Goal: Task Accomplishment & Management: Manage account settings

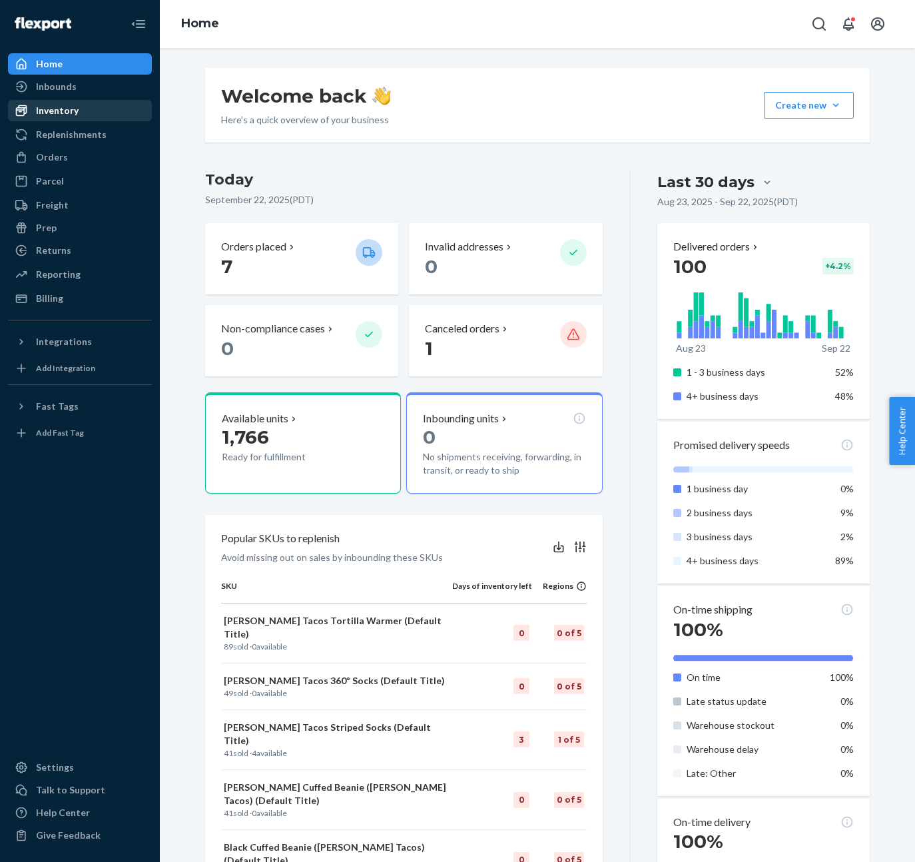
click at [78, 116] on div "Inventory" at bounding box center [79, 110] width 141 height 19
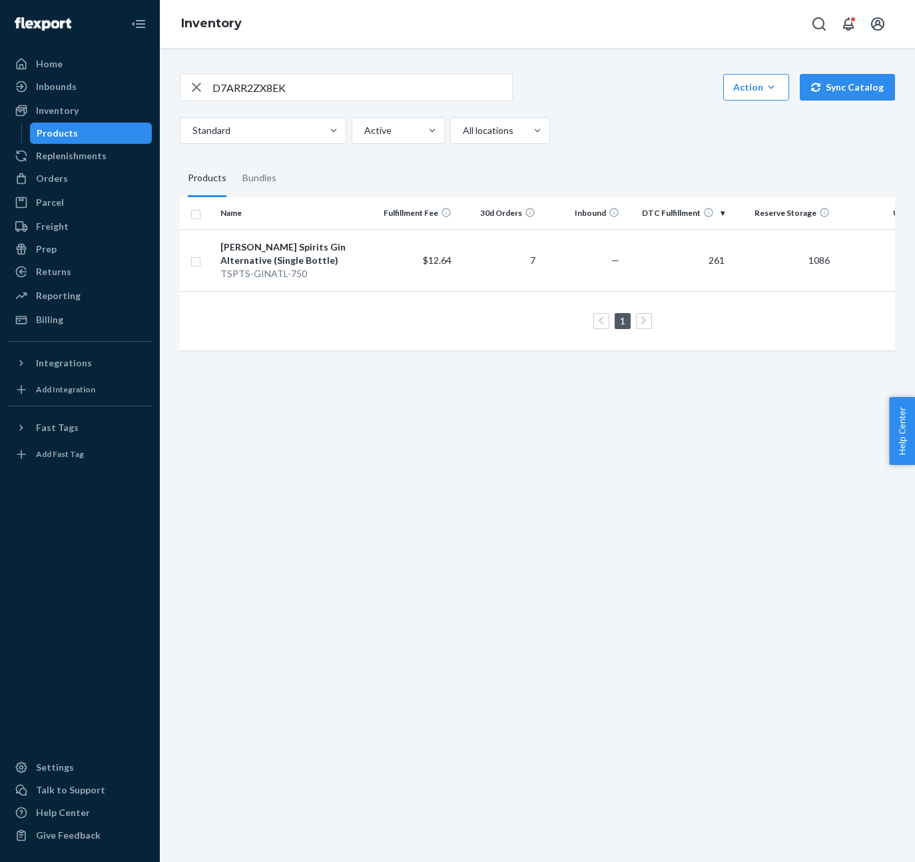
click at [256, 80] on input "D7ARR2ZX8EK" at bounding box center [363, 87] width 300 height 27
click at [251, 91] on input "D7ARR2ZX8EK" at bounding box center [363, 87] width 300 height 27
paste input "82QSRYYCP6"
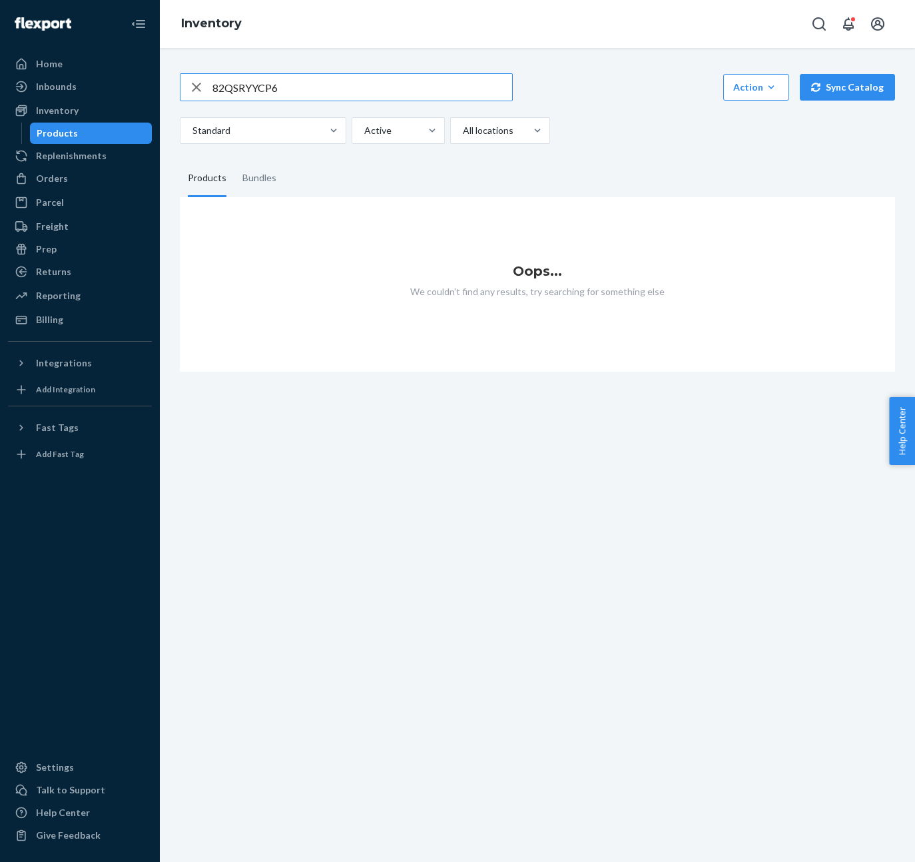
click at [215, 88] on input "82QSRYYCP6" at bounding box center [363, 87] width 300 height 27
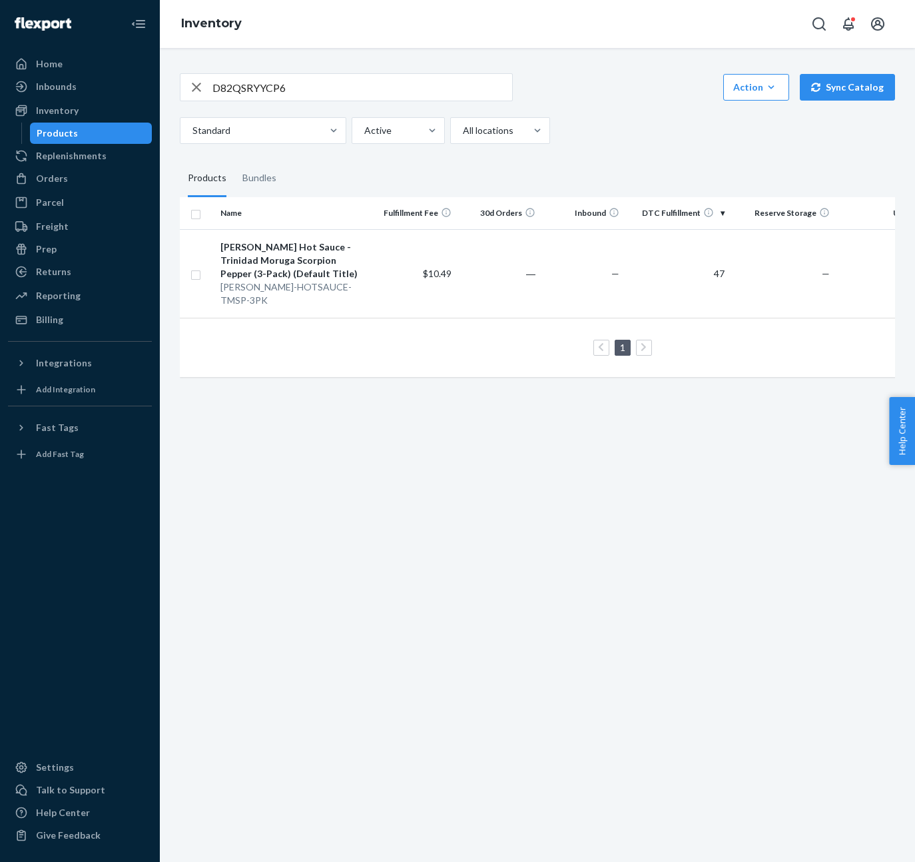
click at [231, 90] on input "D82QSRYYCP6" at bounding box center [363, 87] width 300 height 27
paste input "MQH73H8BSA"
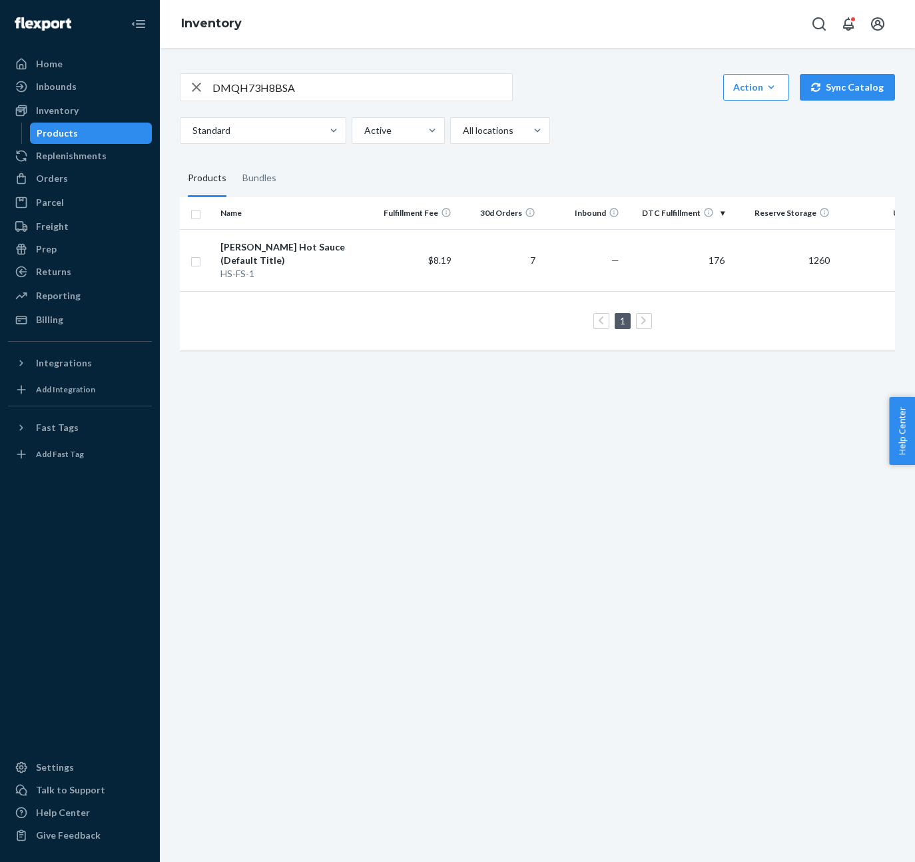
click at [235, 85] on input "DMQH73H8BSA" at bounding box center [363, 87] width 300 height 27
paste input "TEL8M5K73E"
click at [214, 88] on input "TEL8M5K73E" at bounding box center [363, 87] width 300 height 27
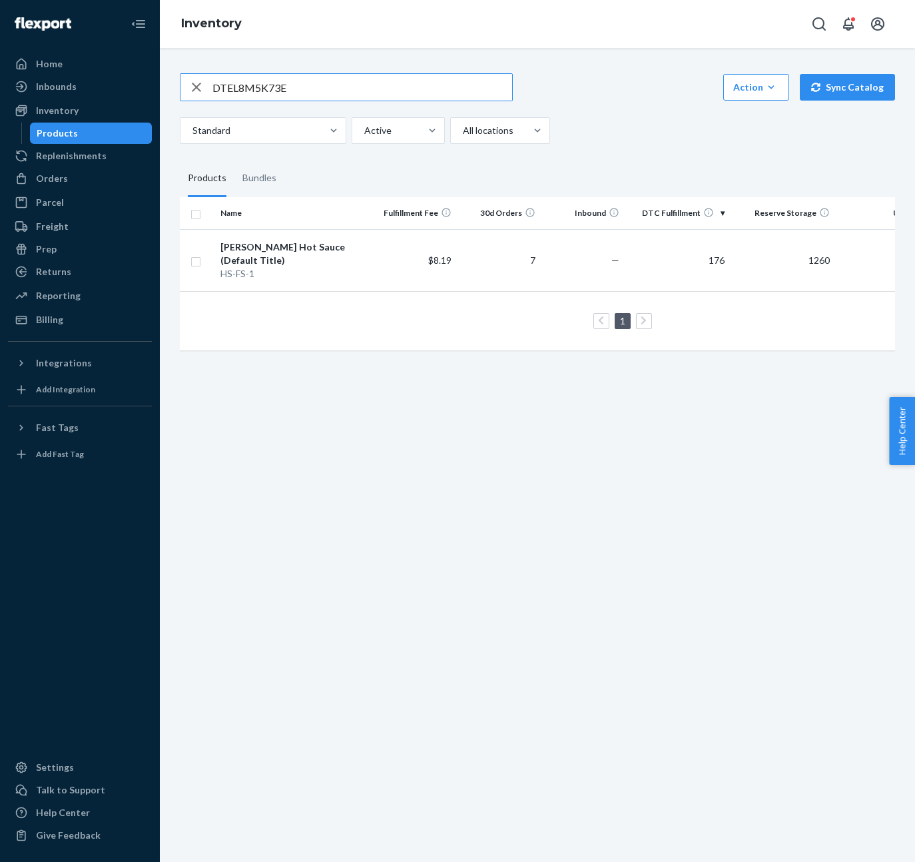
type input "DTEL8M5K73E"
click at [249, 256] on div "Vintage Green T-Shirt (Trejo's Tacos) (4XL)" at bounding box center [294, 254] width 147 height 27
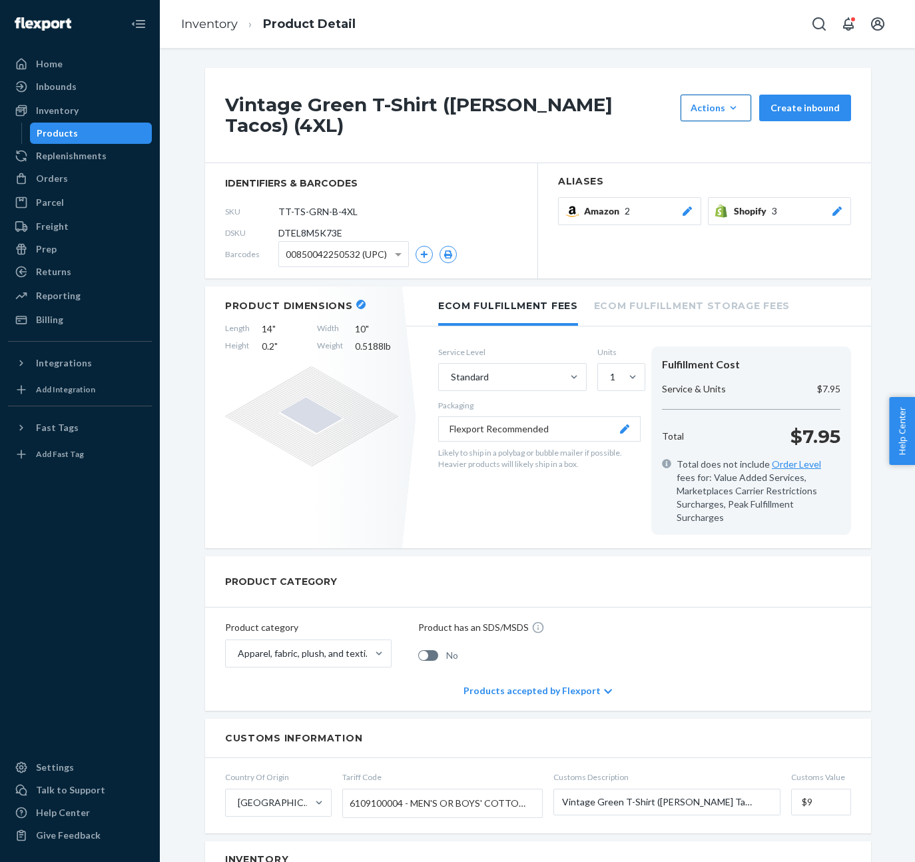
click at [730, 111] on div "Actions" at bounding box center [716, 107] width 51 height 13
click at [735, 168] on span "Request removal" at bounding box center [736, 168] width 83 height 9
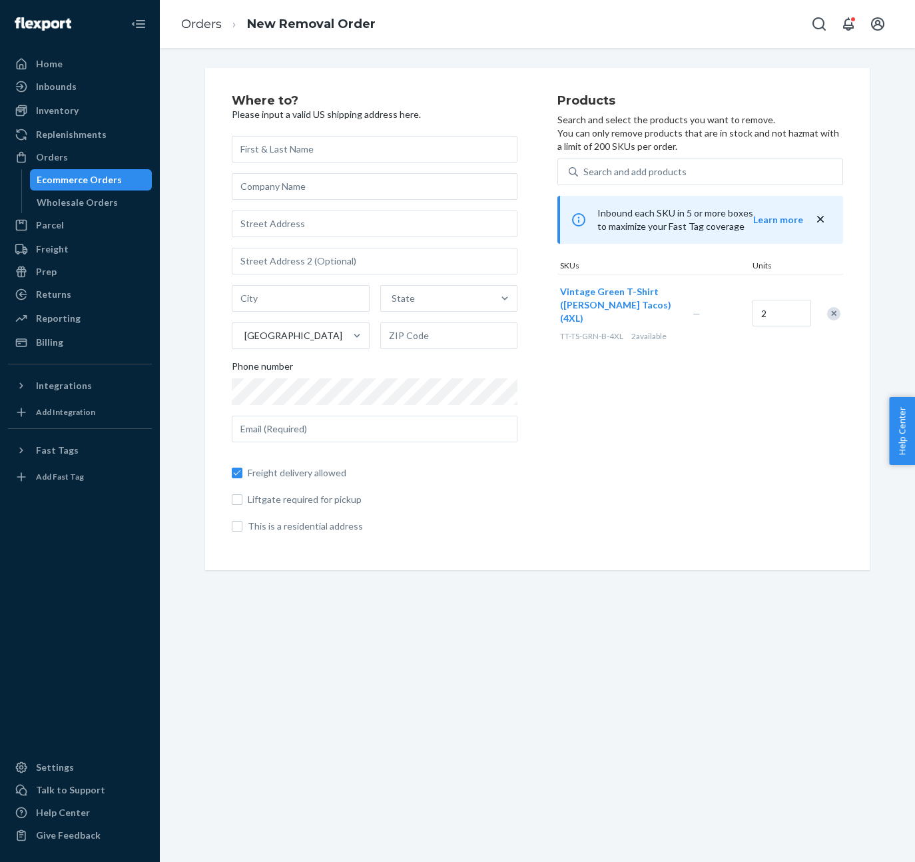
click at [364, 143] on input "text" at bounding box center [375, 149] width 286 height 27
type input "Jim Busfield"
type input "631 N Larchmont Blvd"
type input "Los Angeles"
type input "90004"
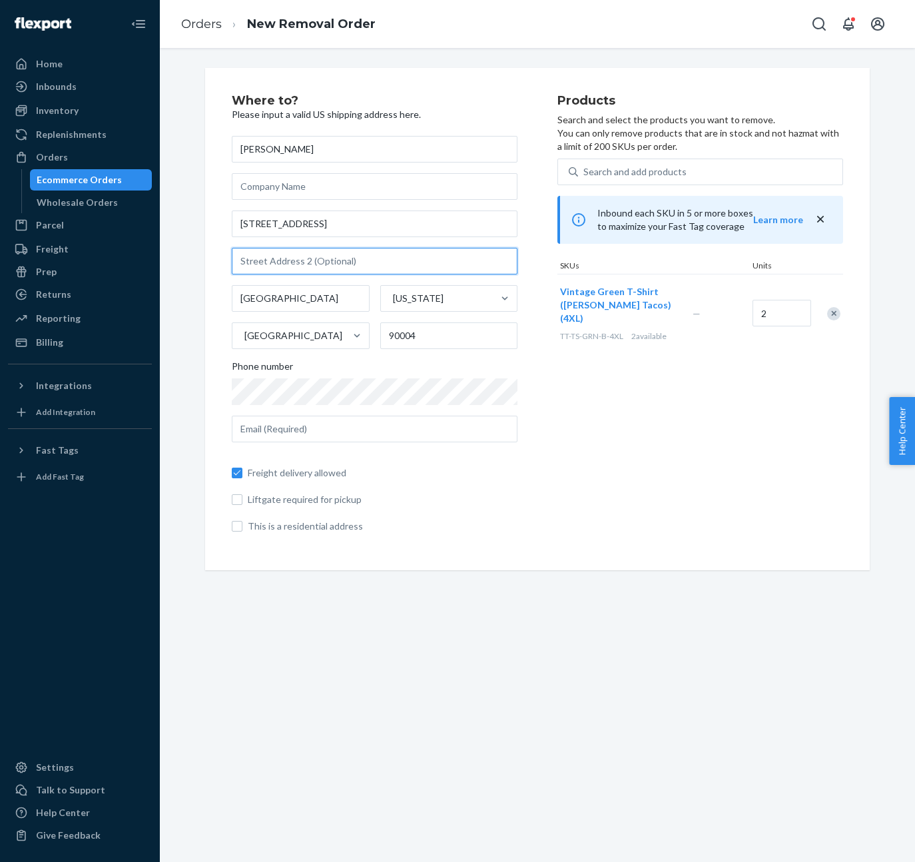
click at [317, 261] on input "text" at bounding box center [375, 261] width 286 height 27
type input "Apt 2"
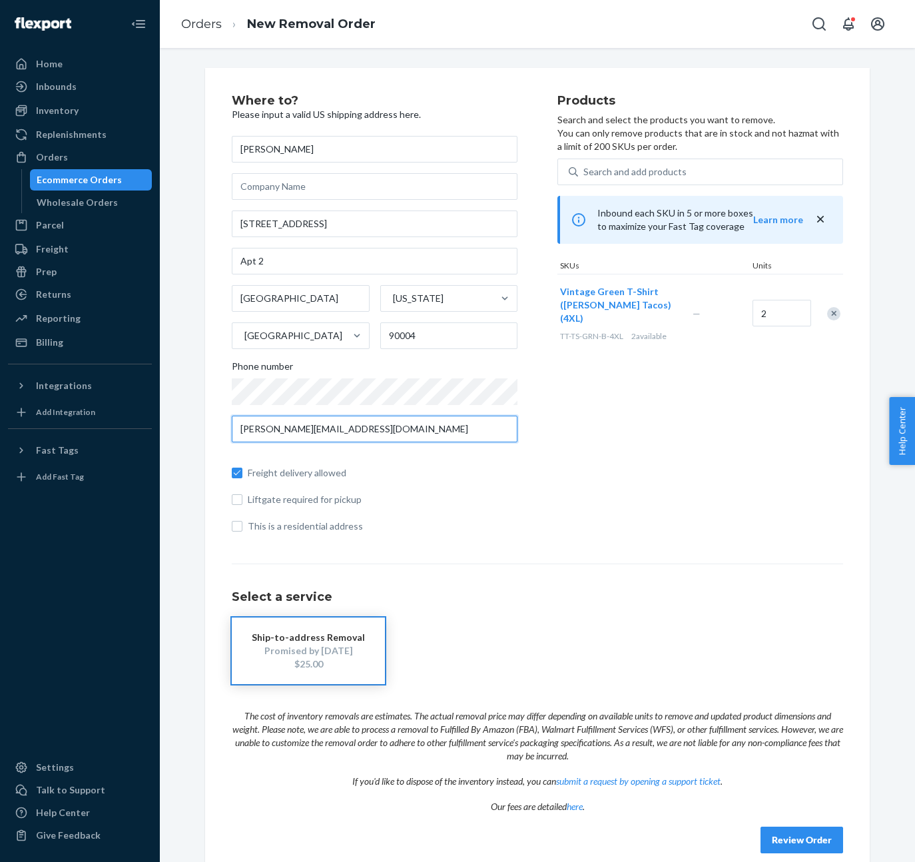
type input "jim@trejostacos.com"
click at [459, 485] on div "Freight delivery allowed Liftgate required for pickup This is a residential add…" at bounding box center [375, 493] width 286 height 80
click at [601, 165] on div "Search and add products" at bounding box center [635, 171] width 103 height 13
click at [585, 165] on input "Search and add products" at bounding box center [584, 171] width 1 height 13
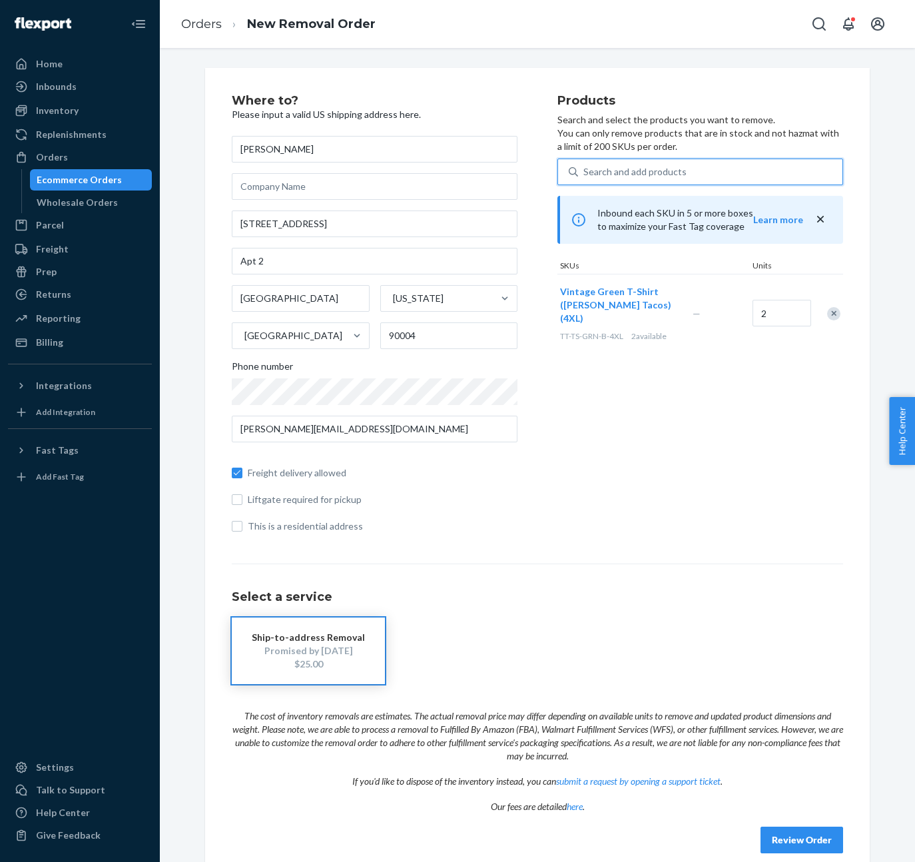
paste input "D273FNKR4XL"
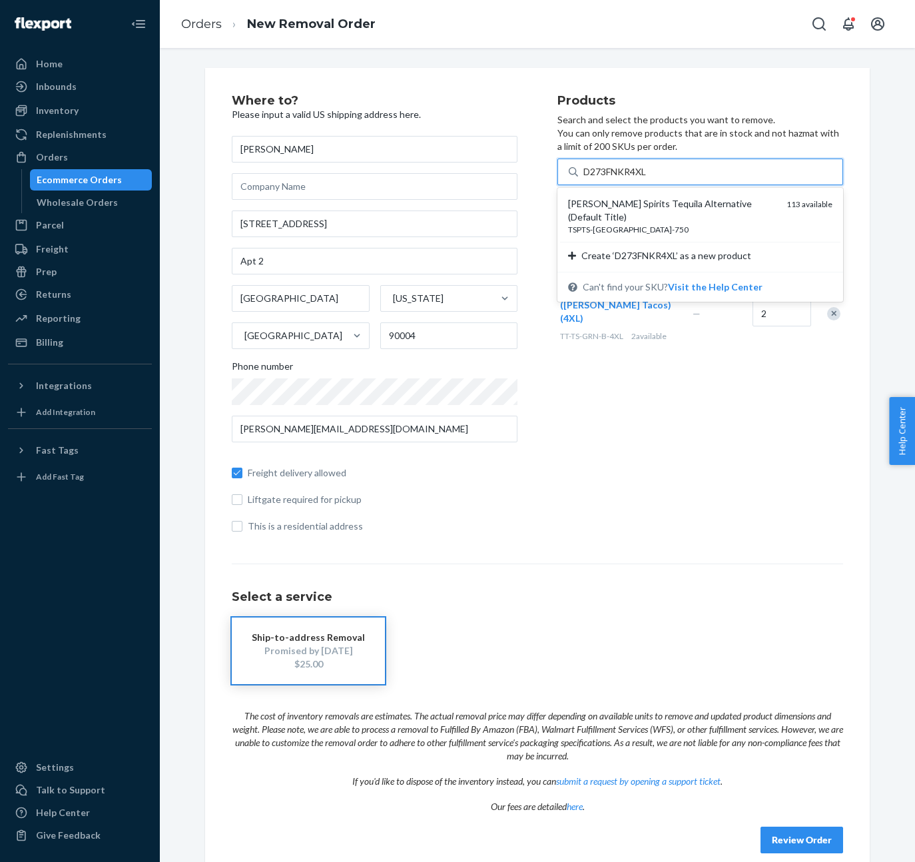
type input "D273FNKR4XL"
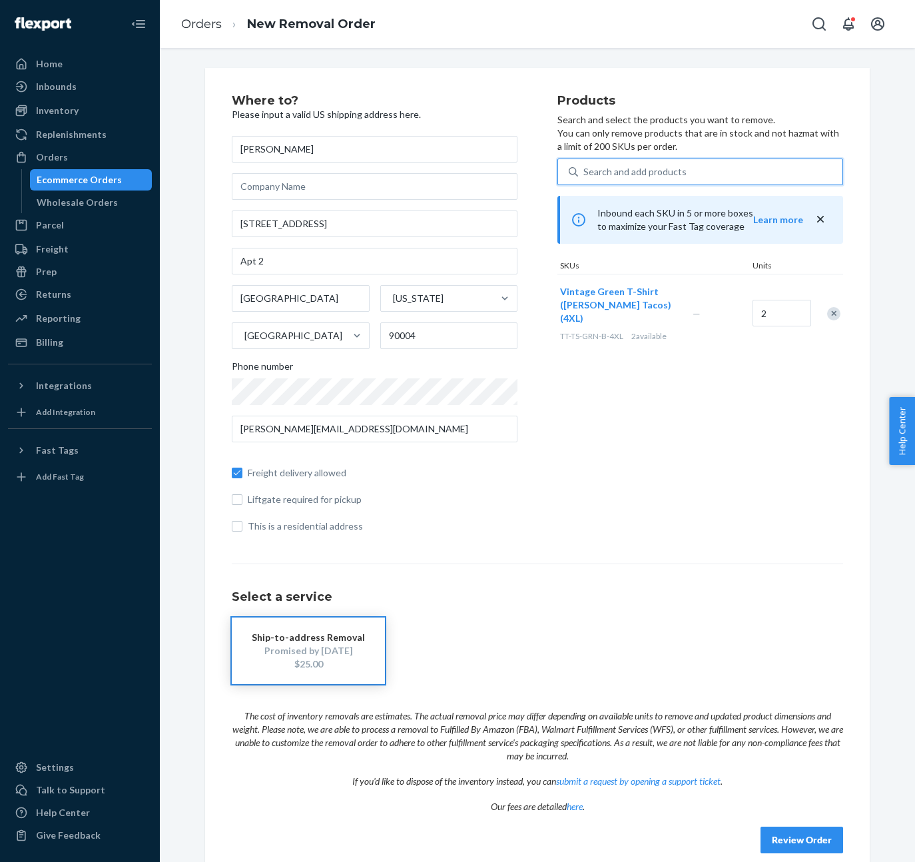
click at [617, 167] on div "Search and add products" at bounding box center [635, 171] width 103 height 13
click at [585, 167] on input "0 results available. Select is focused ,type to refine list, press Down to open…" at bounding box center [584, 171] width 1 height 13
paste input "D273FNKR4XL"
type input "D273FNKR4XL"
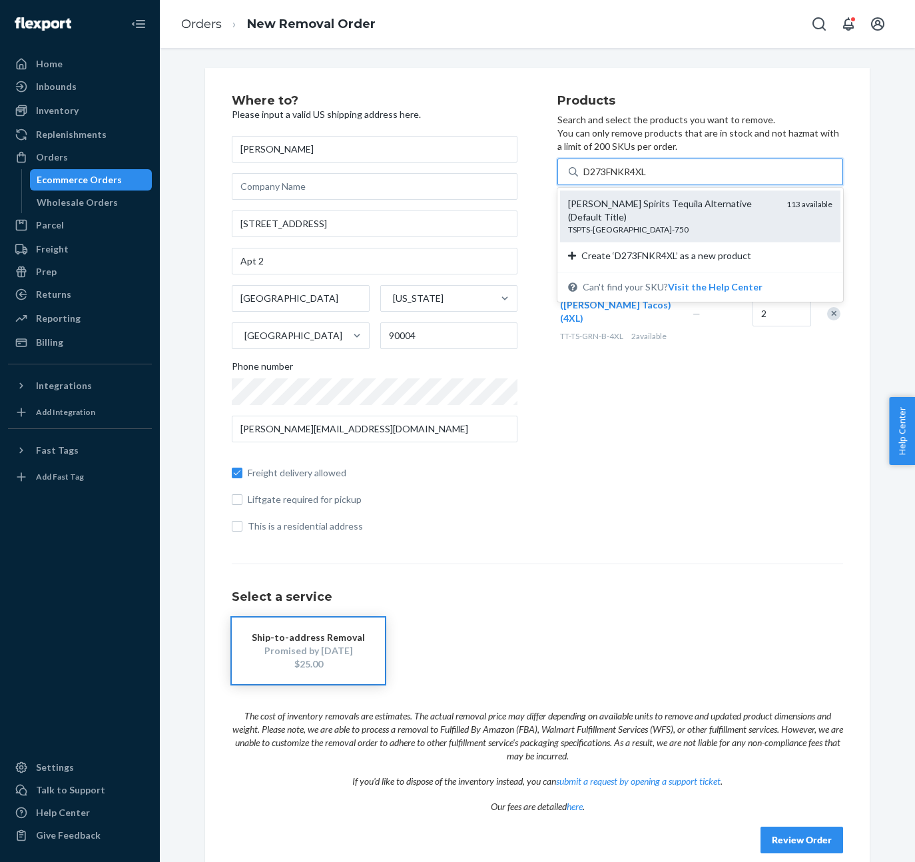
click at [699, 224] on div "TSPTS-[GEOGRAPHIC_DATA]-750" at bounding box center [672, 229] width 208 height 11
click at [649, 179] on input "D273FNKR4XL" at bounding box center [616, 171] width 65 height 13
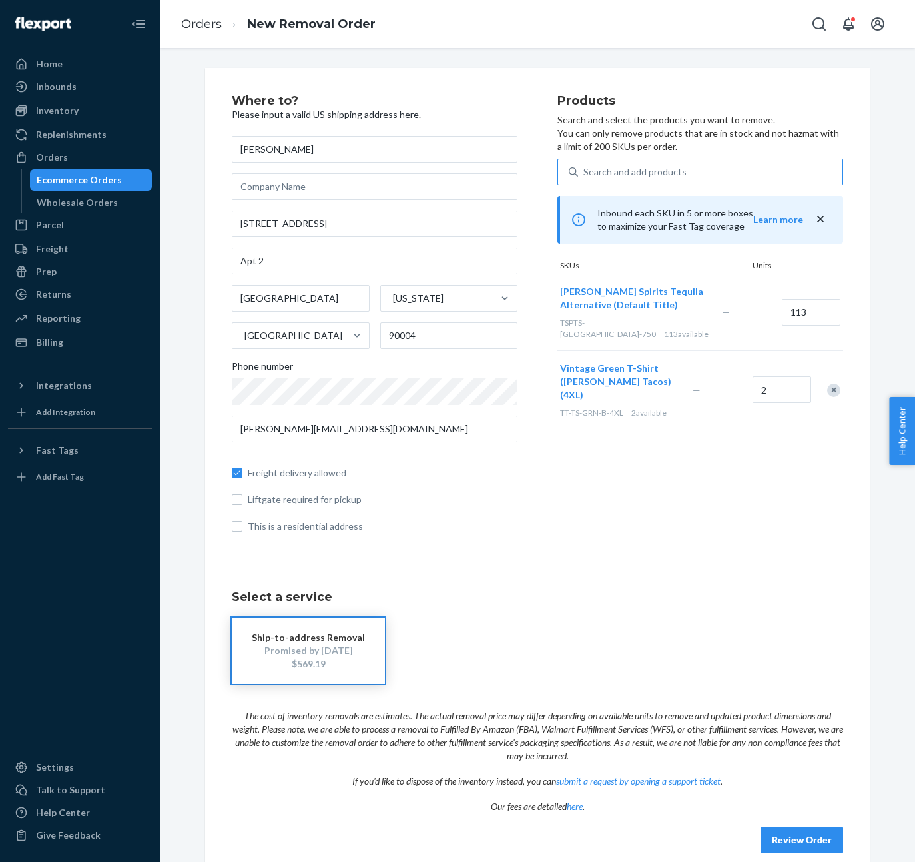
click at [857, 310] on div "Remove Item" at bounding box center [863, 312] width 13 height 13
click at [616, 173] on div "Search and add products" at bounding box center [635, 171] width 103 height 13
click at [585, 173] on input "Search and add products" at bounding box center [584, 171] width 1 height 13
click at [616, 173] on div "Search and add products" at bounding box center [635, 171] width 103 height 13
click at [585, 173] on input "Search and add products" at bounding box center [584, 171] width 1 height 13
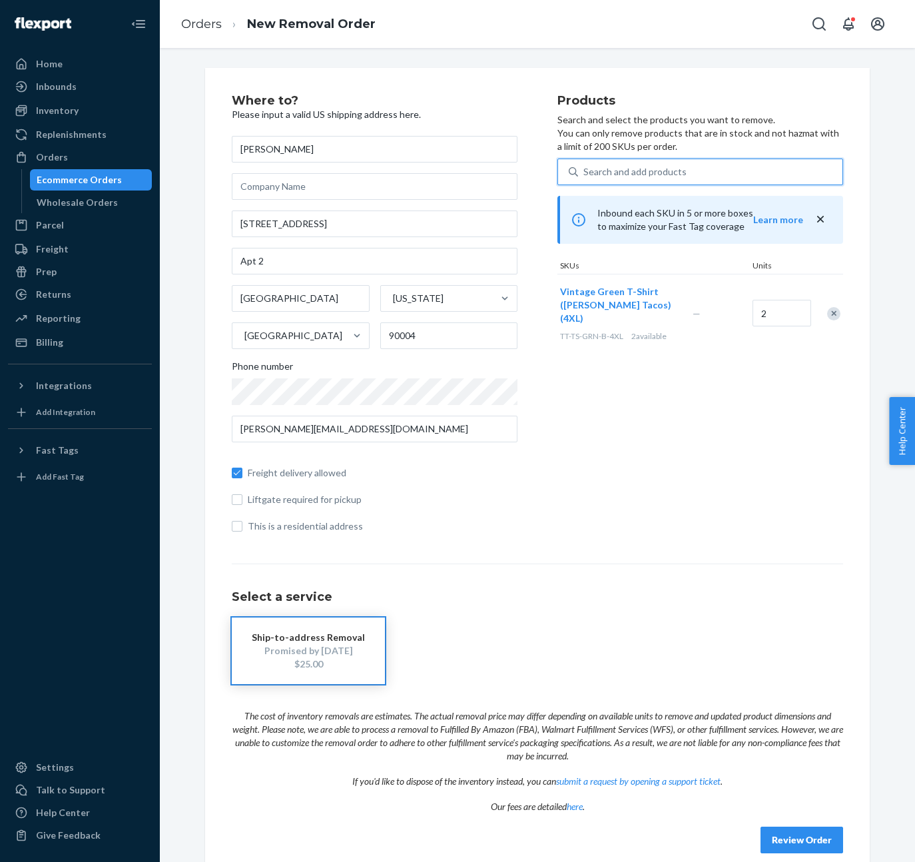
paste input "DBJ2JVPWXTZ"
type input "DBJ2JVPWXTZ"
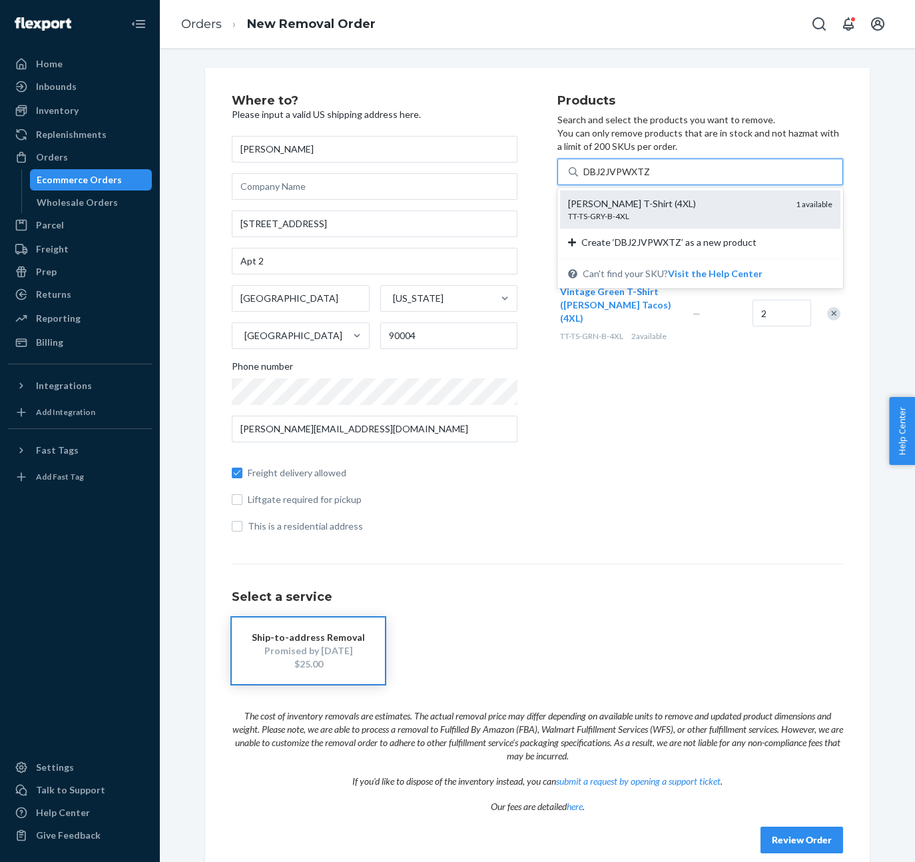
click at [631, 211] on div "TT-TS-GRY-B-4XL" at bounding box center [676, 216] width 217 height 11
click at [631, 179] on input "DBJ2JVPWXTZ" at bounding box center [617, 171] width 67 height 13
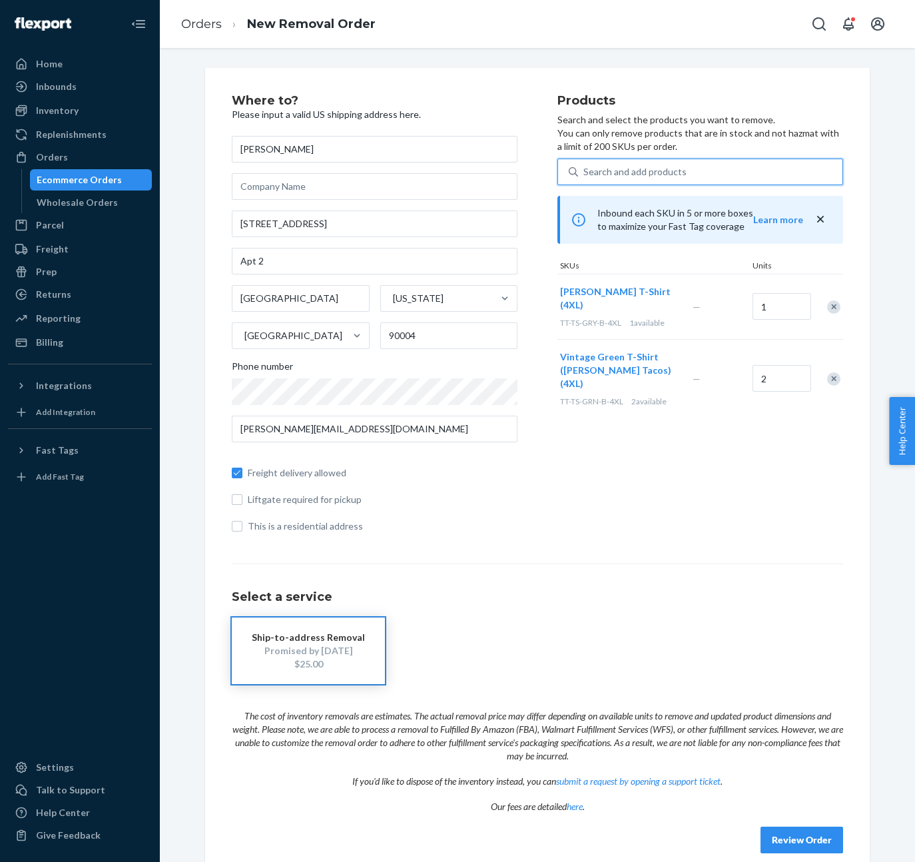
click at [606, 168] on div "Search and add products" at bounding box center [635, 171] width 103 height 13
click at [585, 168] on input "0 results available. Select is focused ,type to refine list, press Down to open…" at bounding box center [584, 171] width 1 height 13
click at [606, 168] on div "Search and add products" at bounding box center [635, 171] width 103 height 13
click at [585, 168] on input "0 results available. Select is focused ,type to refine list, press Down to open…" at bounding box center [584, 171] width 1 height 13
paste input "DQH8QEMXWED"
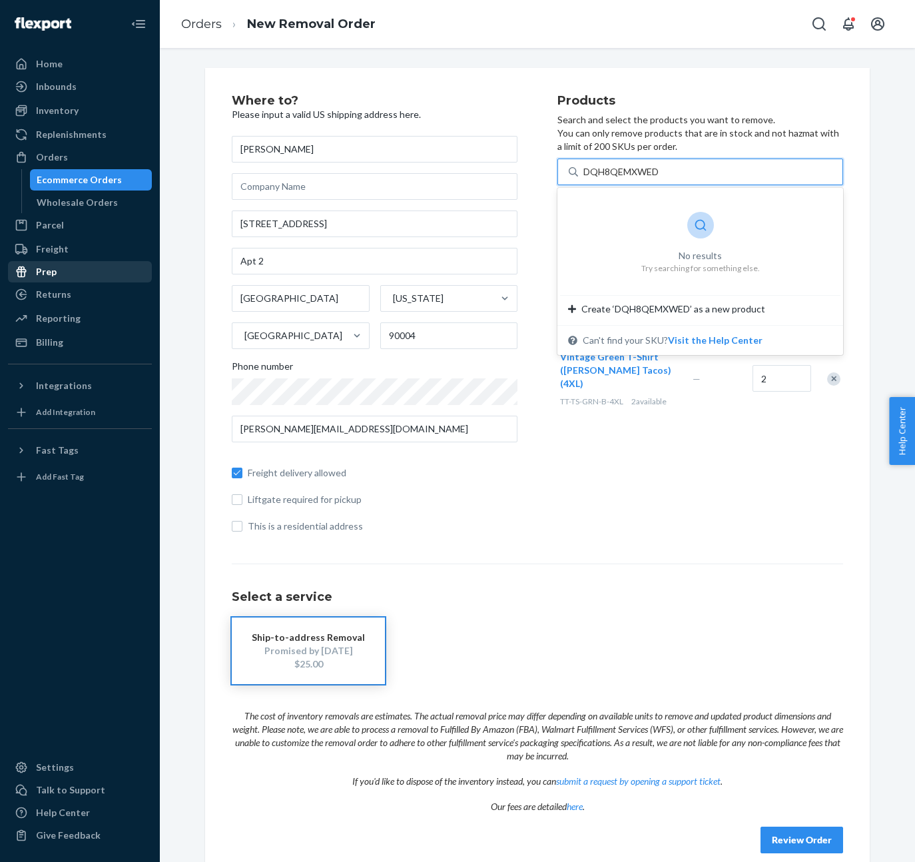
type input "DQH8QEMXWED"
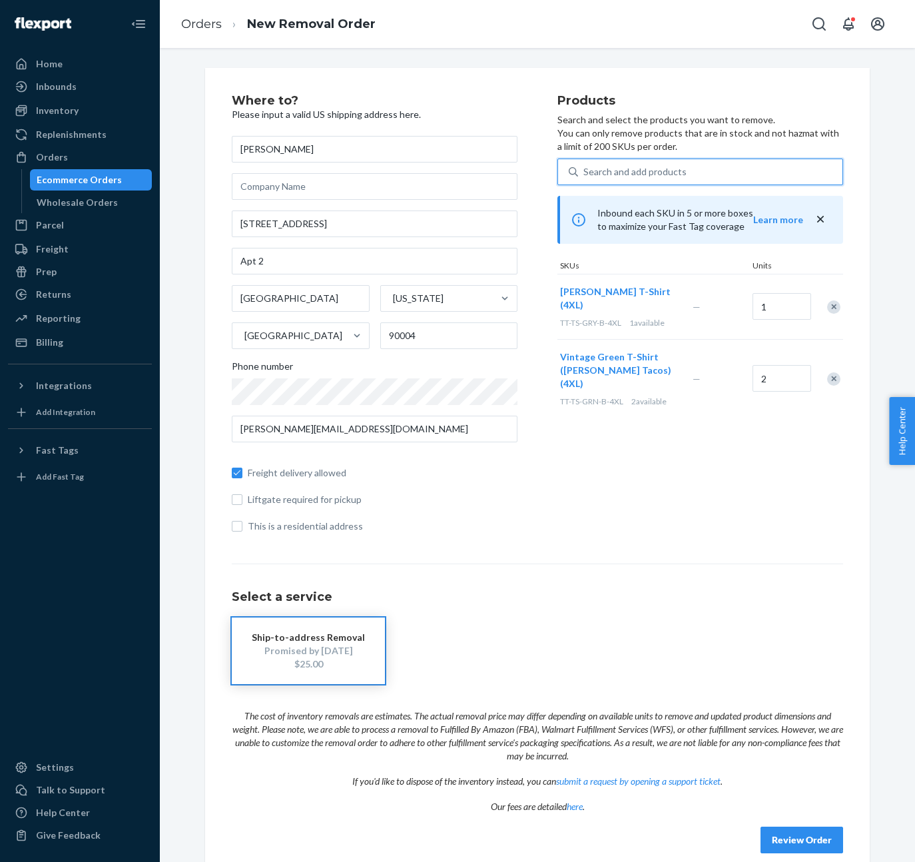
paste input "DQH8QEMXWED"
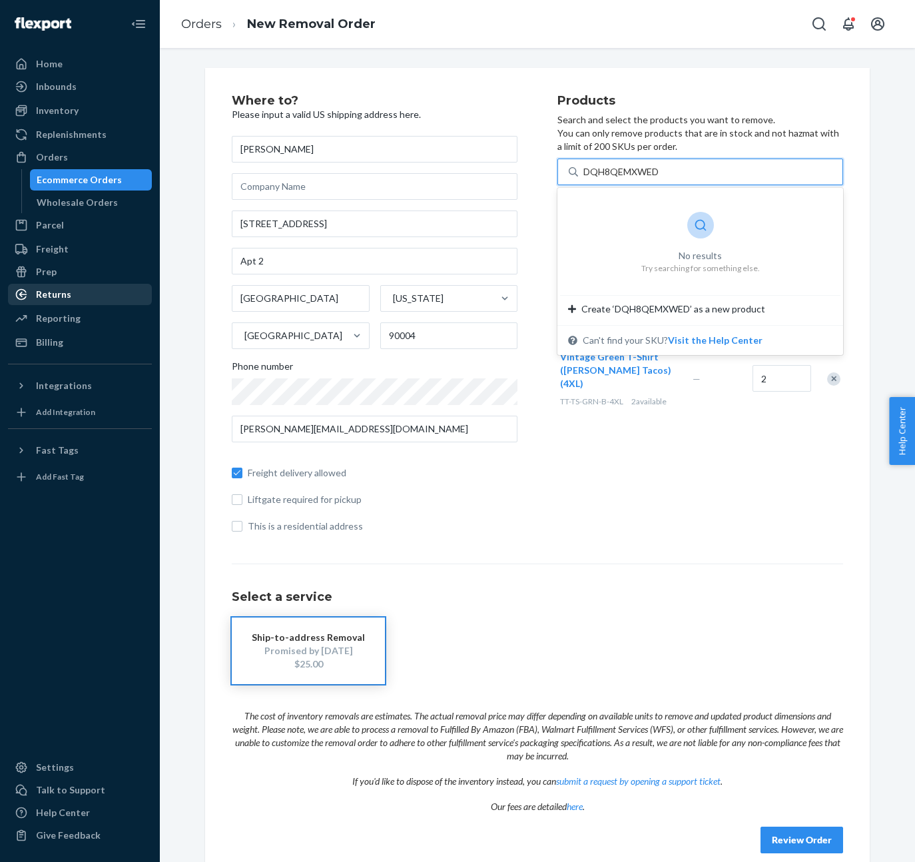
type input "DQH8QEMXWED"
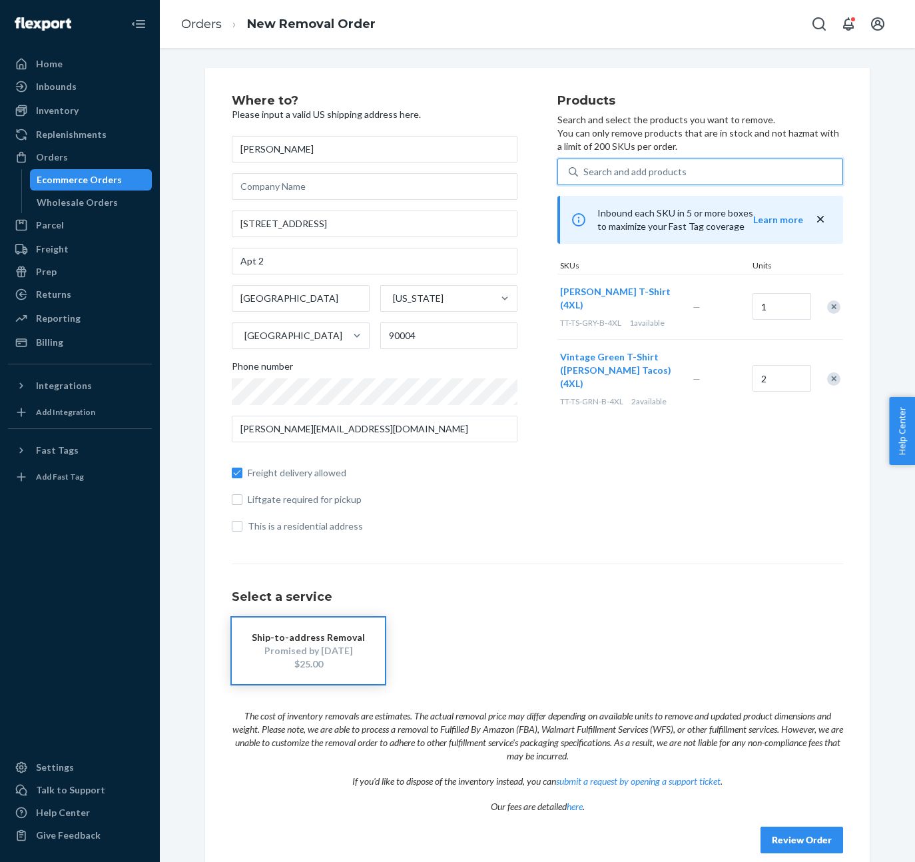
click at [589, 175] on div "Search and add products" at bounding box center [635, 171] width 103 height 13
click at [585, 175] on input "0 results available. Select is focused ,type to refine list, press Down to open…" at bounding box center [584, 171] width 1 height 13
paste input "DCQFYG628CK"
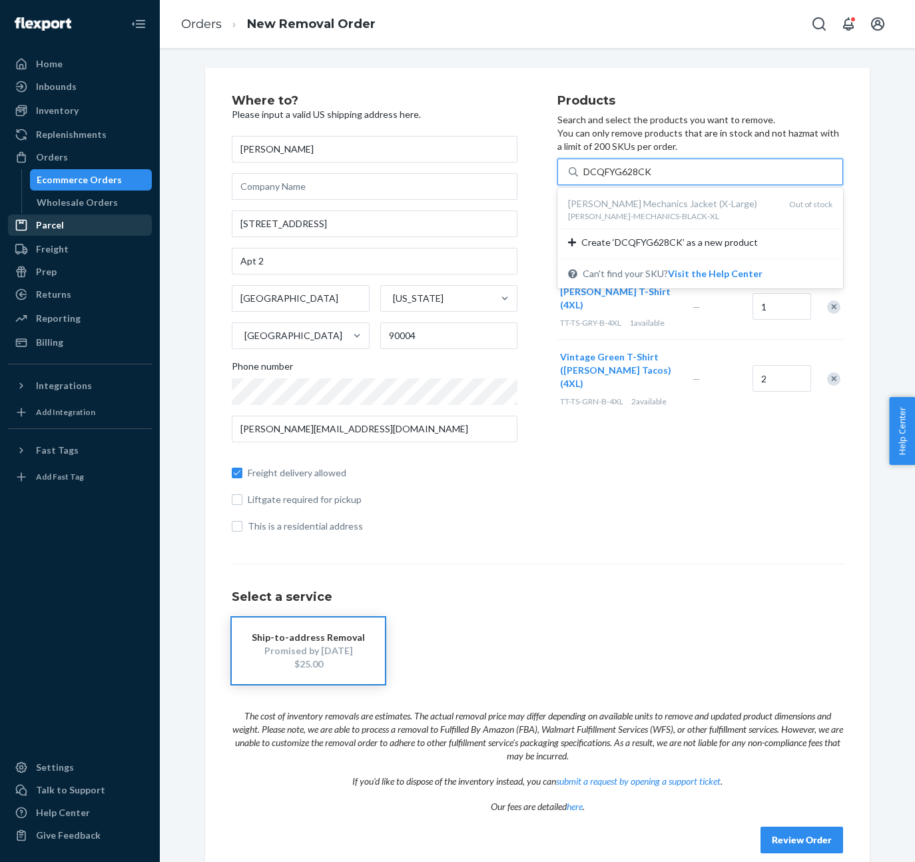
type input "DCQFYG628CK"
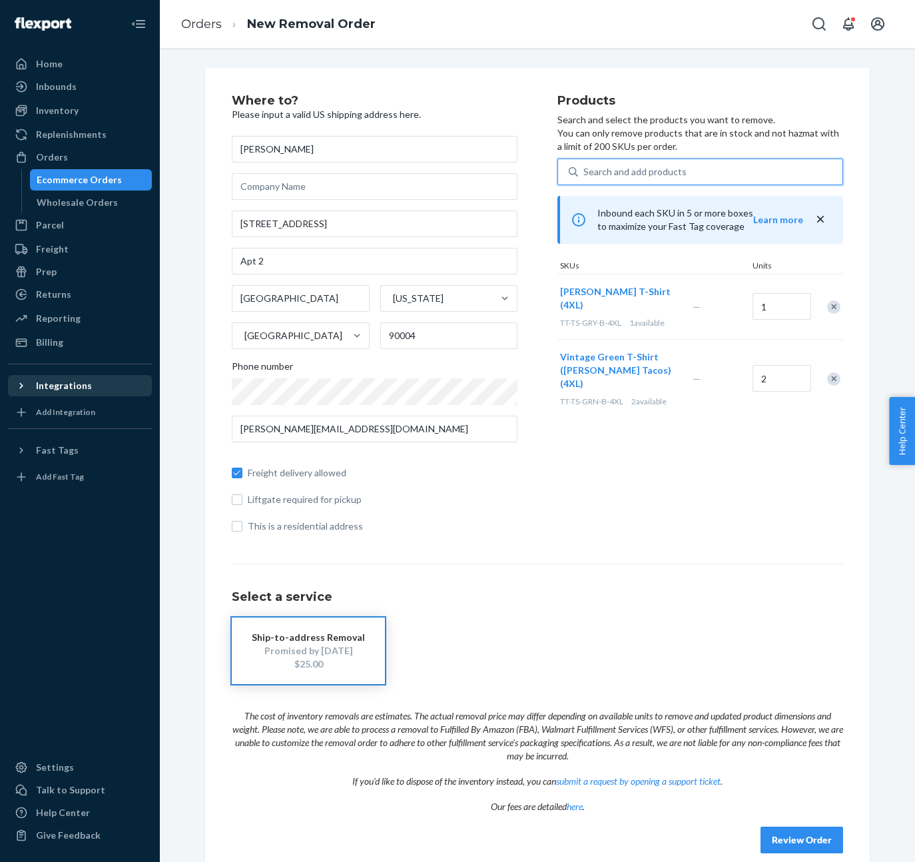
paste input "DT5QPXHFE92"
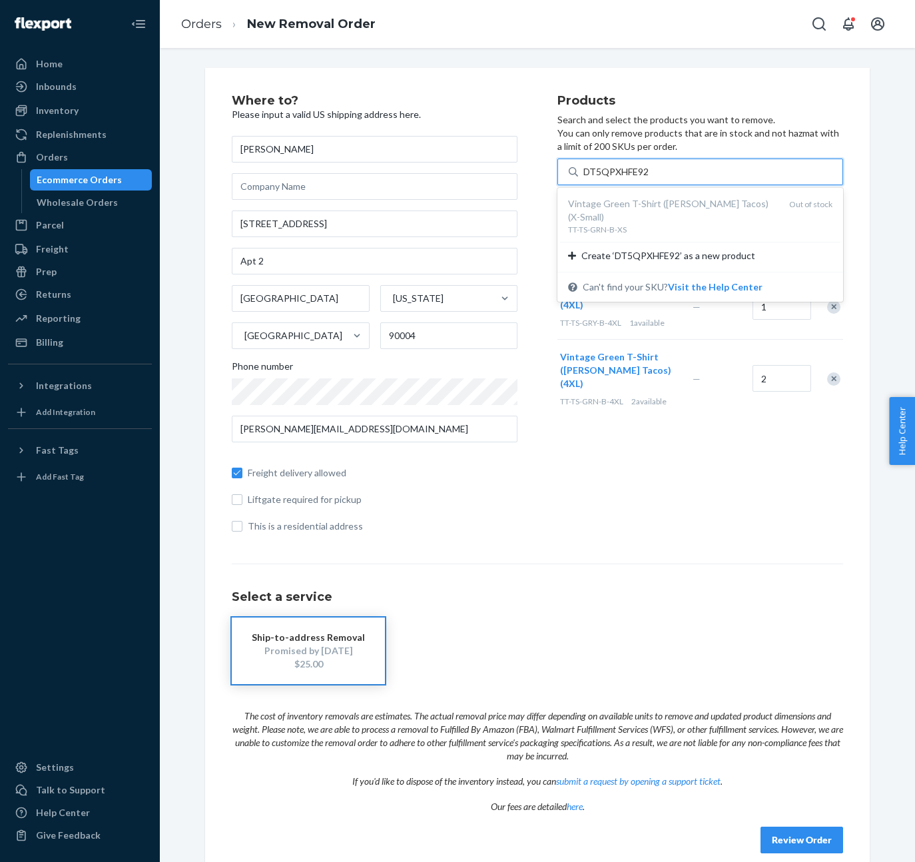
click at [604, 174] on input "DT5QPXHFE92" at bounding box center [617, 171] width 67 height 13
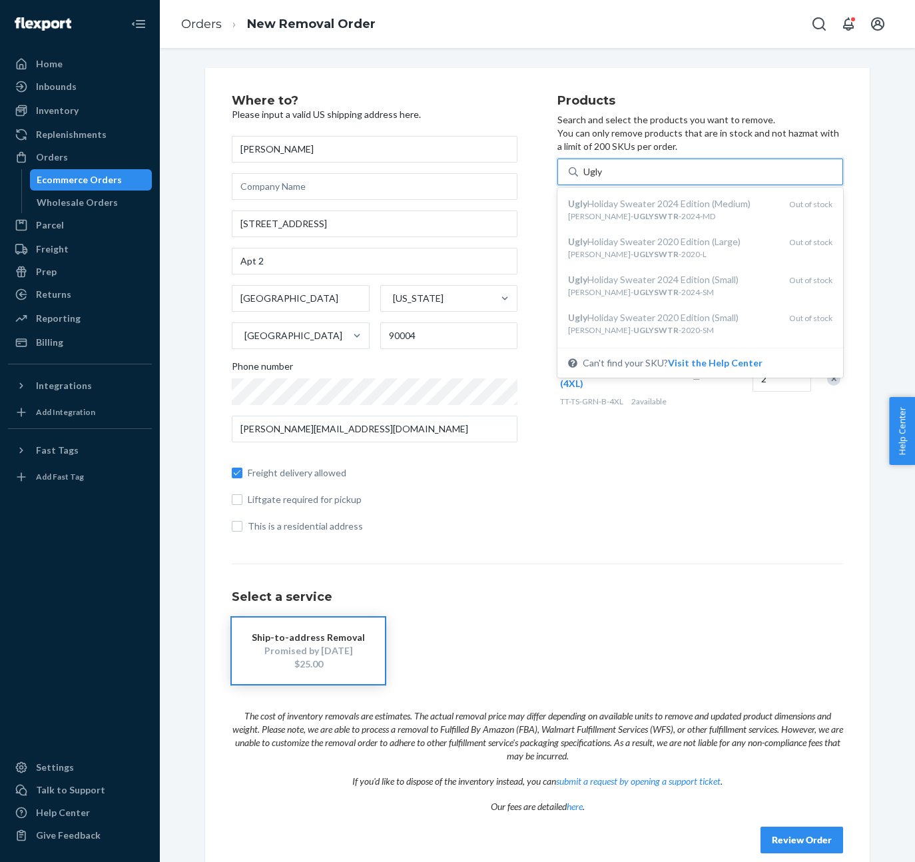
type input "Ugly"
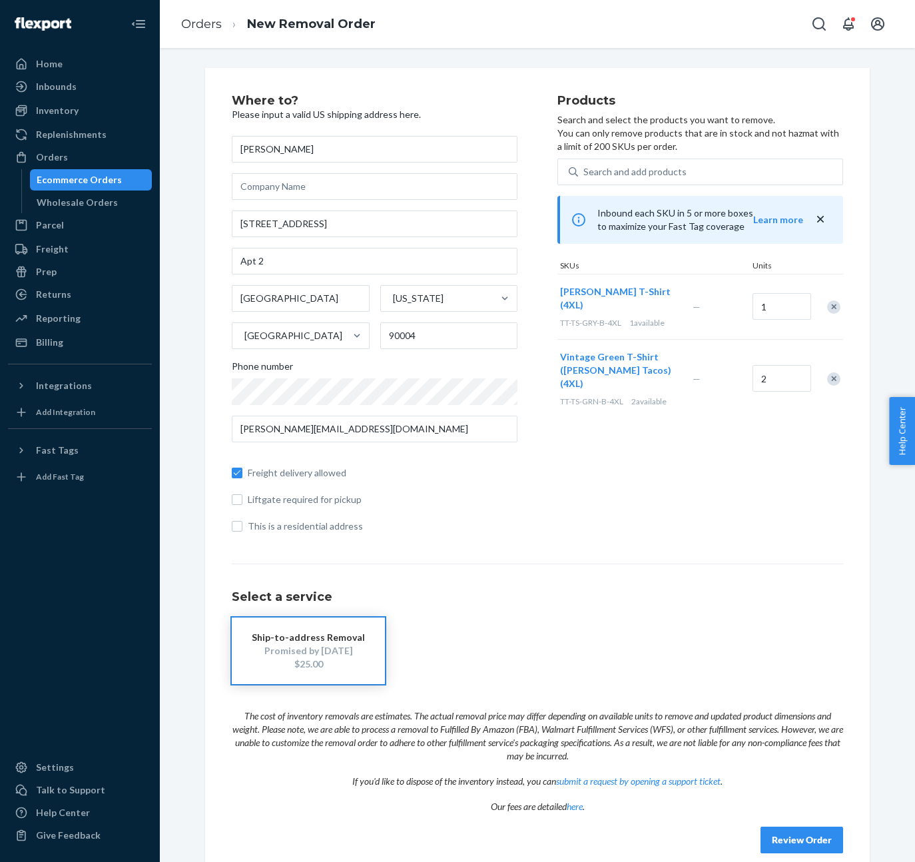
click at [644, 468] on div "Products Search and select the products you want to remove. You can only remove…" at bounding box center [701, 319] width 286 height 449
click at [615, 165] on div "Search and add products" at bounding box center [635, 171] width 103 height 13
click at [585, 165] on input "Search and add products" at bounding box center [584, 171] width 1 height 13
click at [615, 165] on div "Search and add products" at bounding box center [635, 171] width 103 height 13
click at [585, 165] on input "Search and add products" at bounding box center [584, 171] width 1 height 13
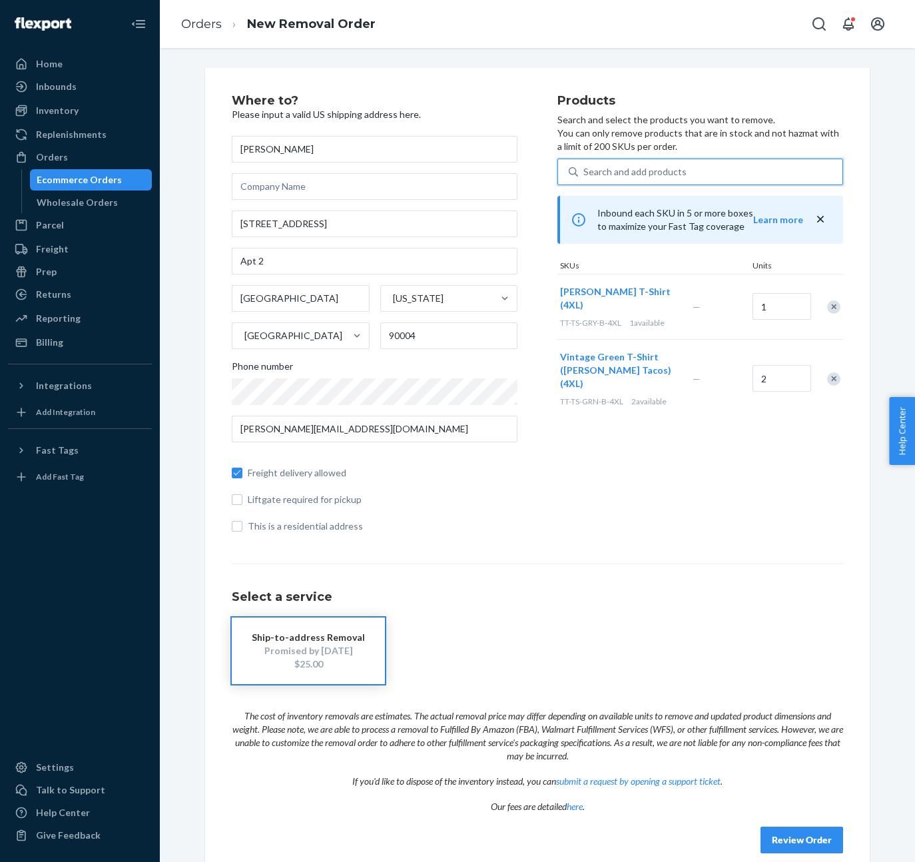
paste input "DVZC6XDF7QC"
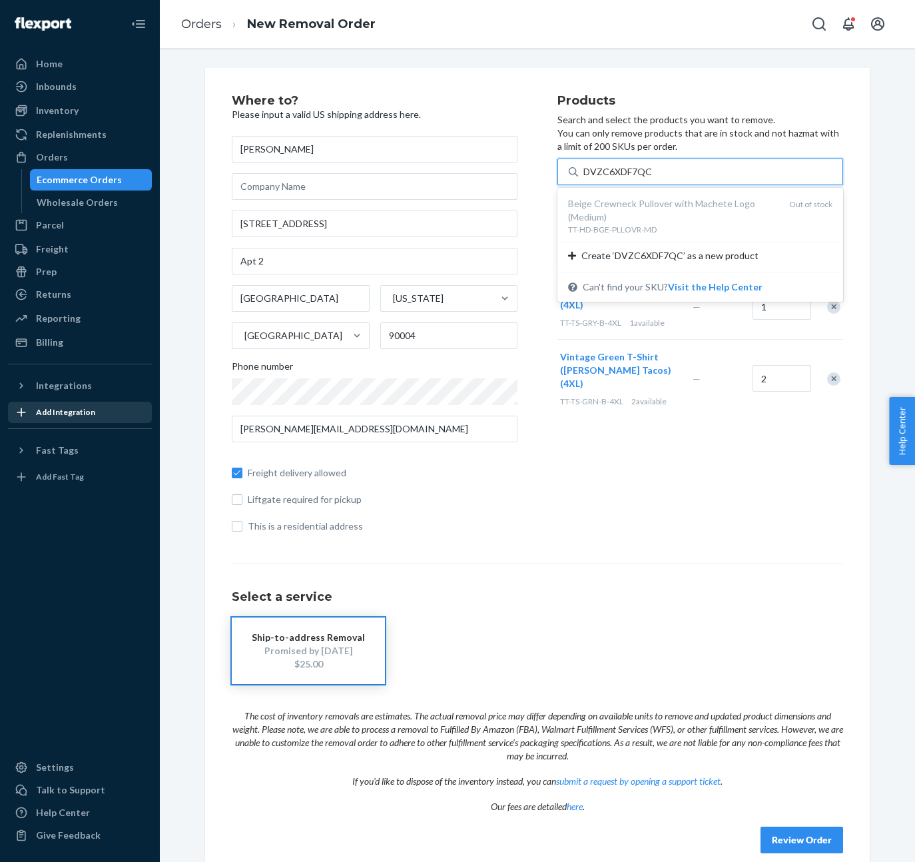
type input "DVZC6XDF7QC"
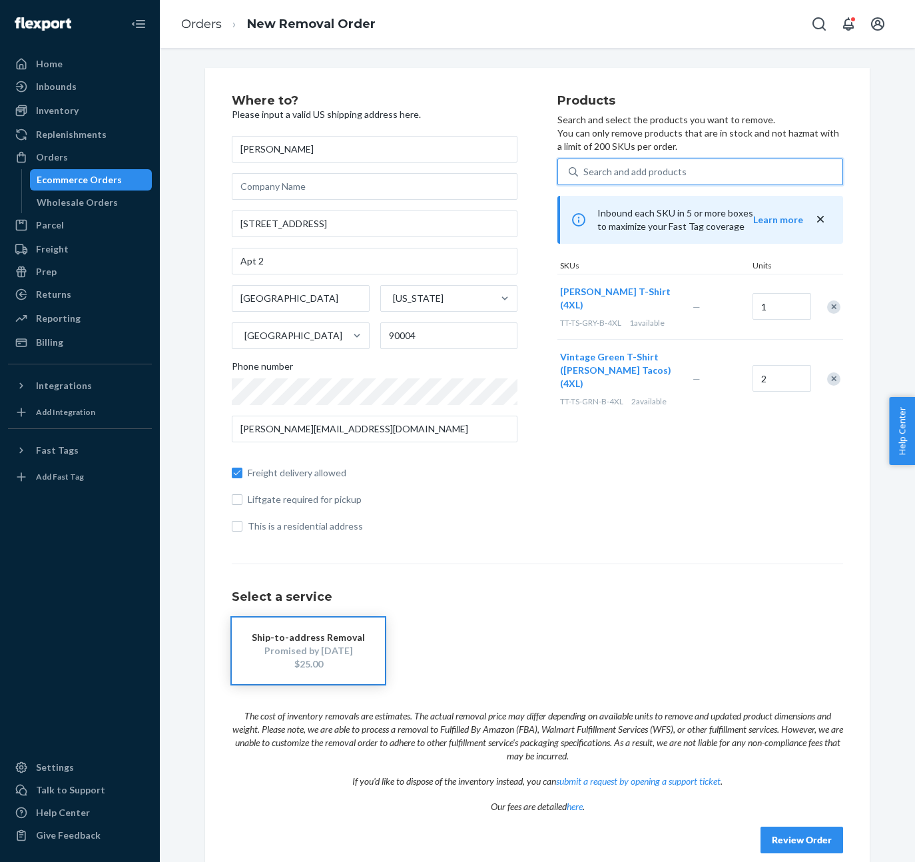
paste input "DN434NRG6F7"
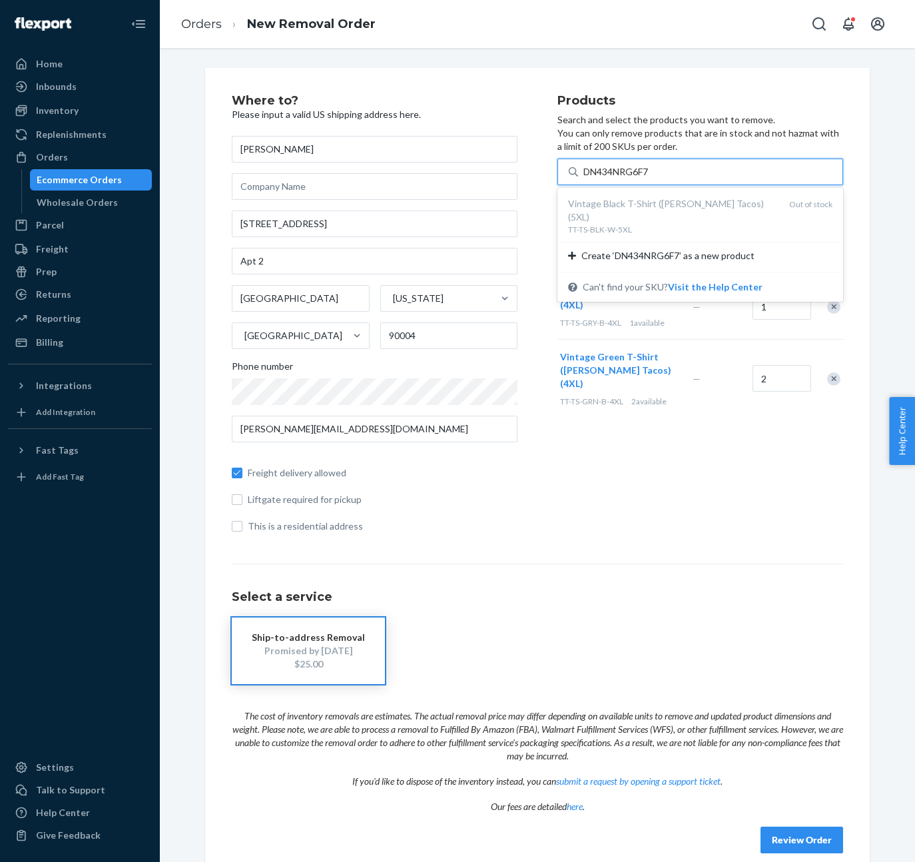
type input "DN434NRG6F7"
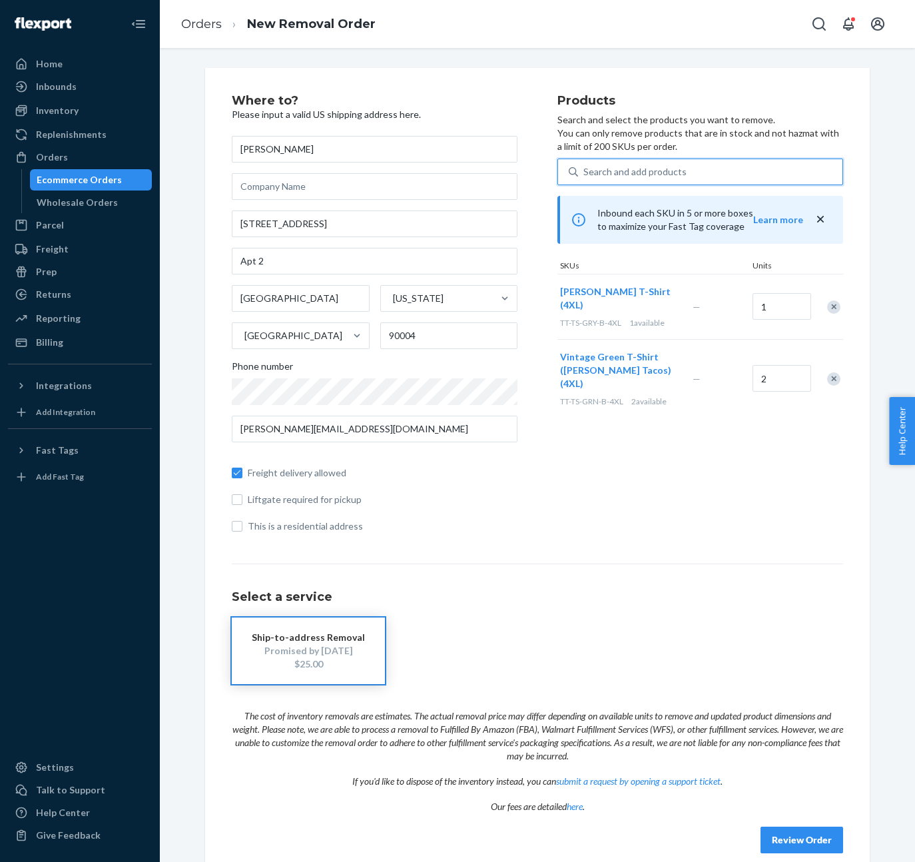
paste input "DRPJKCB3TD7"
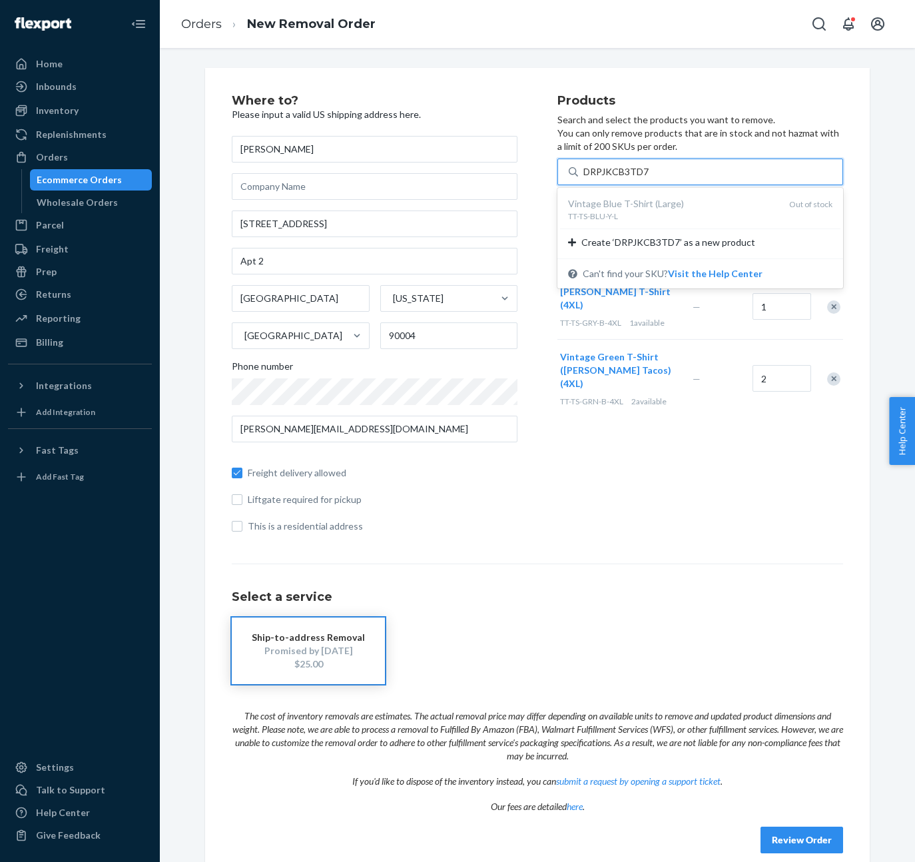
type input "DRPJKCB3TD7"
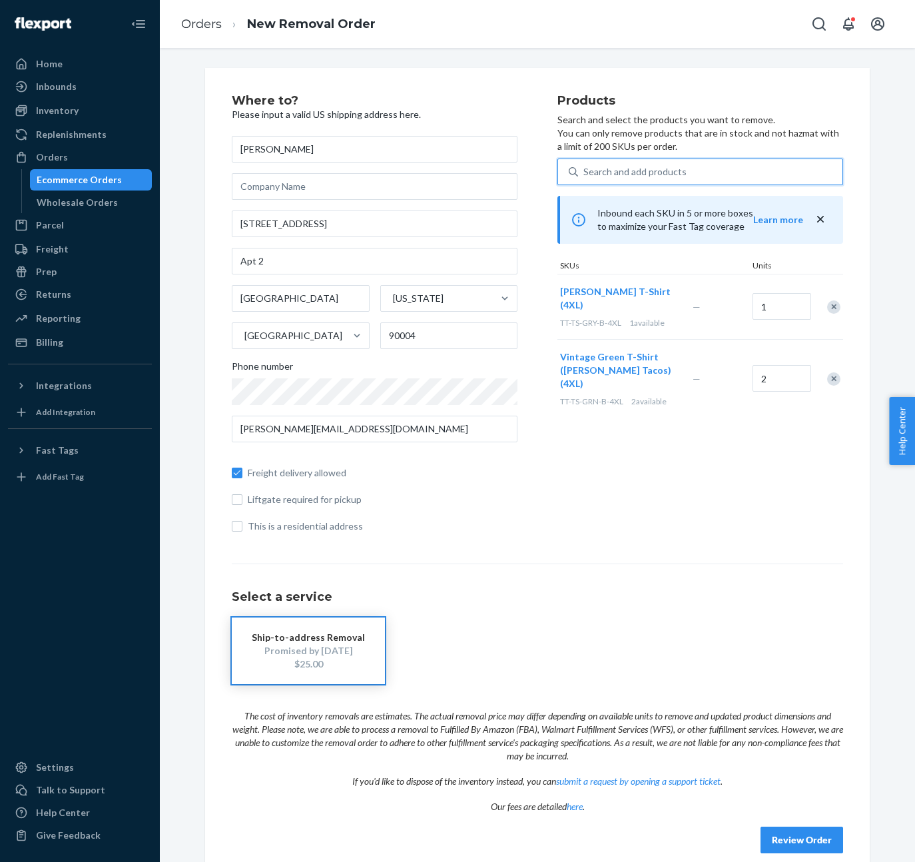
paste input "DA9BRWSA5KM"
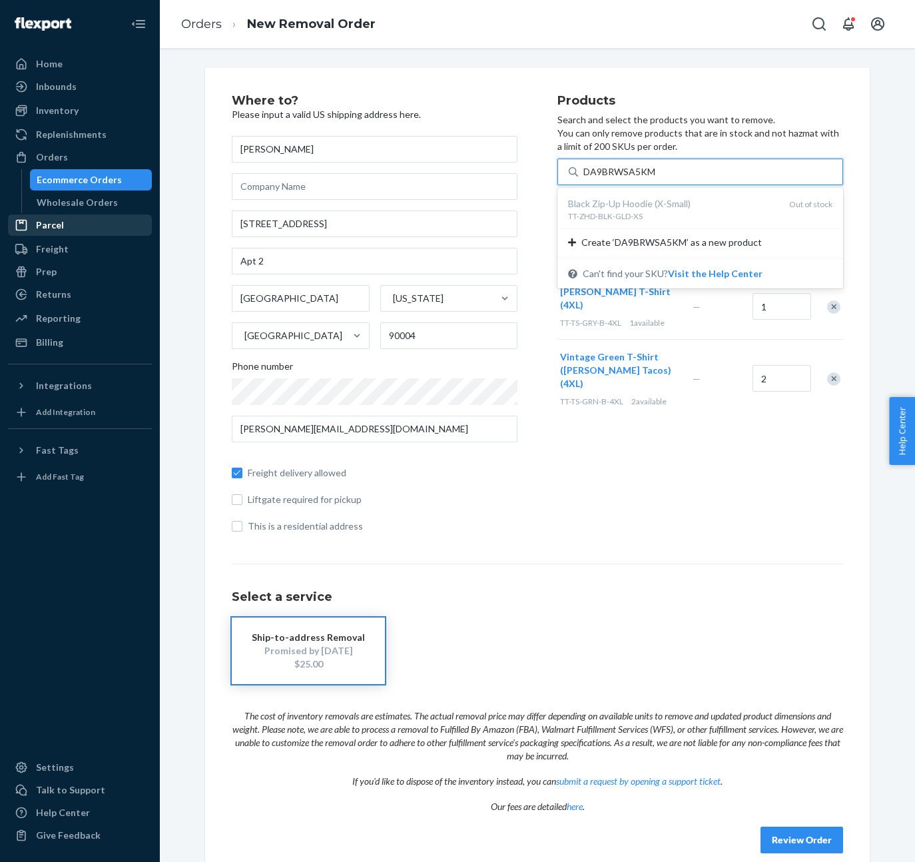
type input "DA9BRWSA5KM"
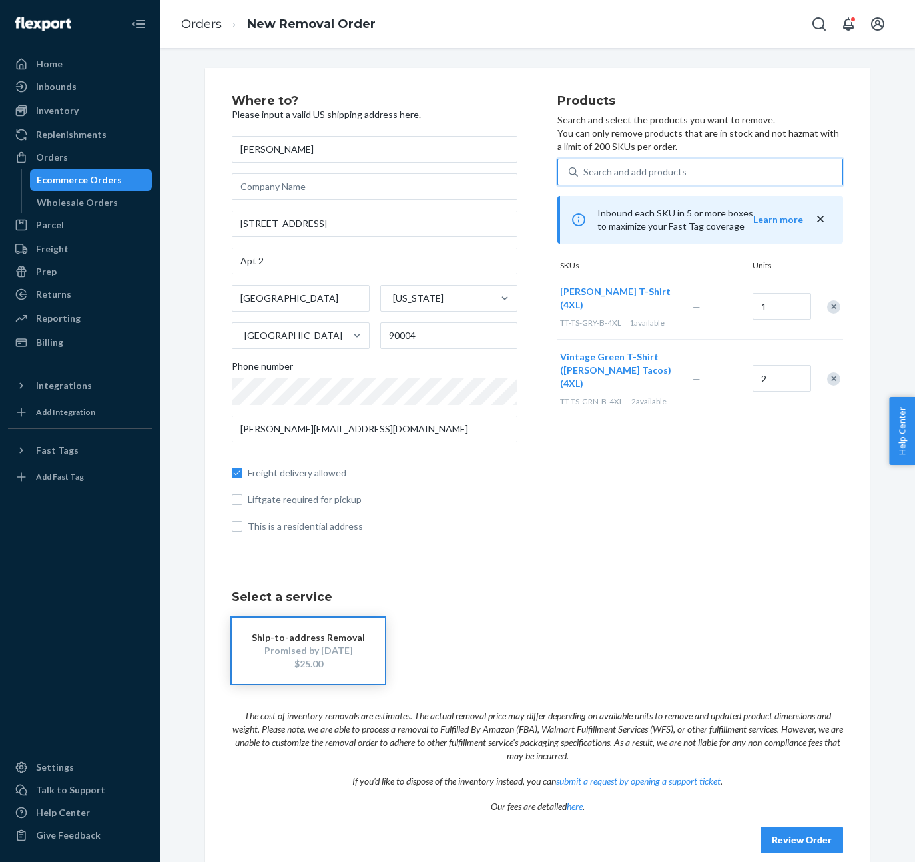
paste input "DC5LZUQKKKG"
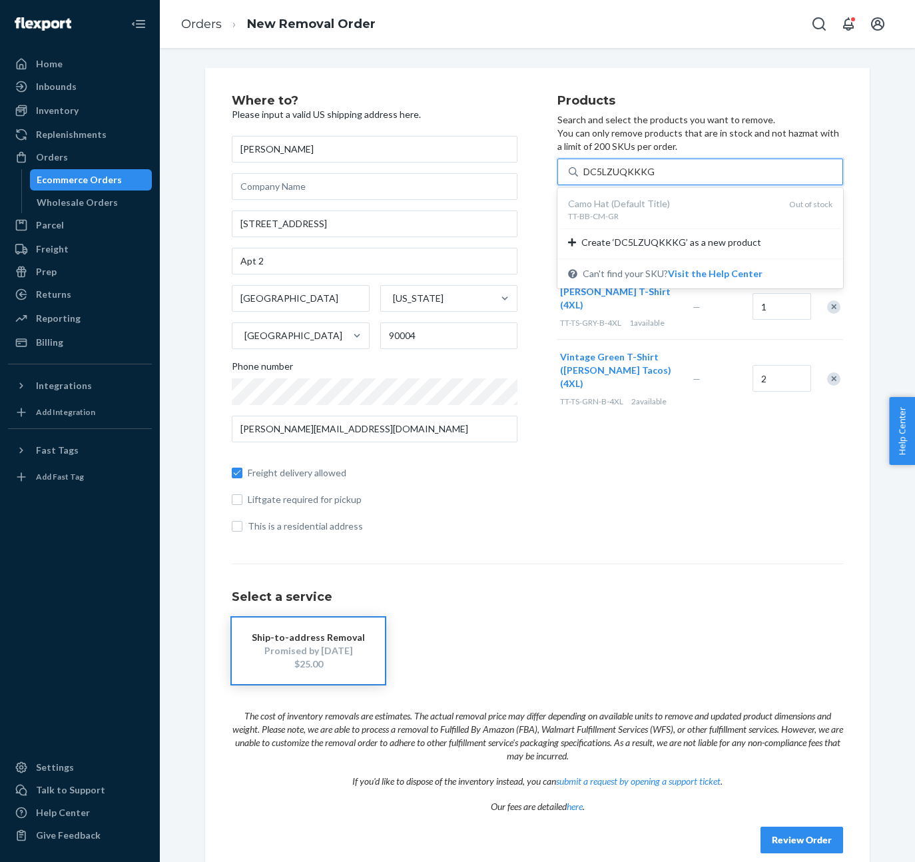
type input "DC5LZUQKKKG"
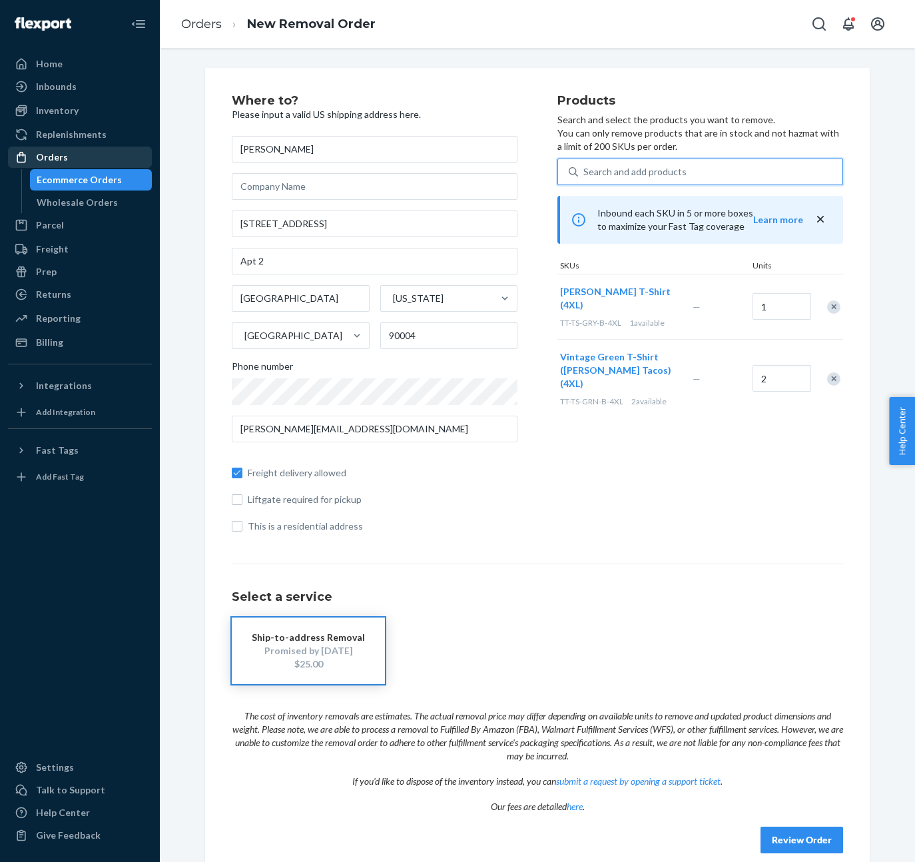
paste input "DZN5XNUYYAX"
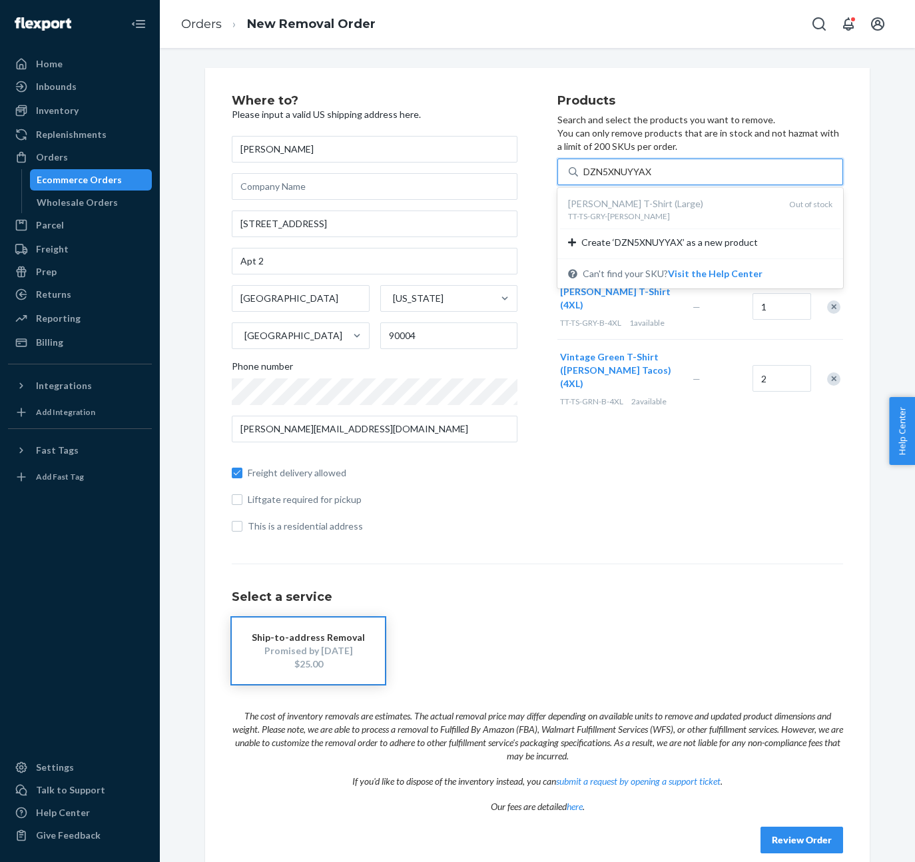
type input "DZN5XNUYYAX"
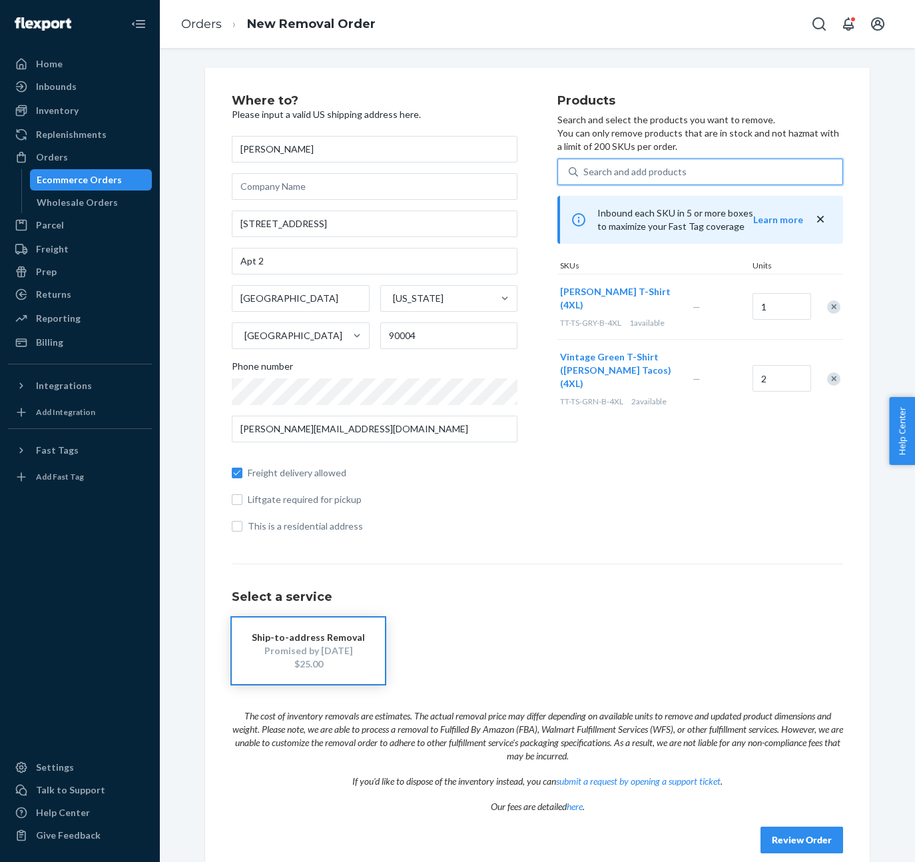
paste input "D9J9FTUVPAD"
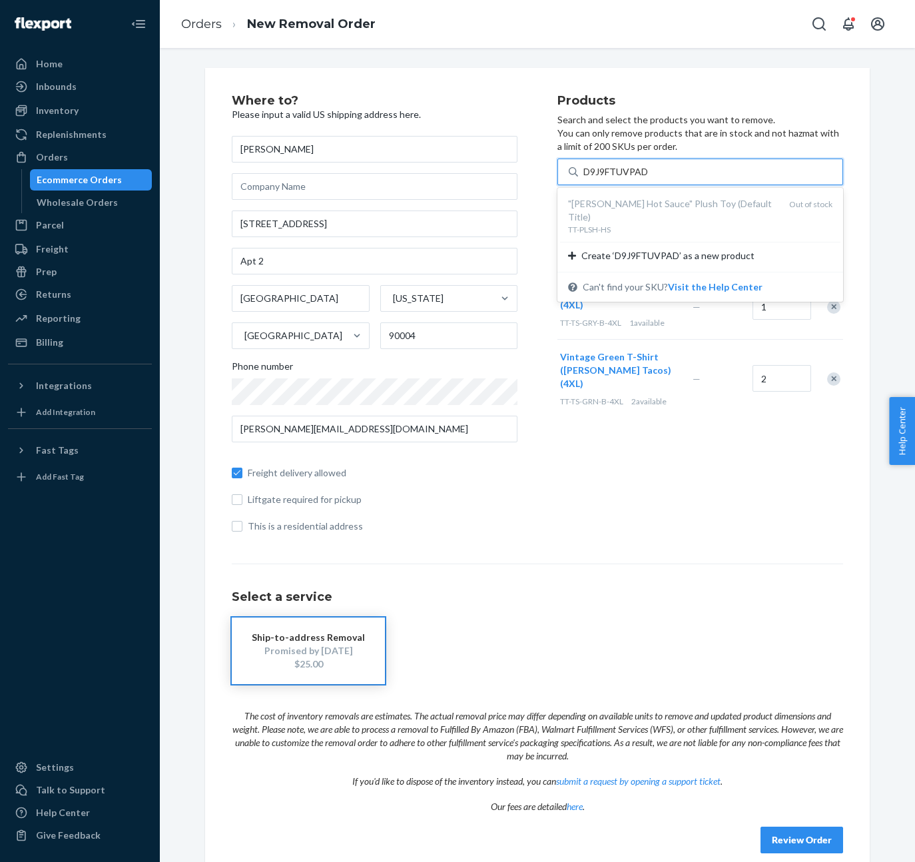
type input "D9J9FTUVPAD"
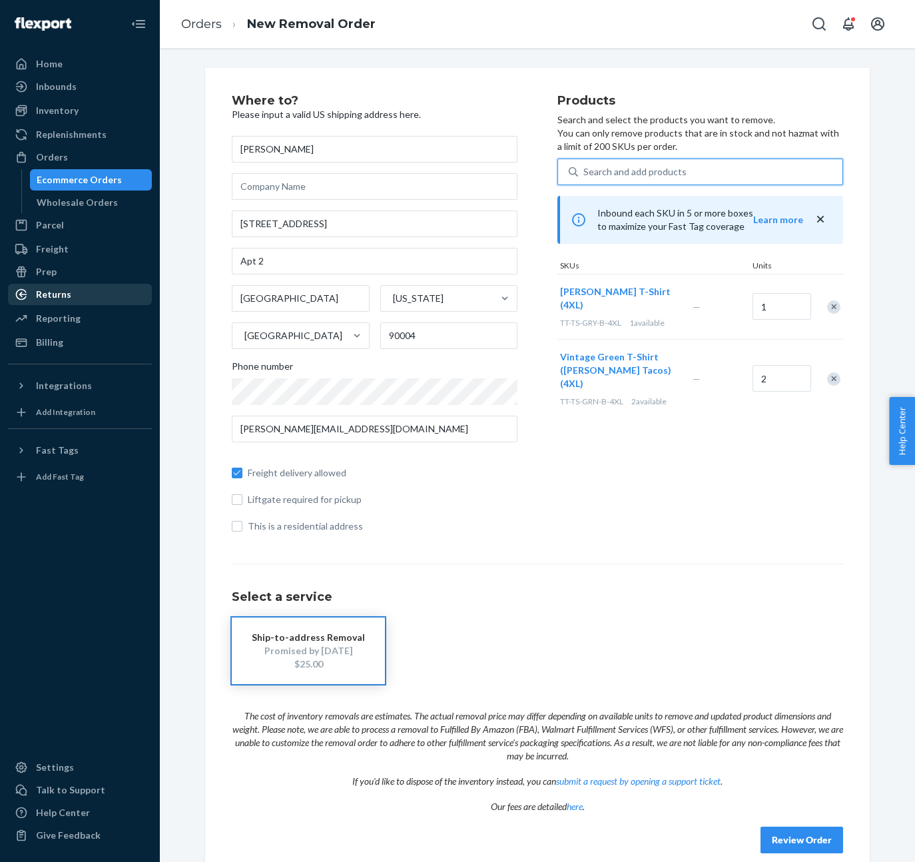
paste input "DE9HGJU6SZB"
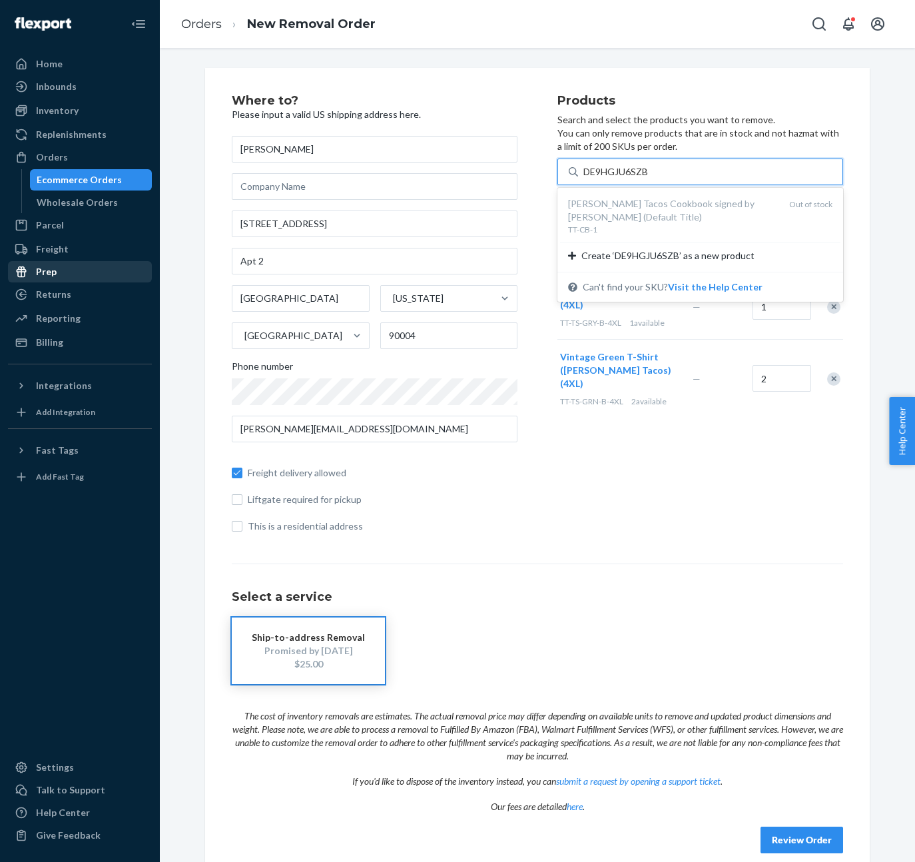
type input "DE9HGJU6SZB"
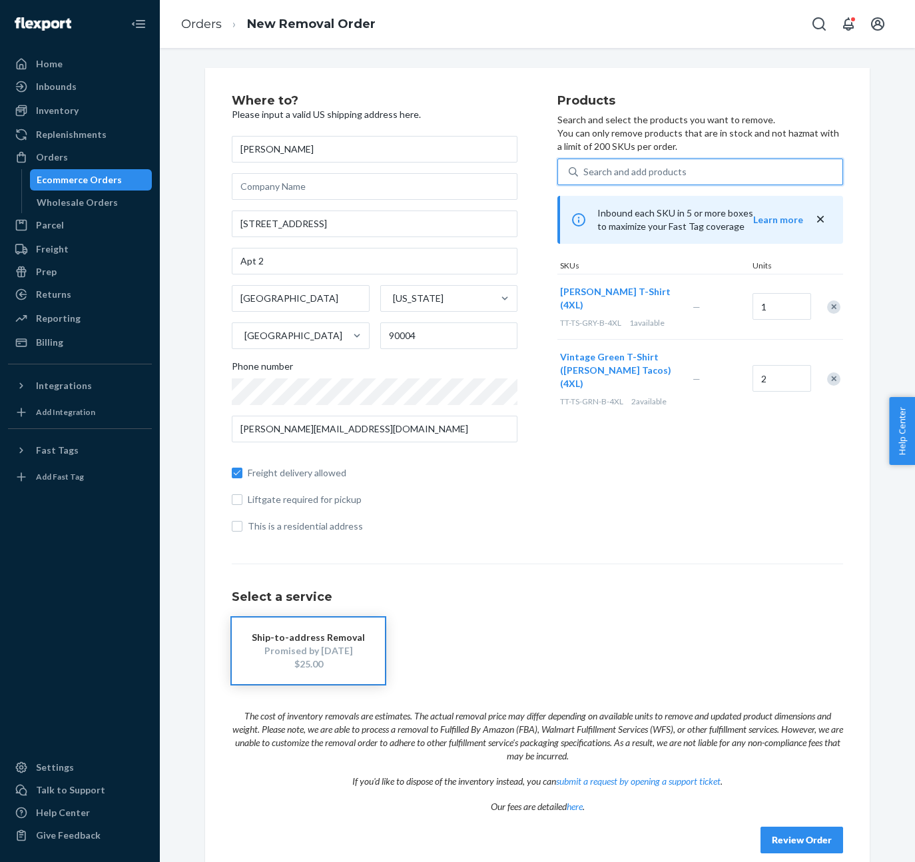
paste input "DVH6QJXHK66"
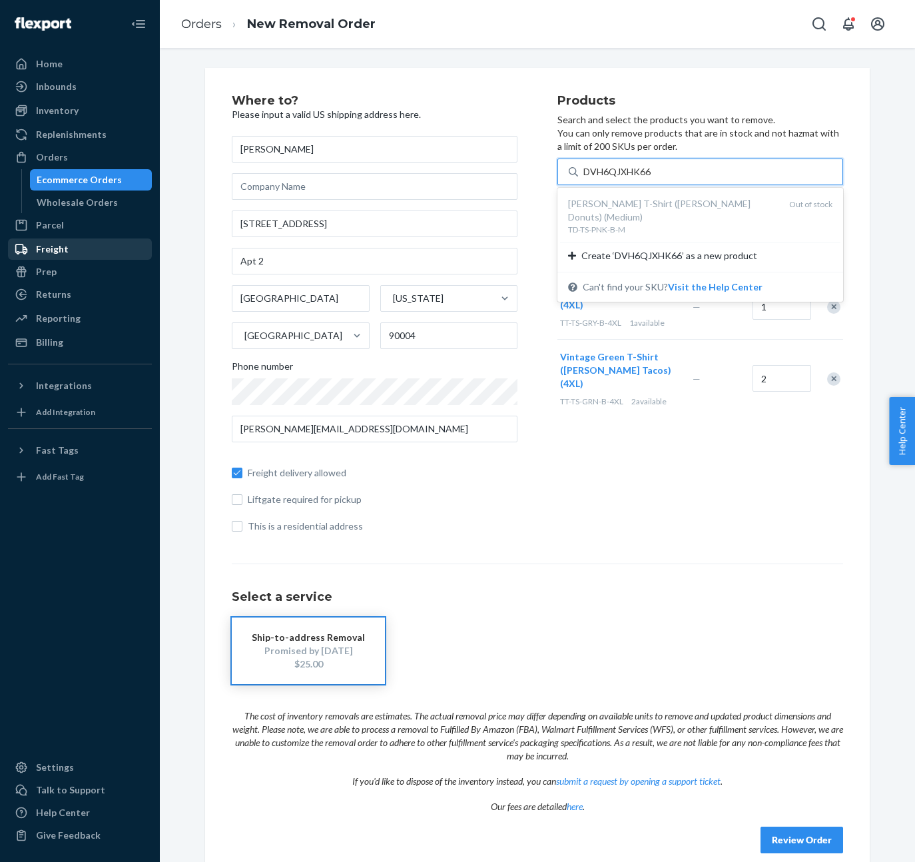
type input "DVH6QJXHK66"
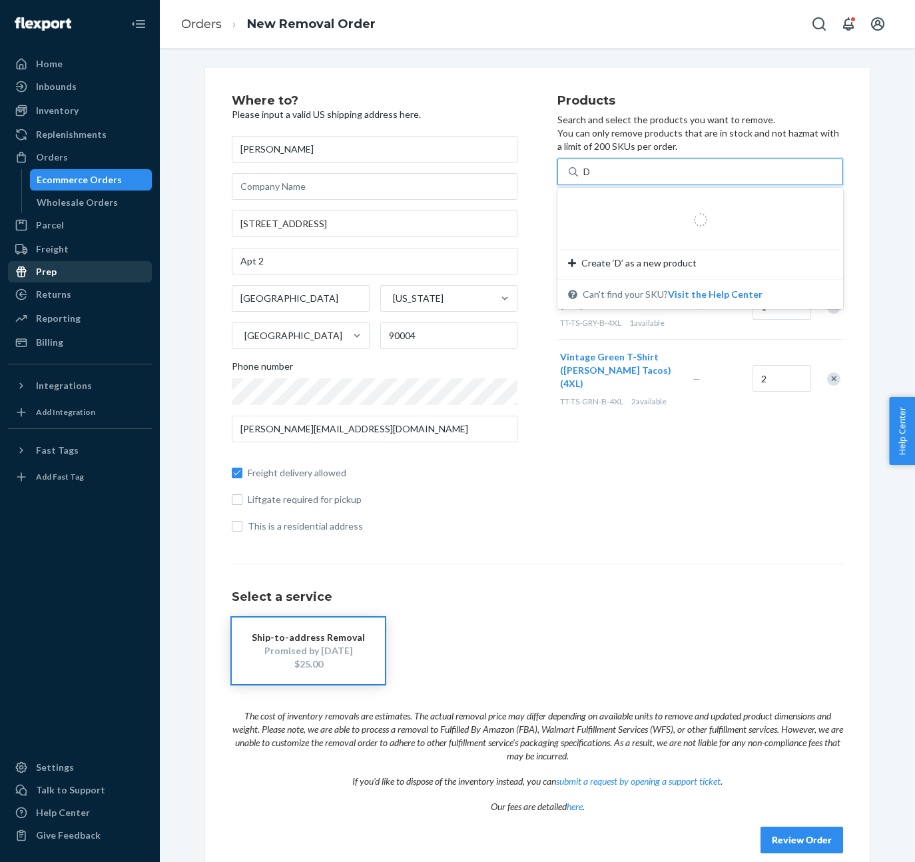
paste input "K8QD2QLJGC"
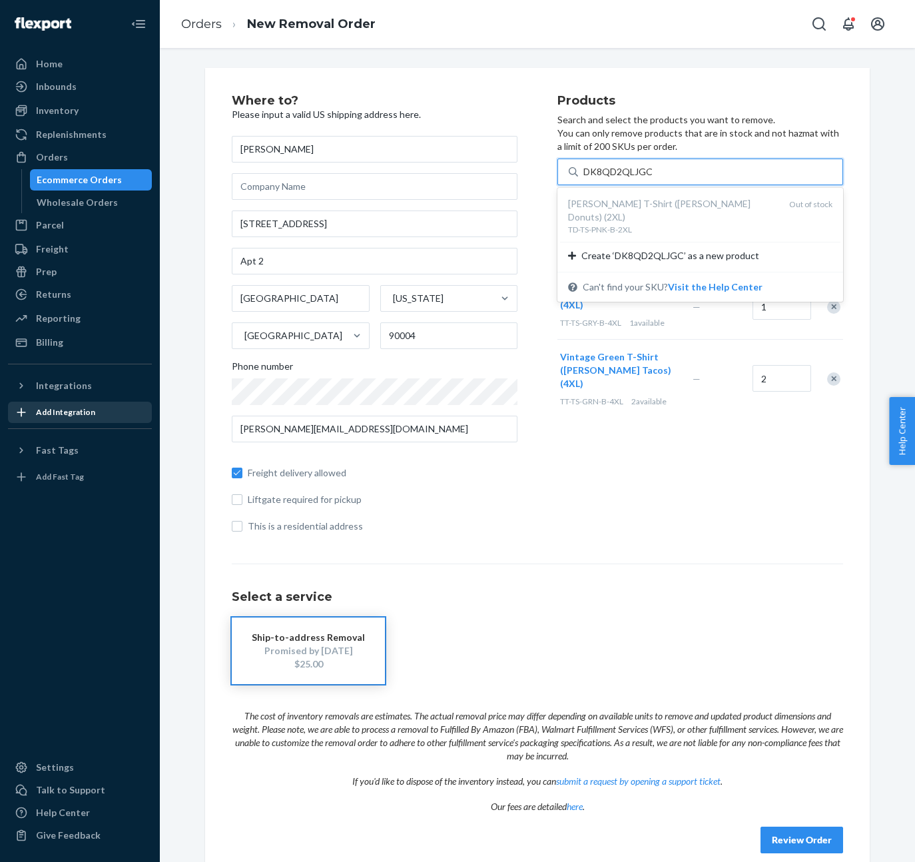
type input "DK8QD2QLJGC"
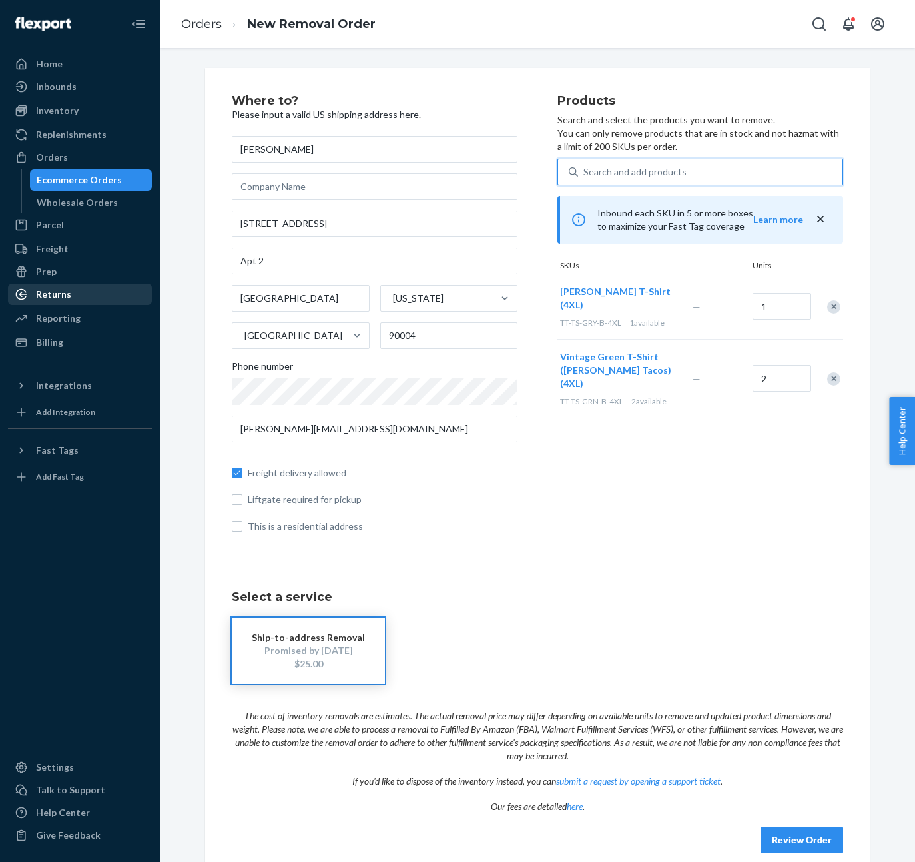
paste input "DQDV9FXPLFE"
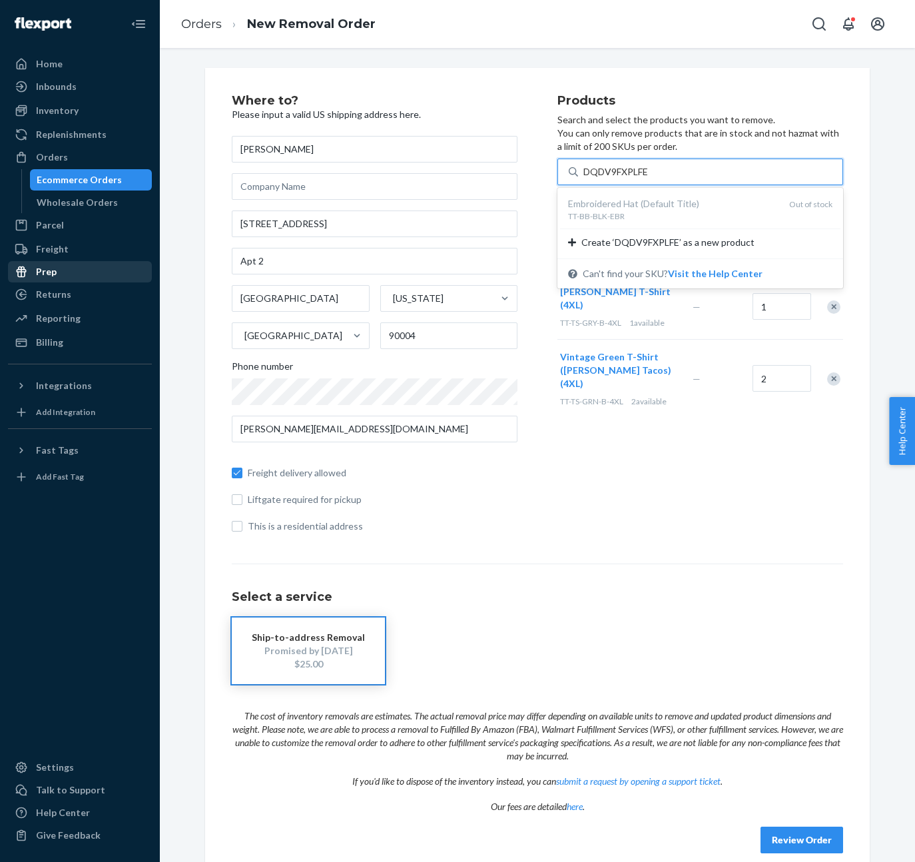
type input "DQDV9FXPLFE"
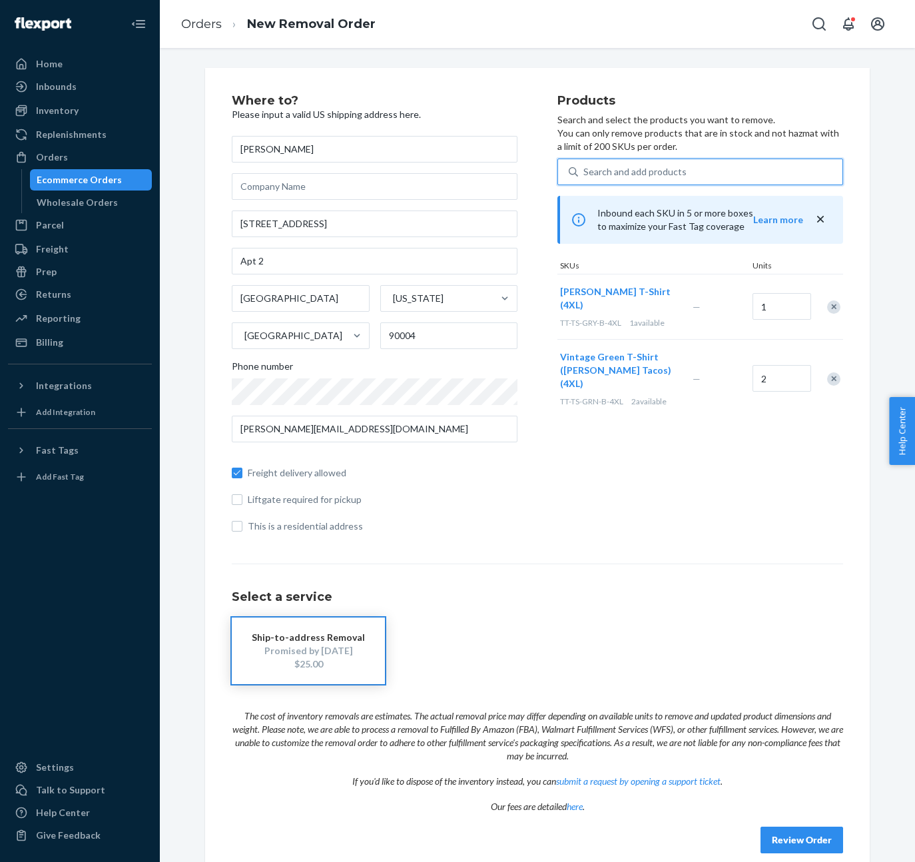
click at [606, 169] on div "Search and add products" at bounding box center [635, 171] width 103 height 13
click at [585, 169] on input "0 results available. Select is focused ,type to refine list, press Down to open…" at bounding box center [584, 171] width 1 height 13
paste input "DF4GQMGAEXP"
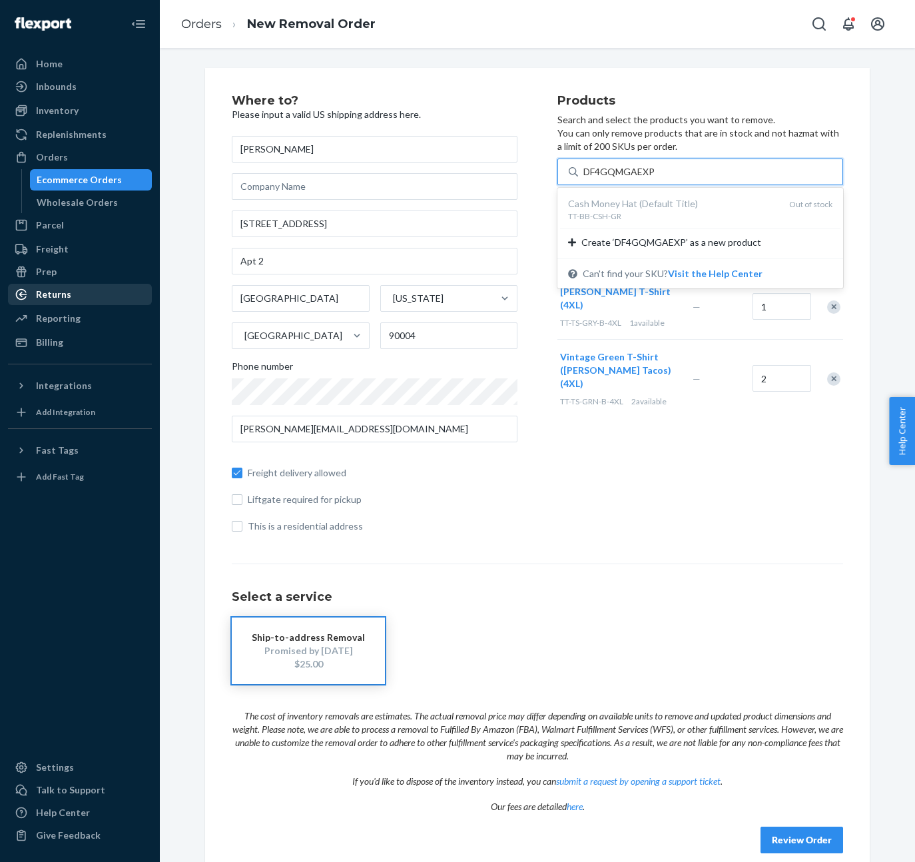
type input "DF4GQMGAEXP"
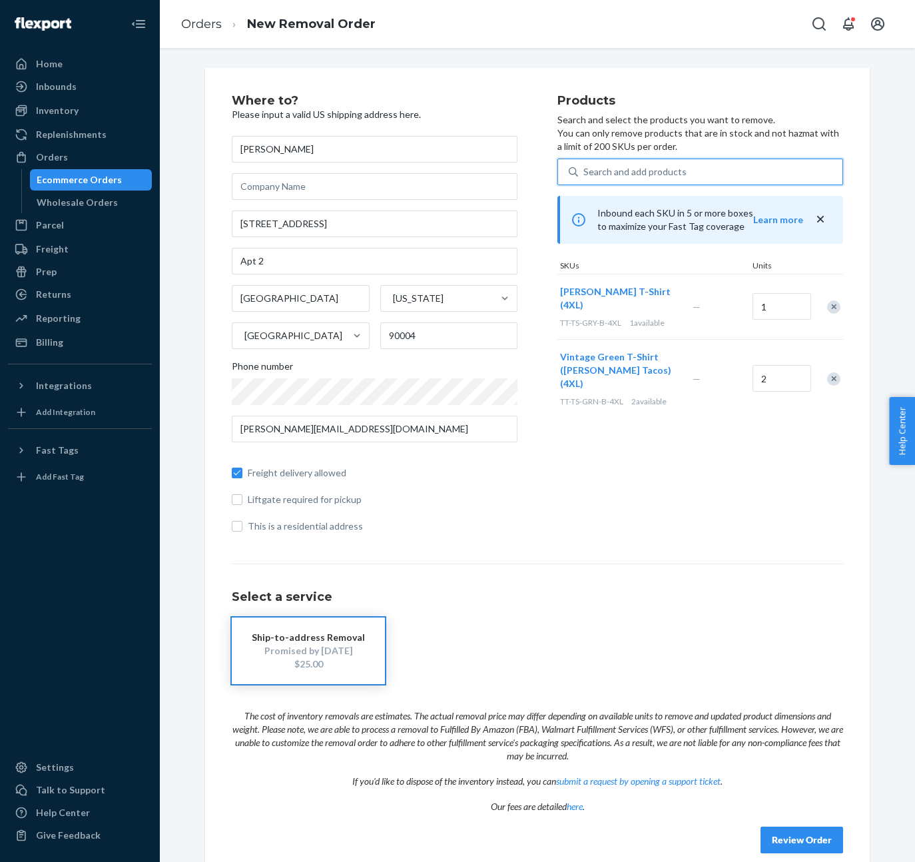
paste input "DCXFASWU6CF"
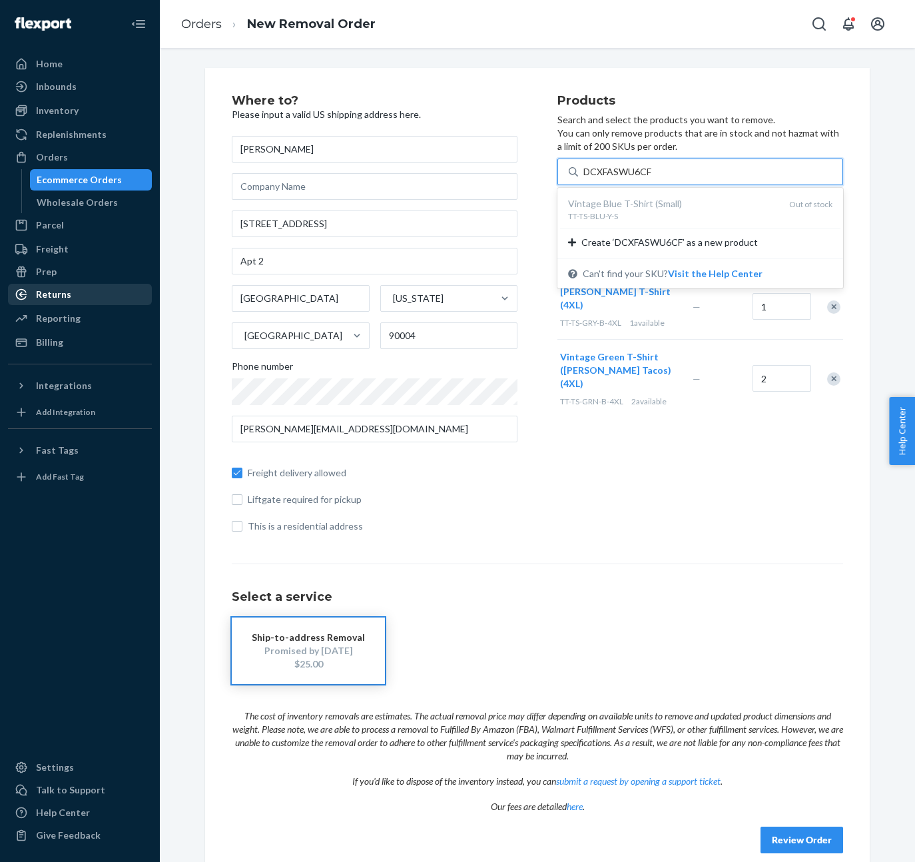
type input "DCXFASWU6CF"
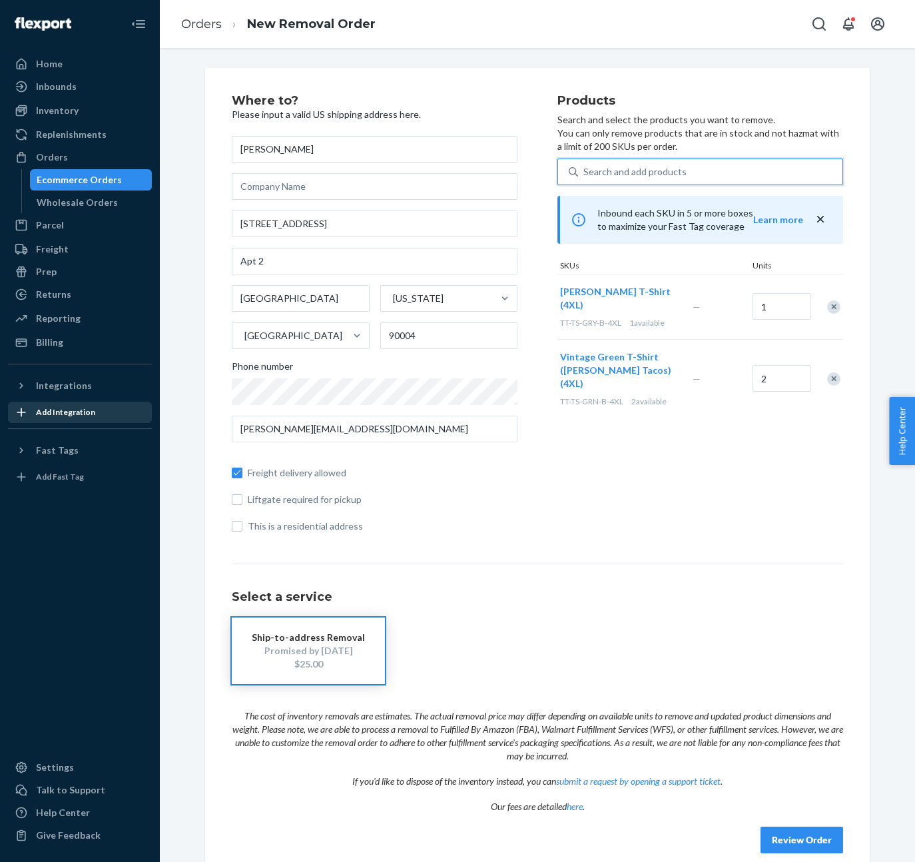
paste input "DEW5Y9PYP56"
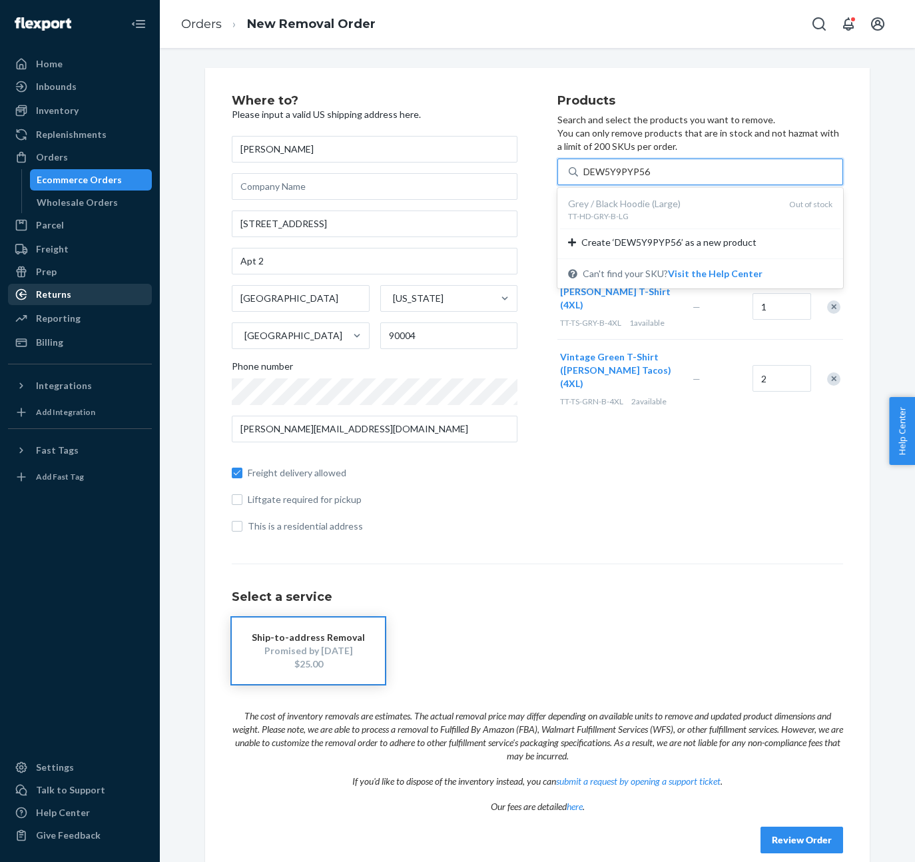
type input "DEW5Y9PYP56"
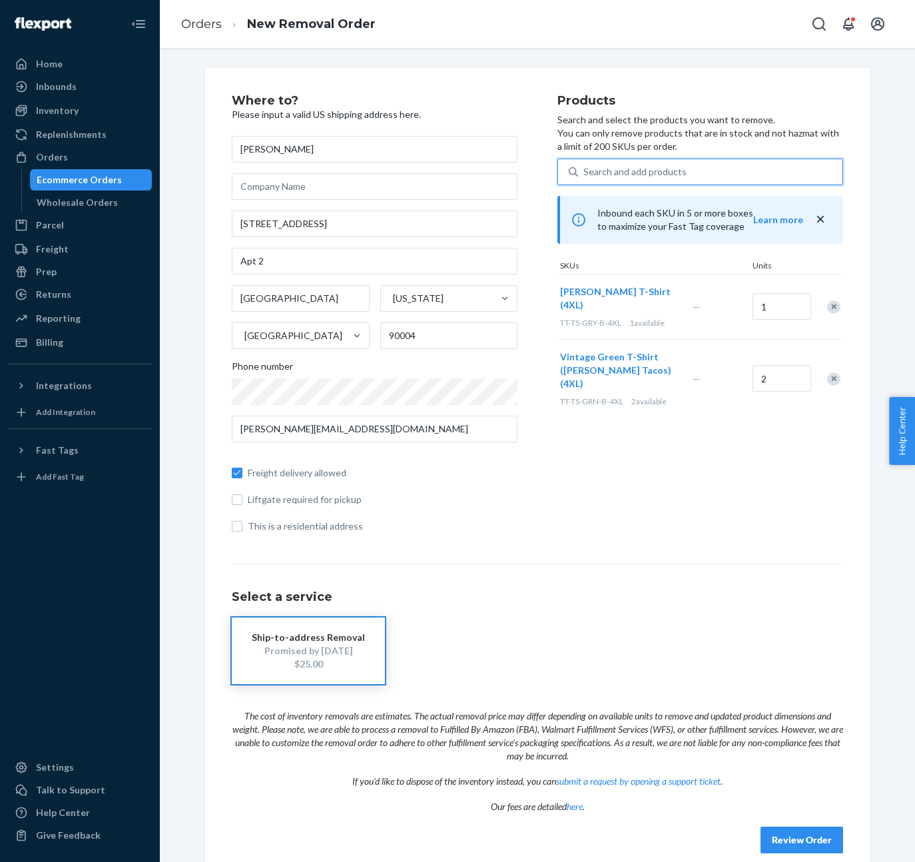
paste input "DYNH9QCTR9S"
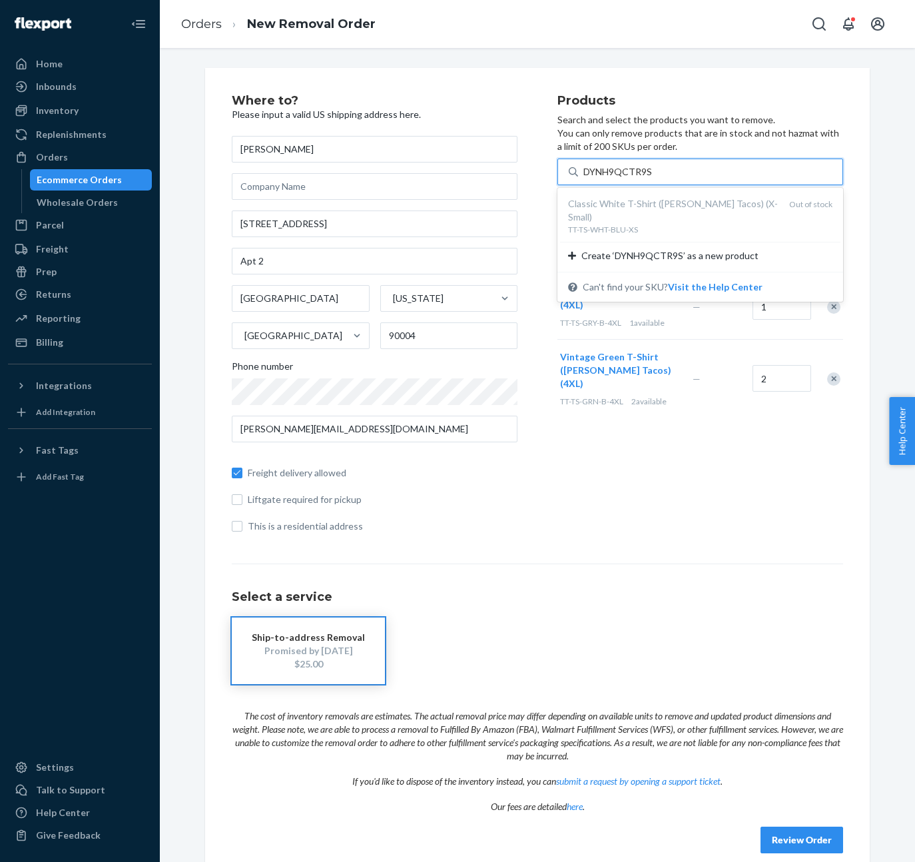
type input "DYNH9QCTR9S"
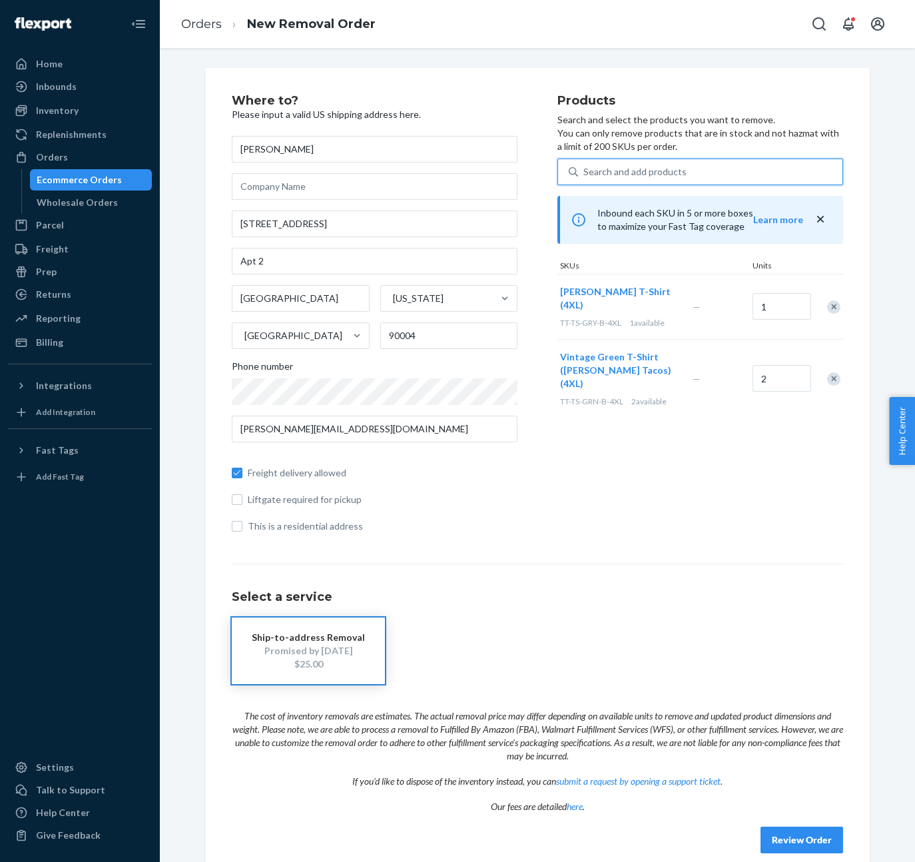
paste input "DFMM9RR855T"
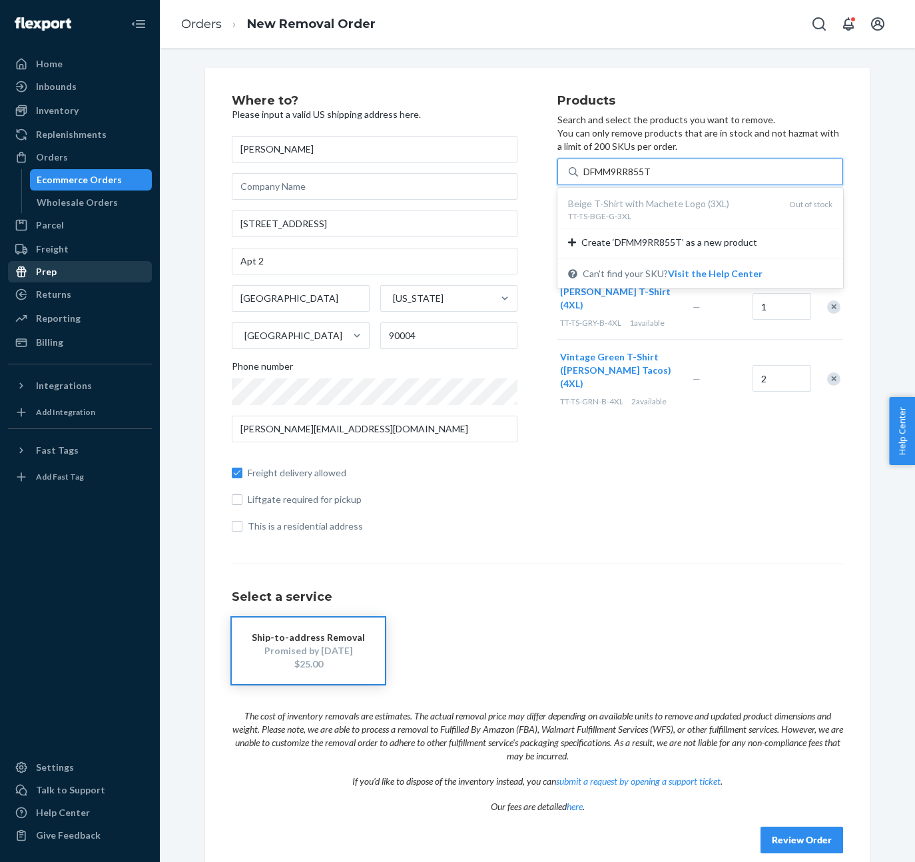
type input "DFMM9RR855T"
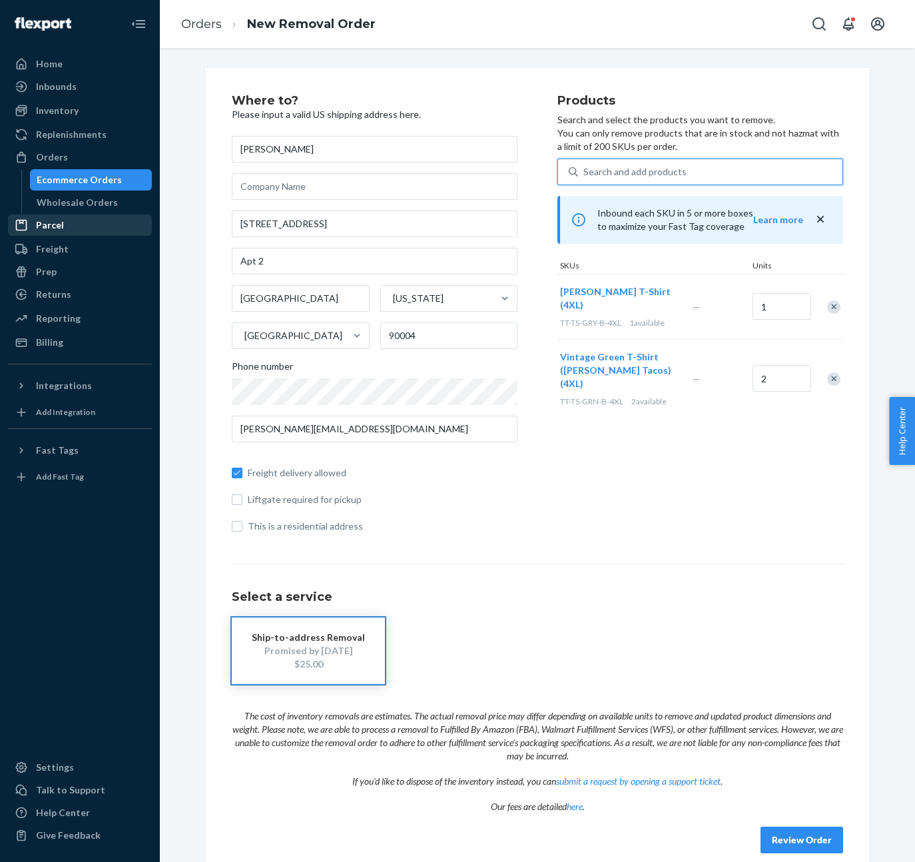
paste input "DUUNYZX46VS"
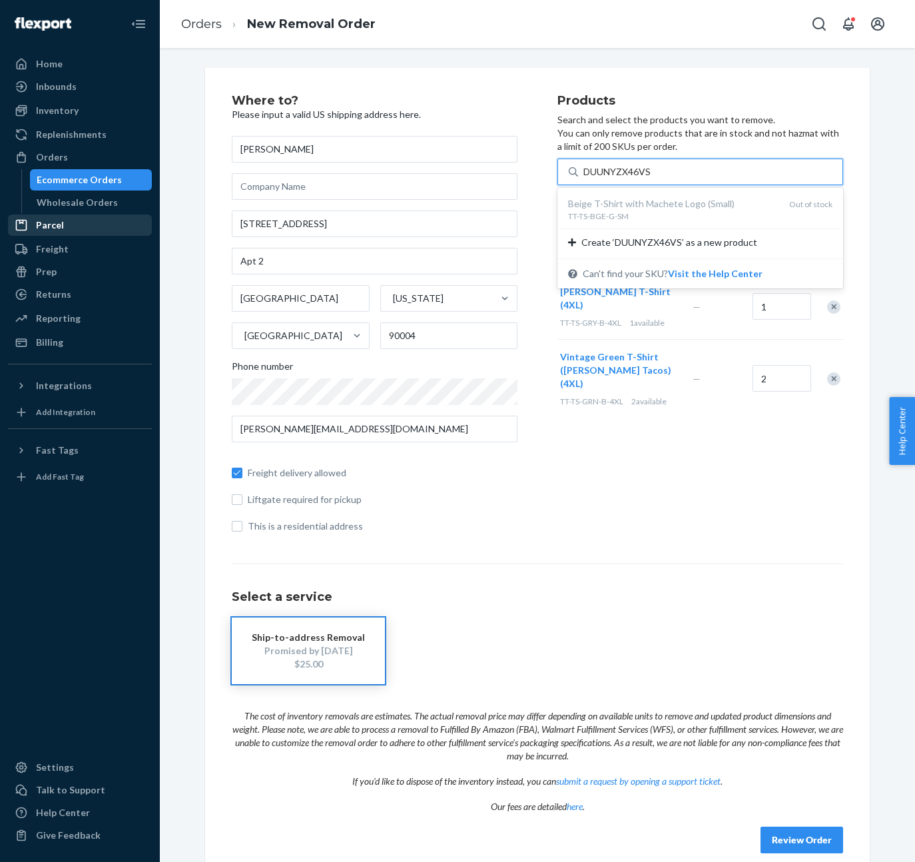
type input "DUUNYZX46VS"
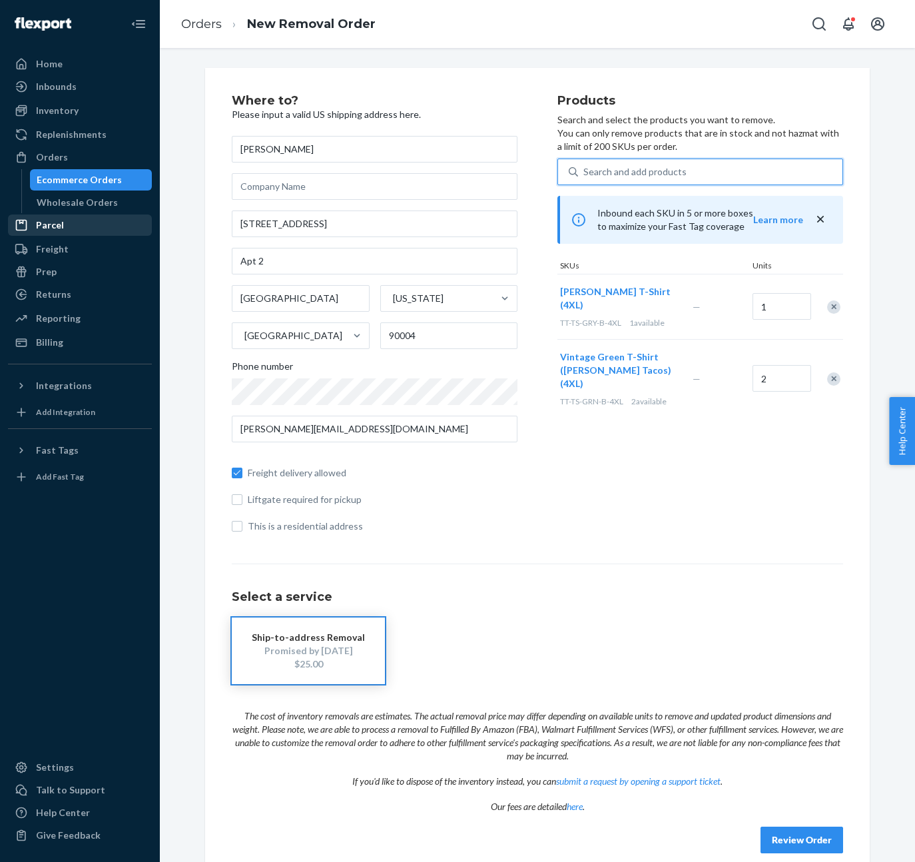
paste input "D7LGSAC2MY5"
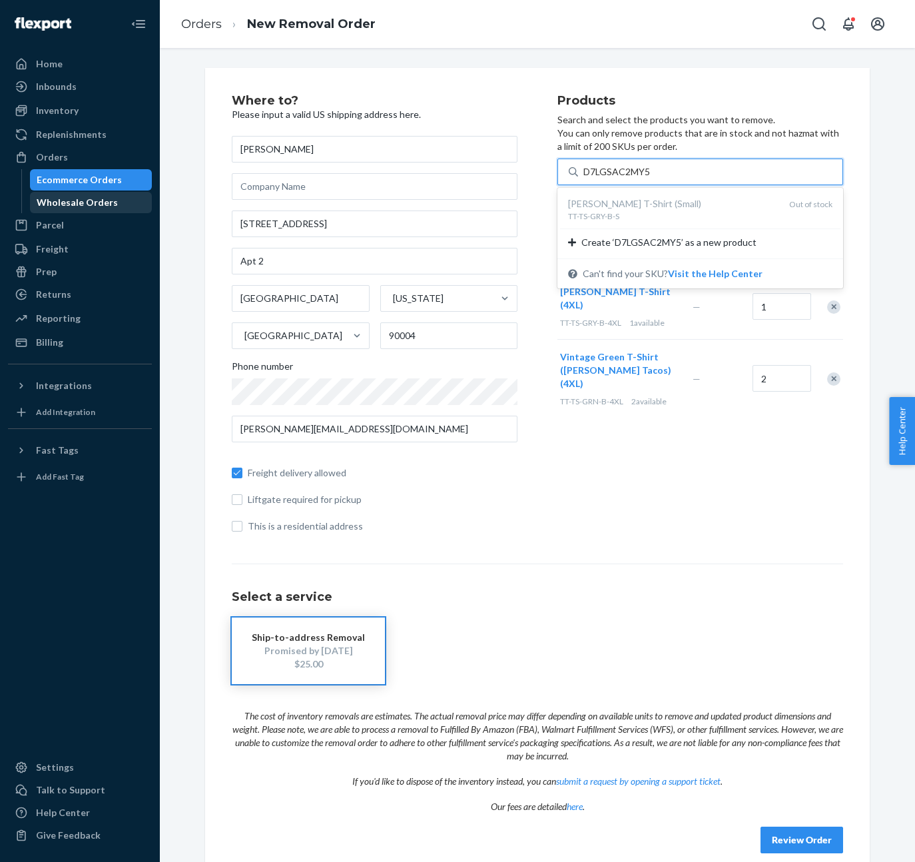
type input "D7LGSAC2MY5"
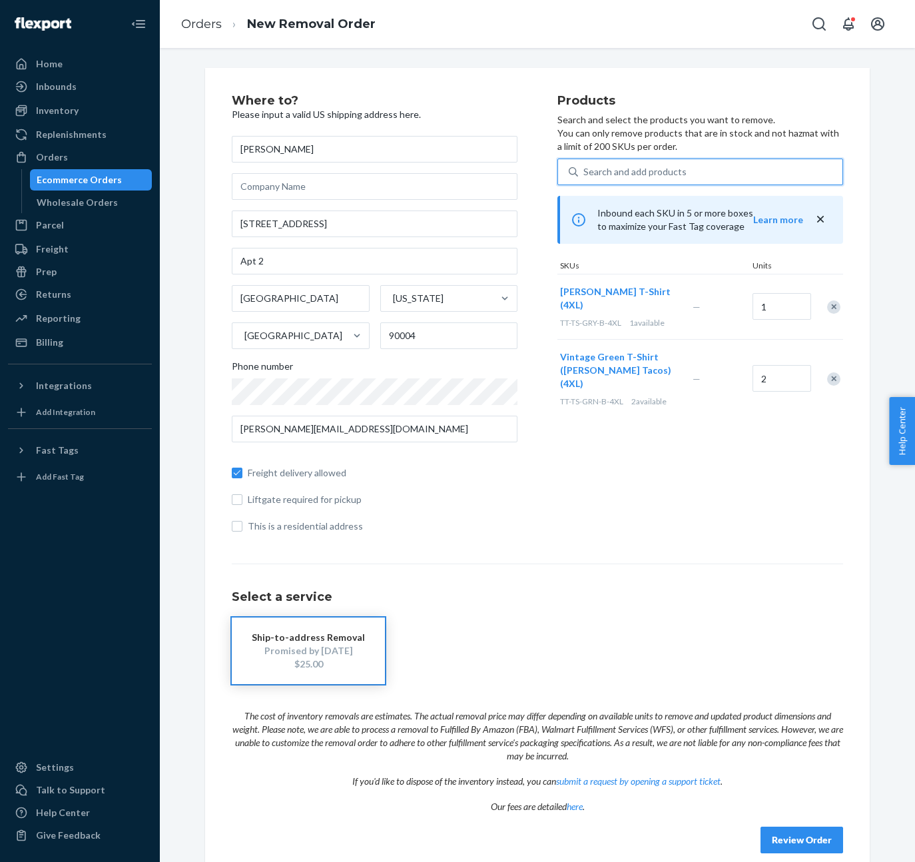
paste input "DTGVP3ZCMVL"
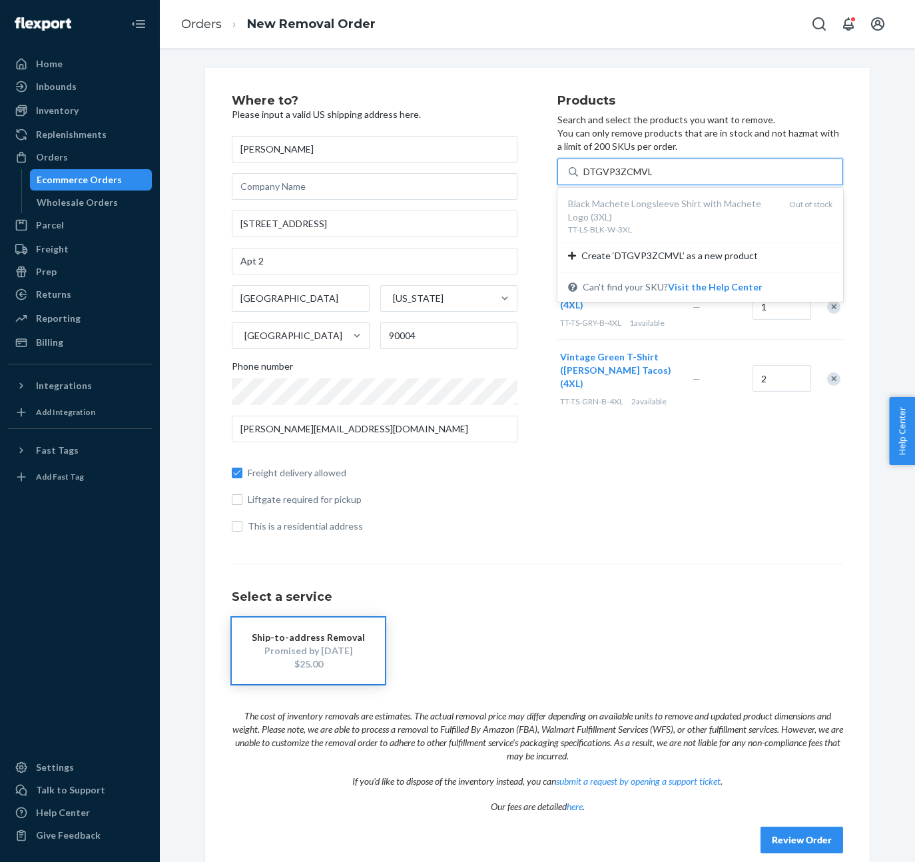
click at [630, 209] on div "Black Machete Longsleeve Shirt with Machete Logo (3XL)" at bounding box center [673, 210] width 211 height 27
click at [630, 179] on input "DTGVP3ZCMVL" at bounding box center [618, 171] width 69 height 13
type input "DTGVP3ZCMVL"
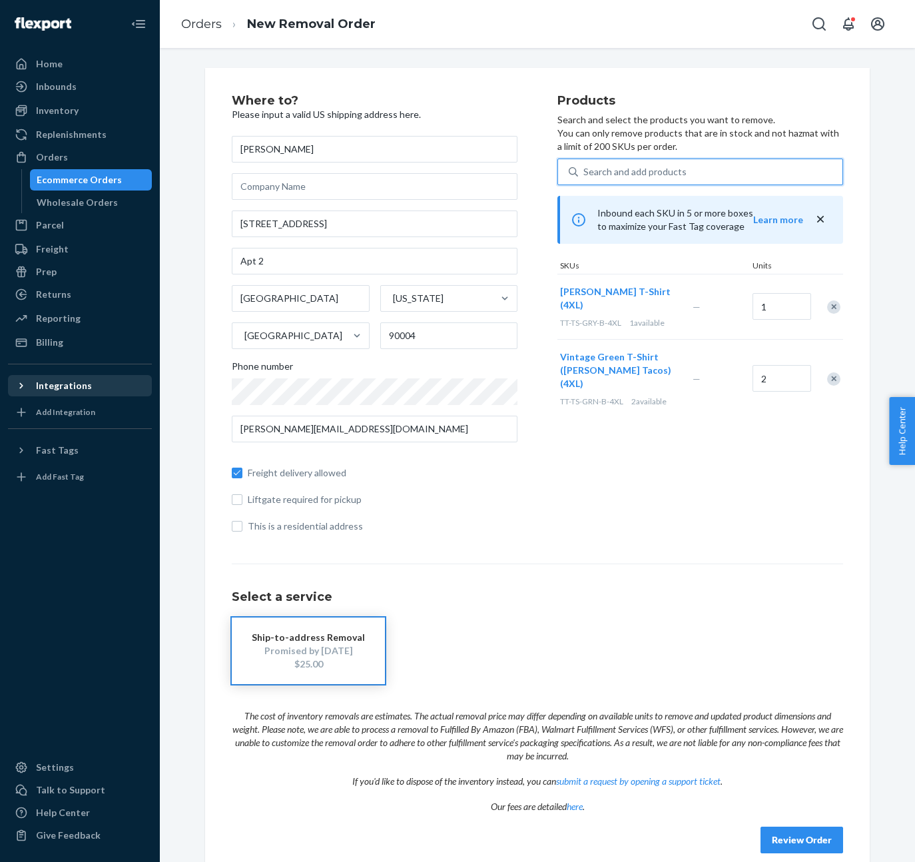
paste input "D38FZNVDKH6"
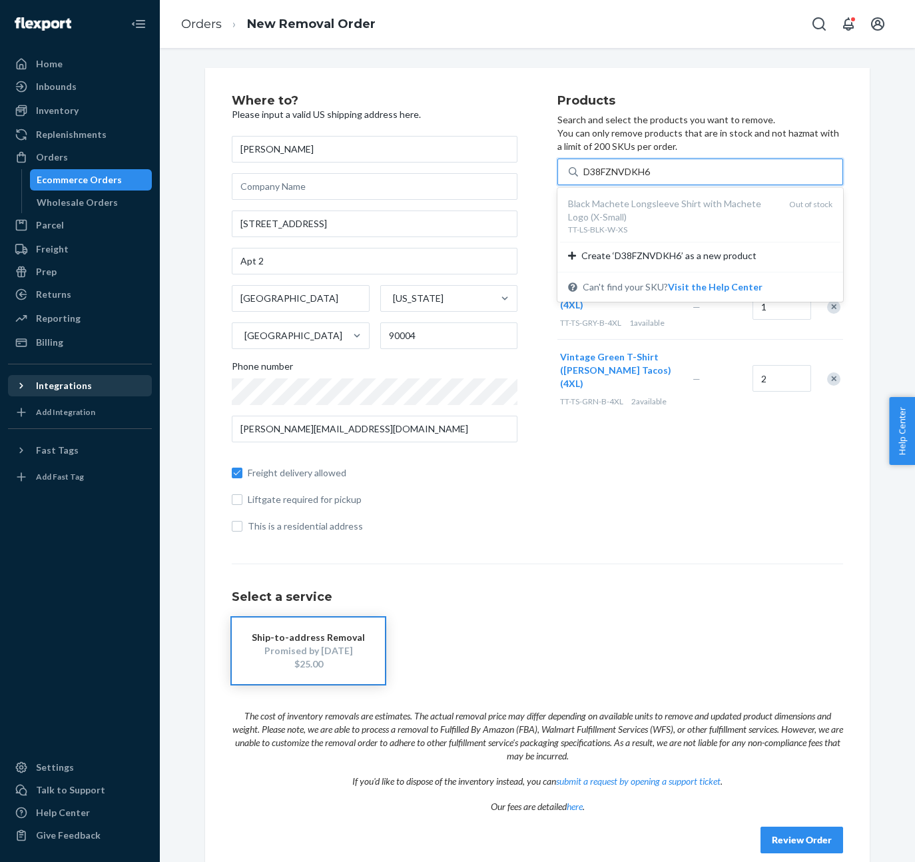
type input "D38FZNVDKH6x"
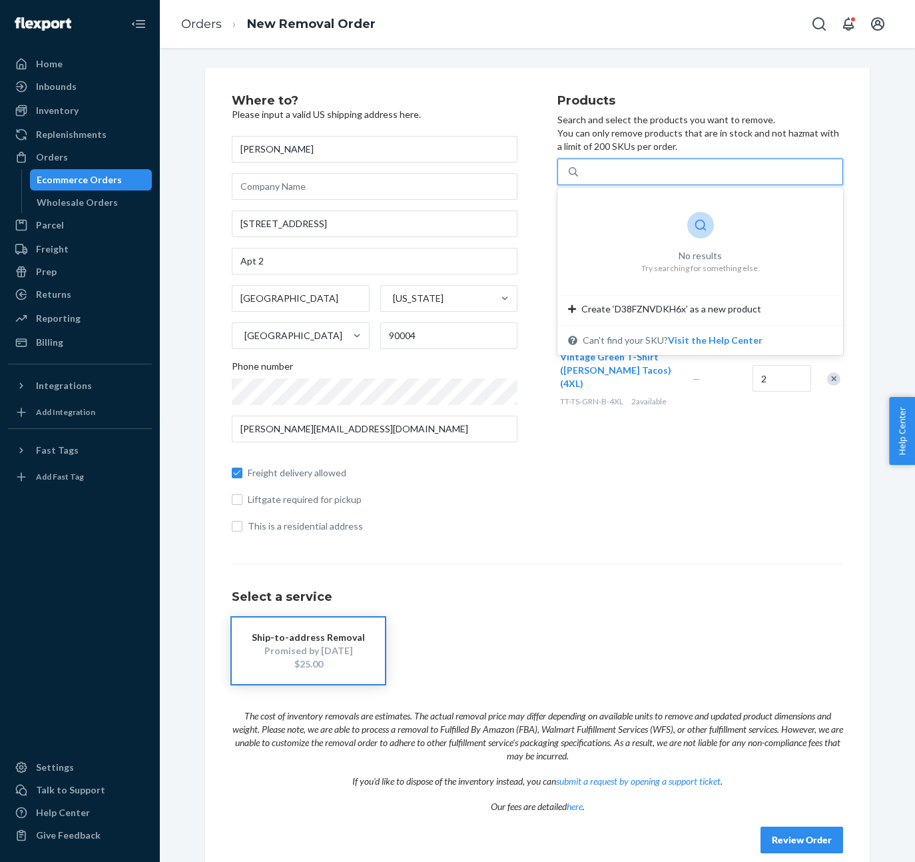
click at [699, 165] on div "D38FZNVDKH6x" at bounding box center [710, 172] width 264 height 24
click at [658, 165] on input "0 results available for search term D38FZNVDKH6x. Select is focused ,type to re…" at bounding box center [621, 171] width 74 height 13
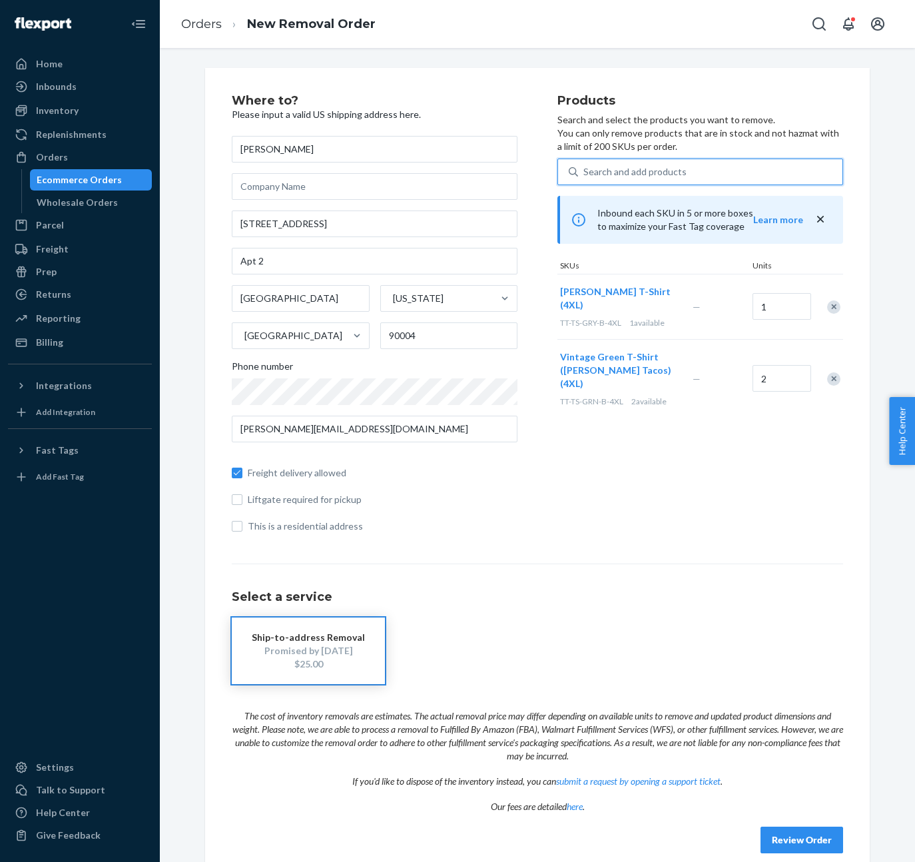
click at [694, 168] on div "Search and add products" at bounding box center [710, 172] width 264 height 24
click at [585, 168] on input "0 results available. Use Up and Down to choose options, press Enter to select t…" at bounding box center [584, 171] width 1 height 13
paste input "D38FZNVDKH6"
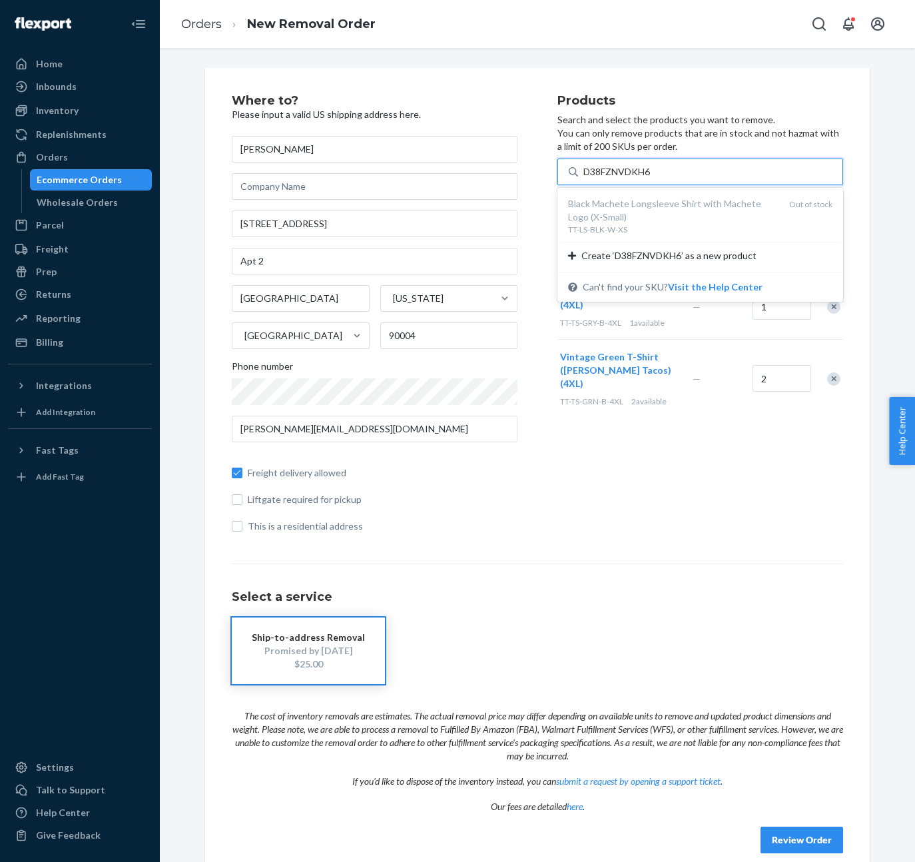
type input "D38FZNVDKH6"
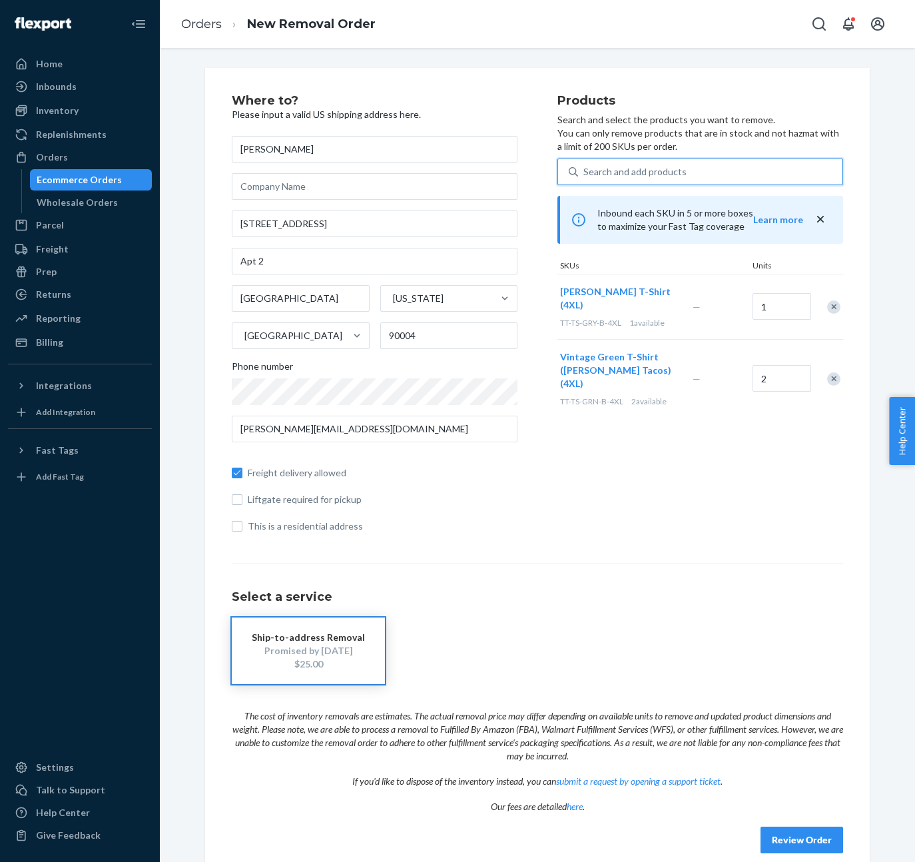
paste input "DGFYSS224GF"
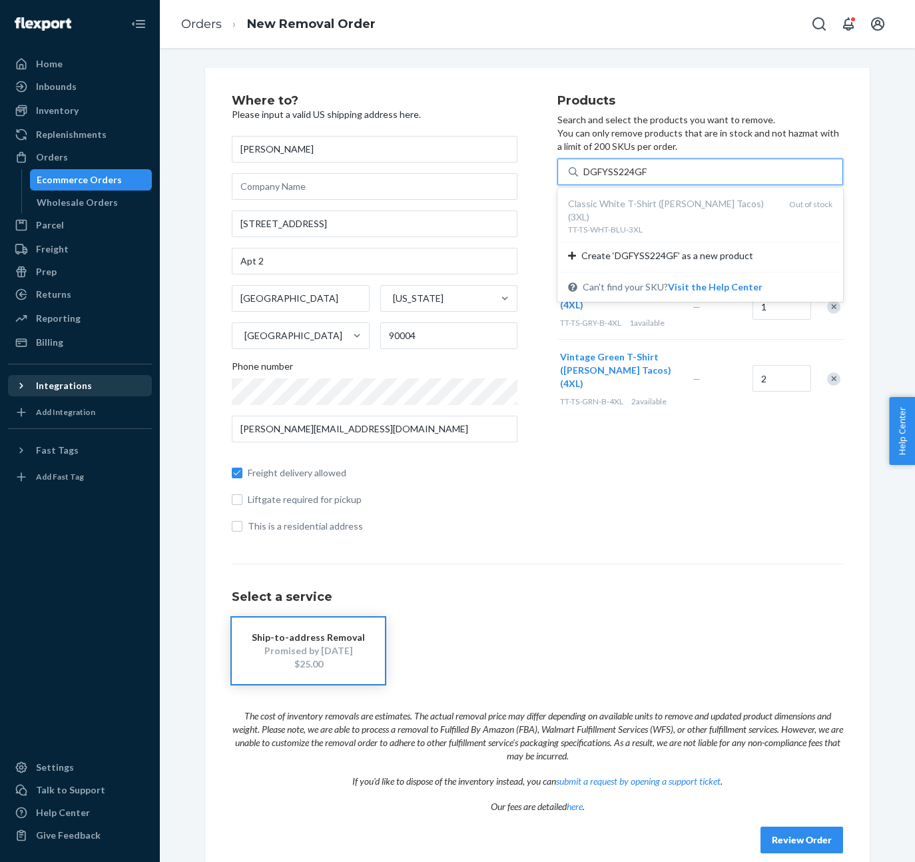
type input "DGFYSS224GF"
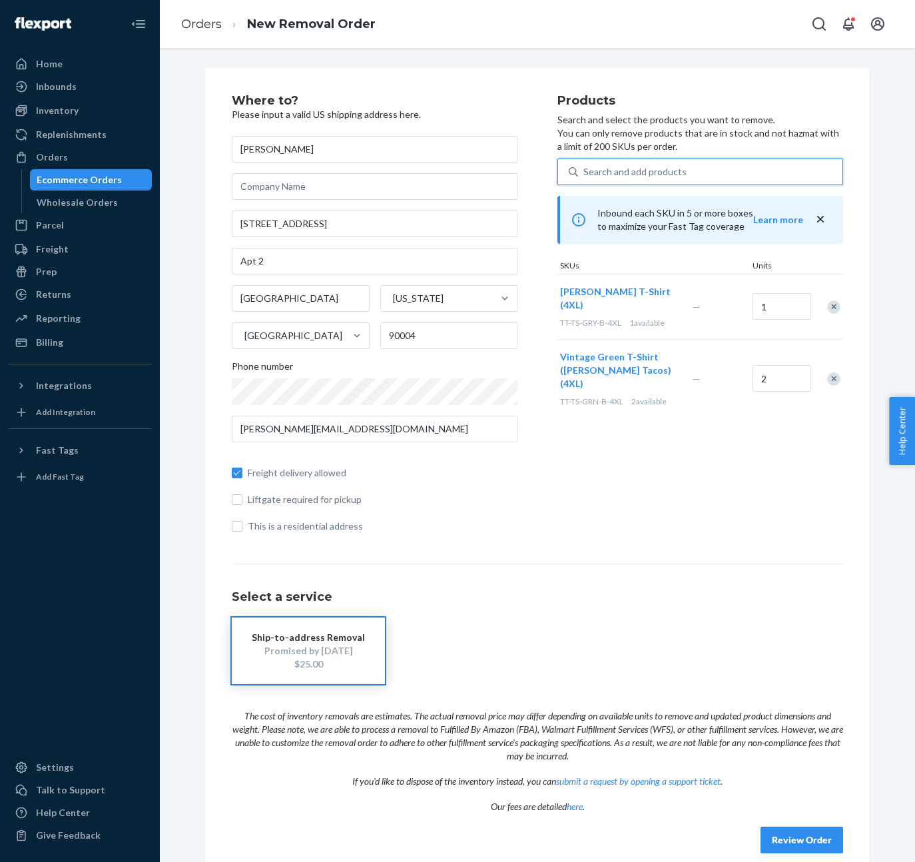
paste input "D73L54LFEW2"
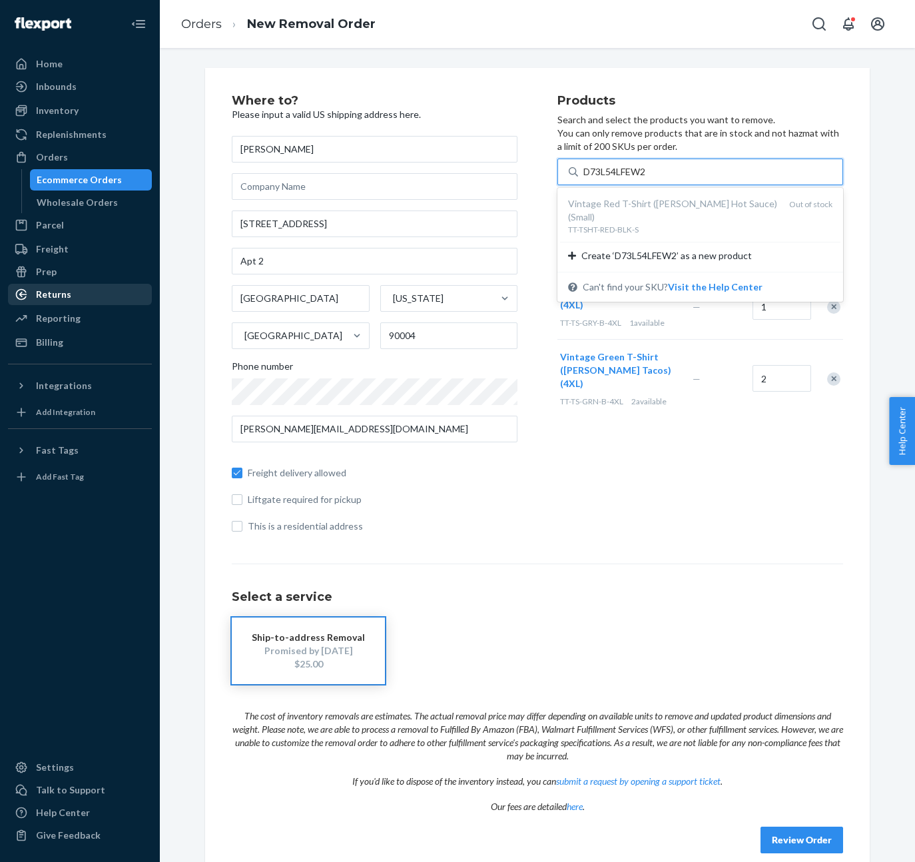
type input "D73L54LFEW2"
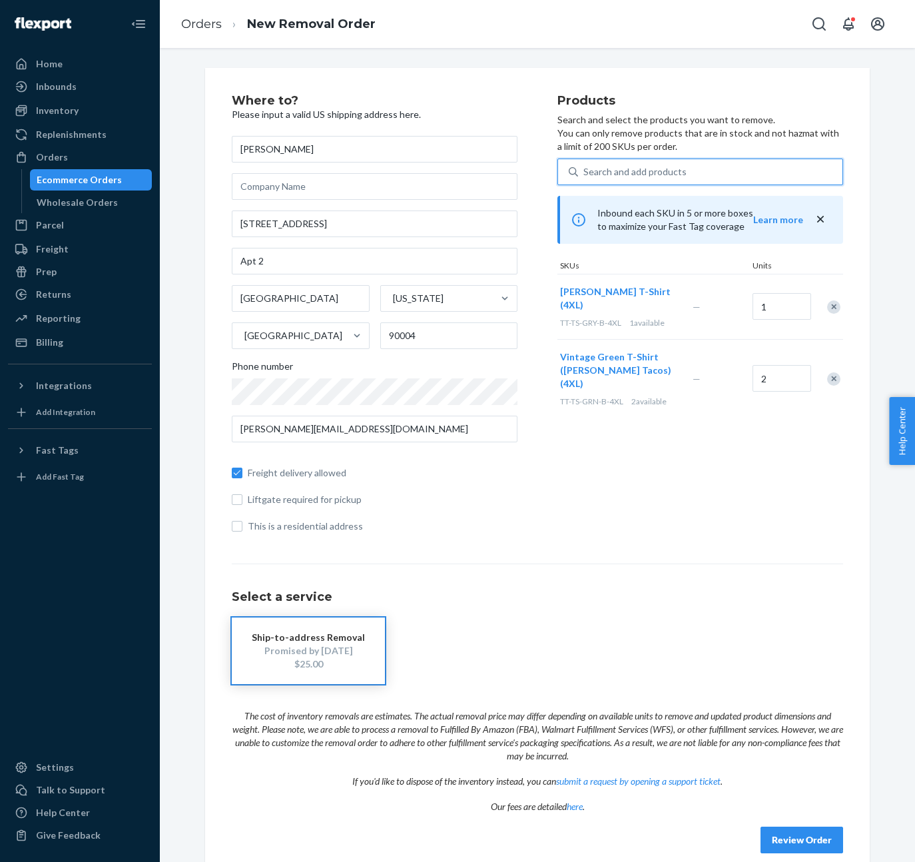
paste input "DTWZNS5GHGQ"
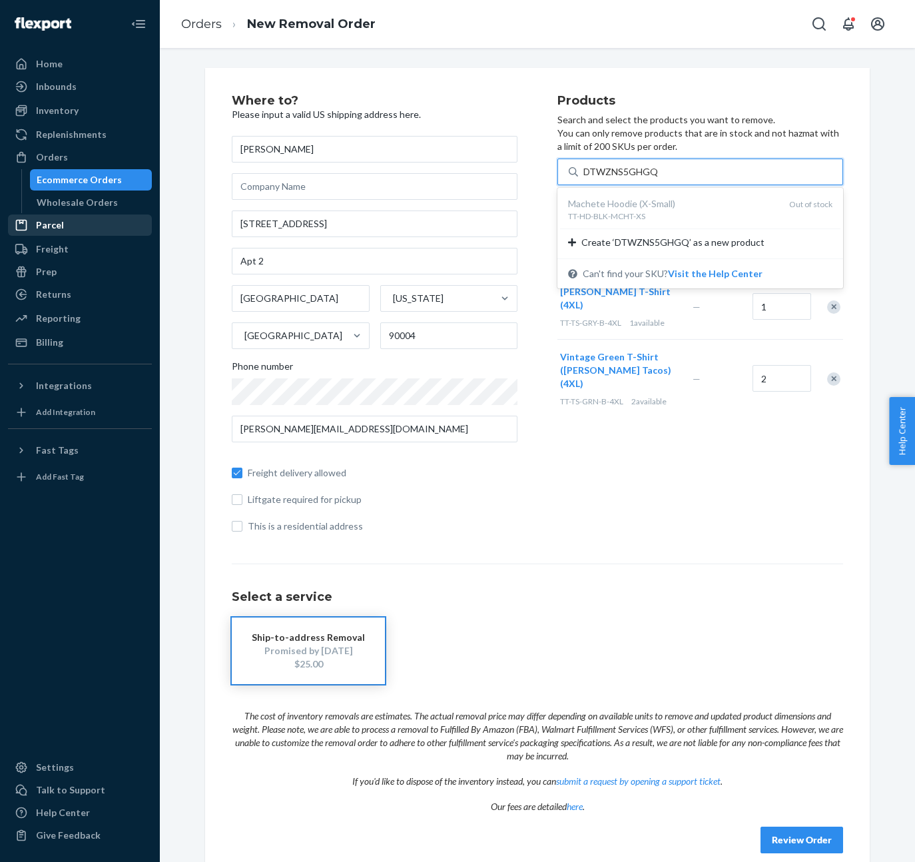
type input "DTWZNS5GHGQ"
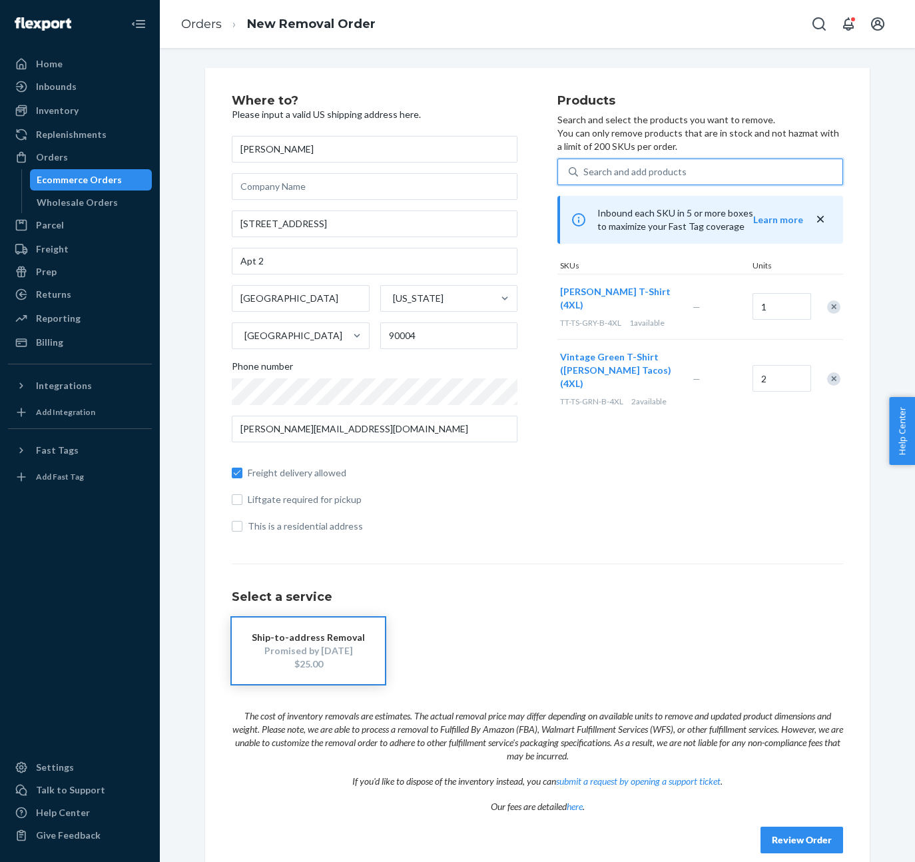
paste input "D3JMX96G2JX"
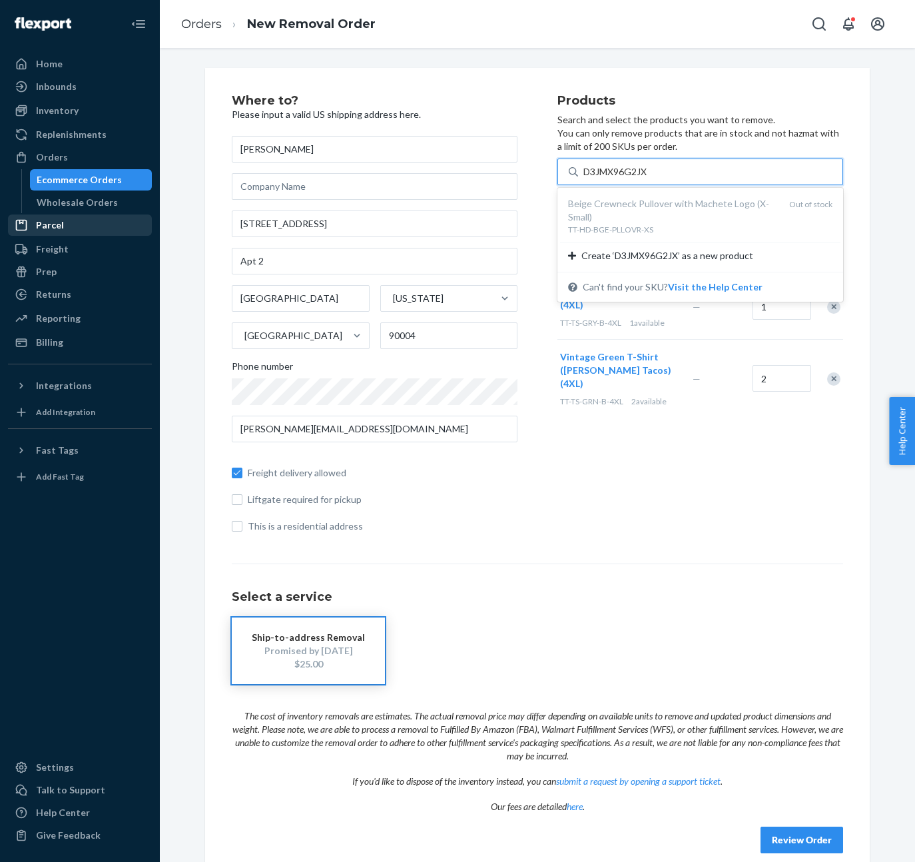
type input "D3JMX96G2JX"
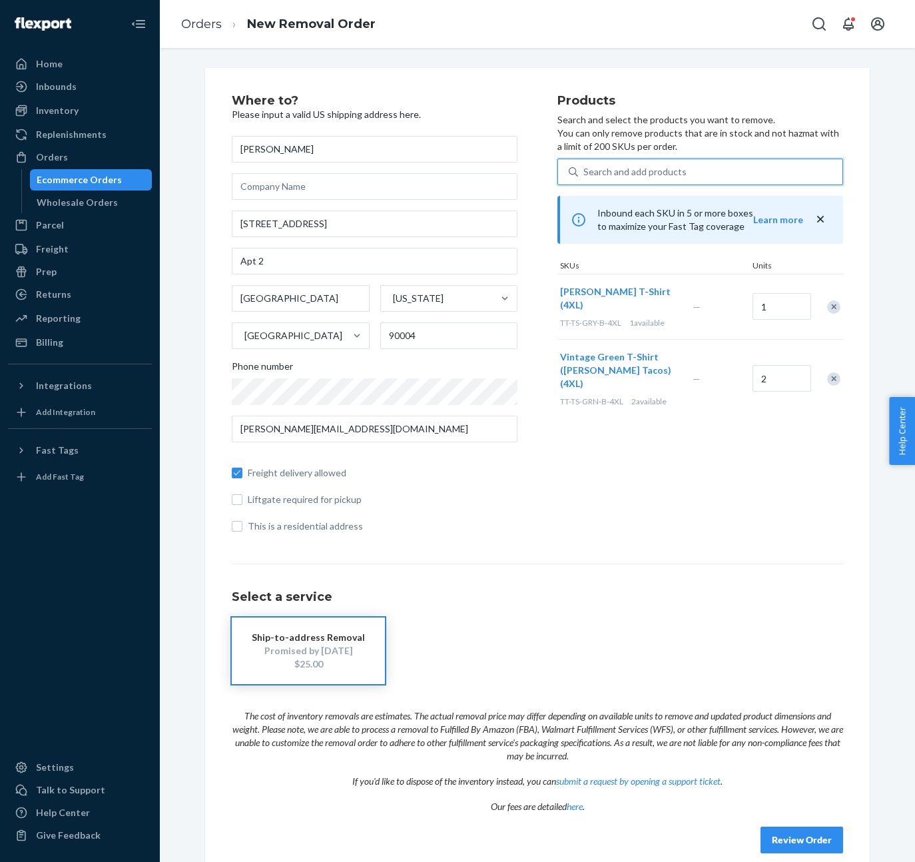
paste input "DKVB2HK7RFH"
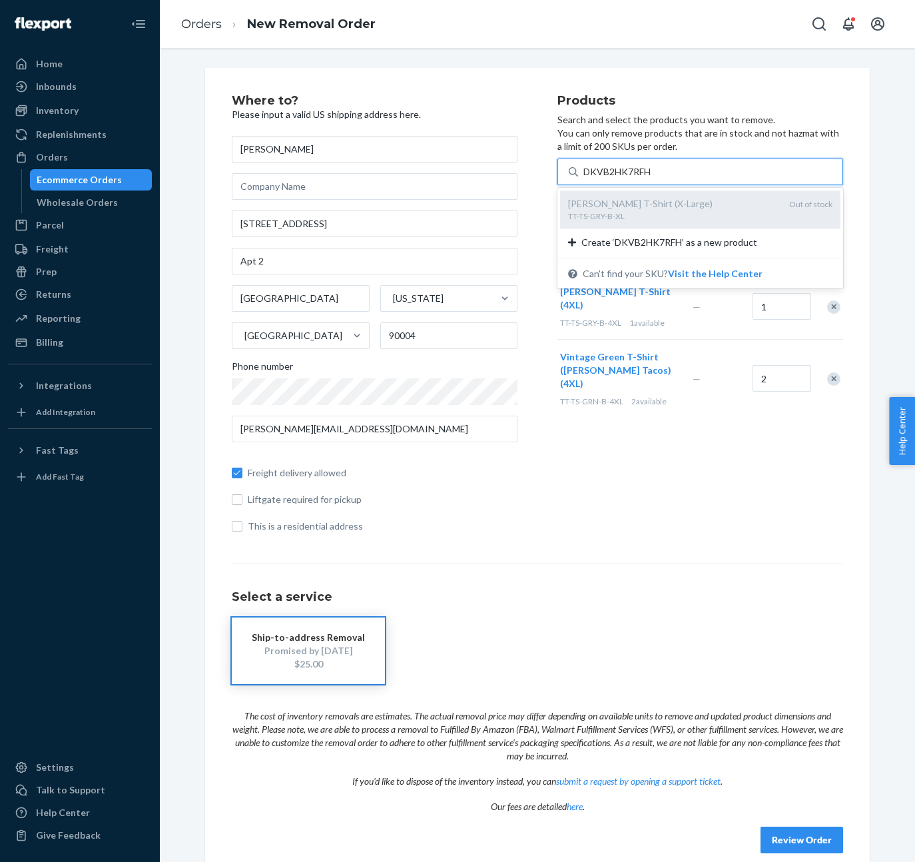
click at [614, 221] on div "TT-TS-GRY-B-XL" at bounding box center [673, 216] width 211 height 11
click at [614, 179] on input "DKVB2HK7RFH" at bounding box center [619, 171] width 70 height 13
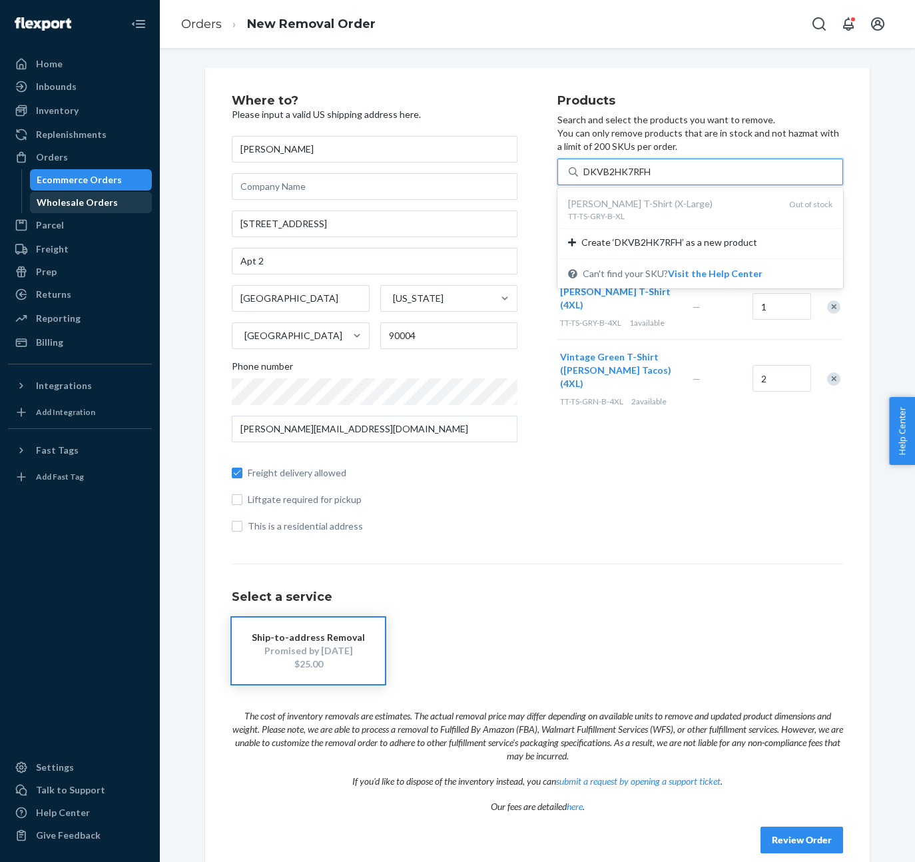
type input "DKVB2HK7RFH"
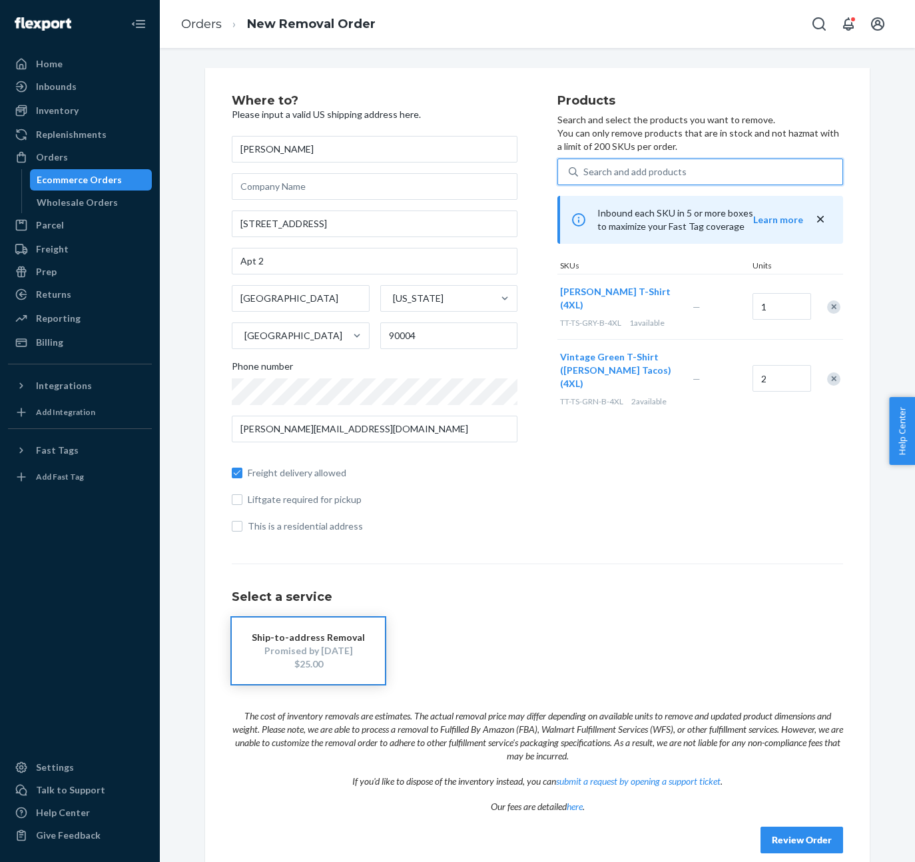
paste input "D4563H9LDR9"
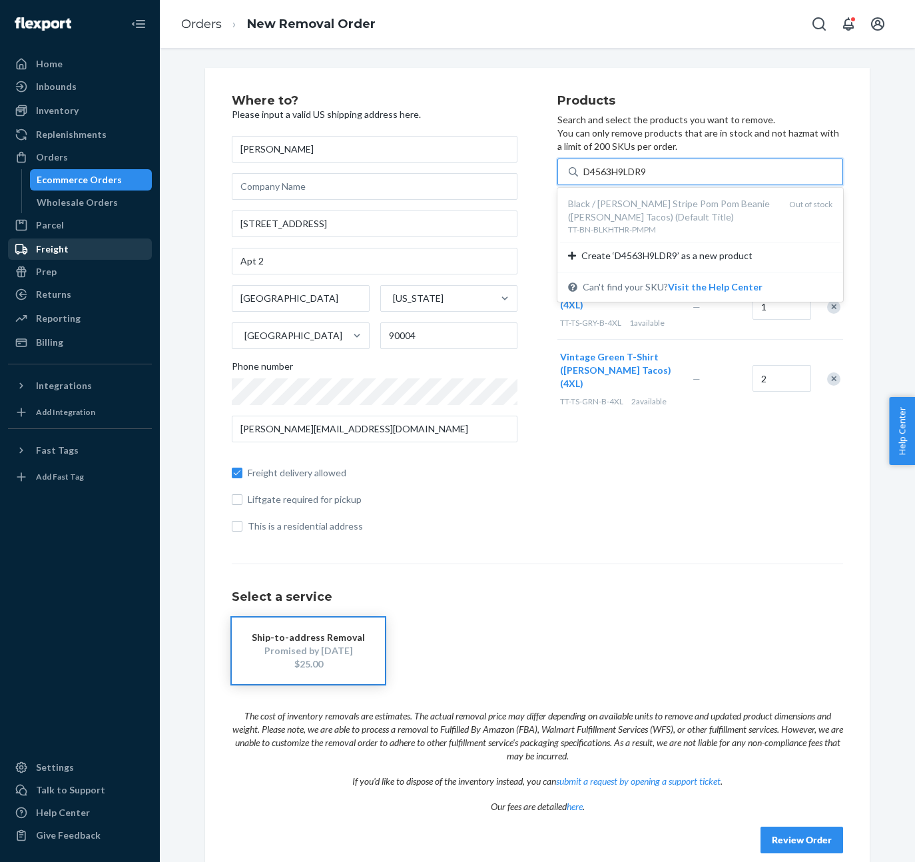
type input "D4563H9LDR9"
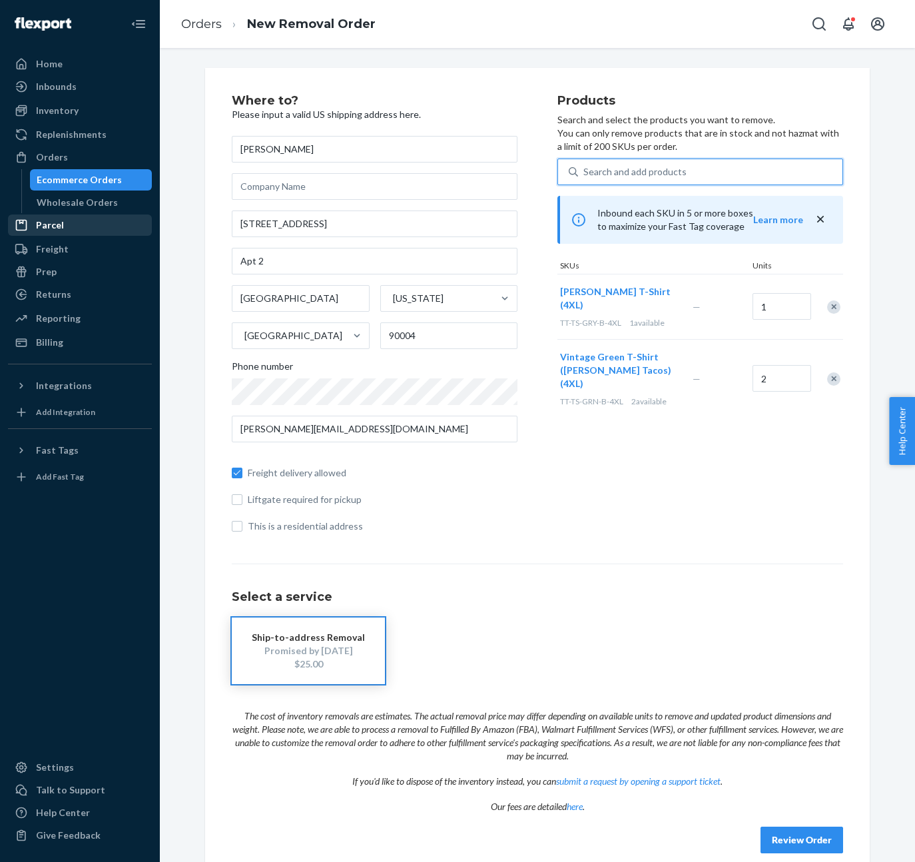
paste input "D3B9CYJD34T"
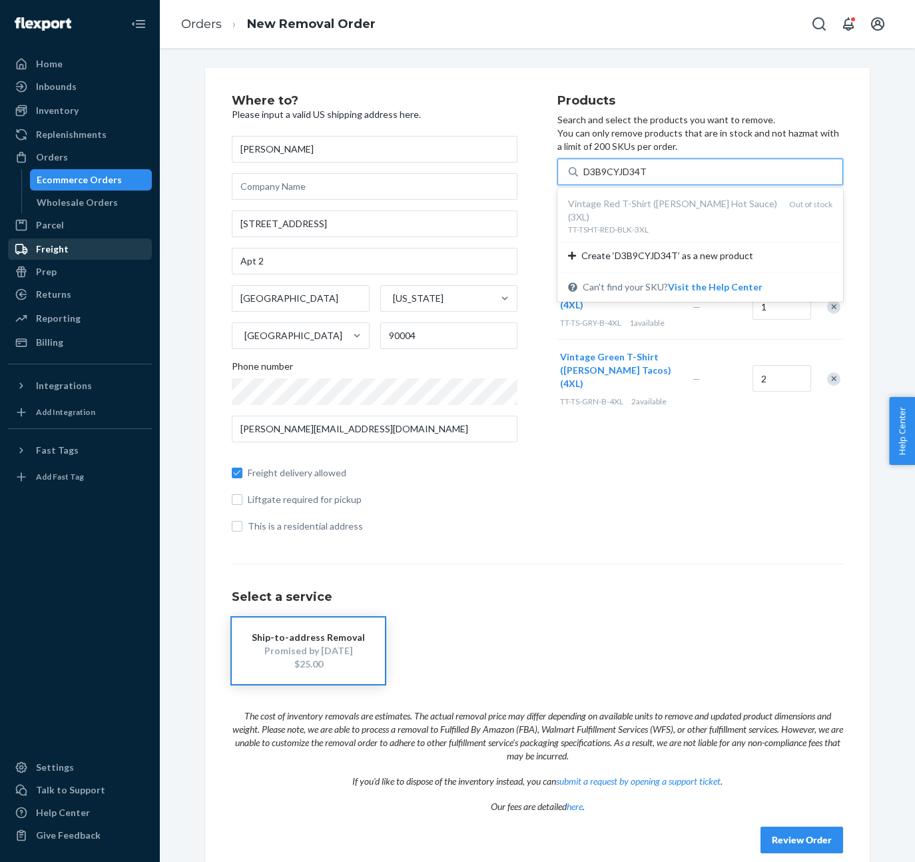
type input "D3B9CYJD34T"
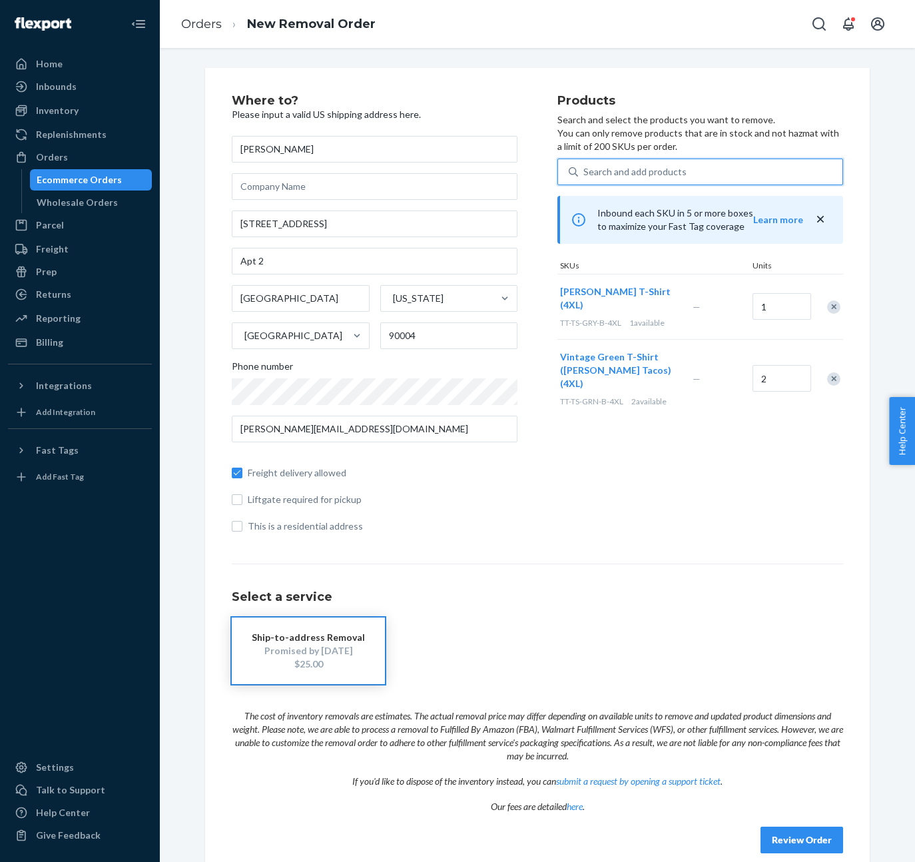
paste input "DBQFE28YQ4A"
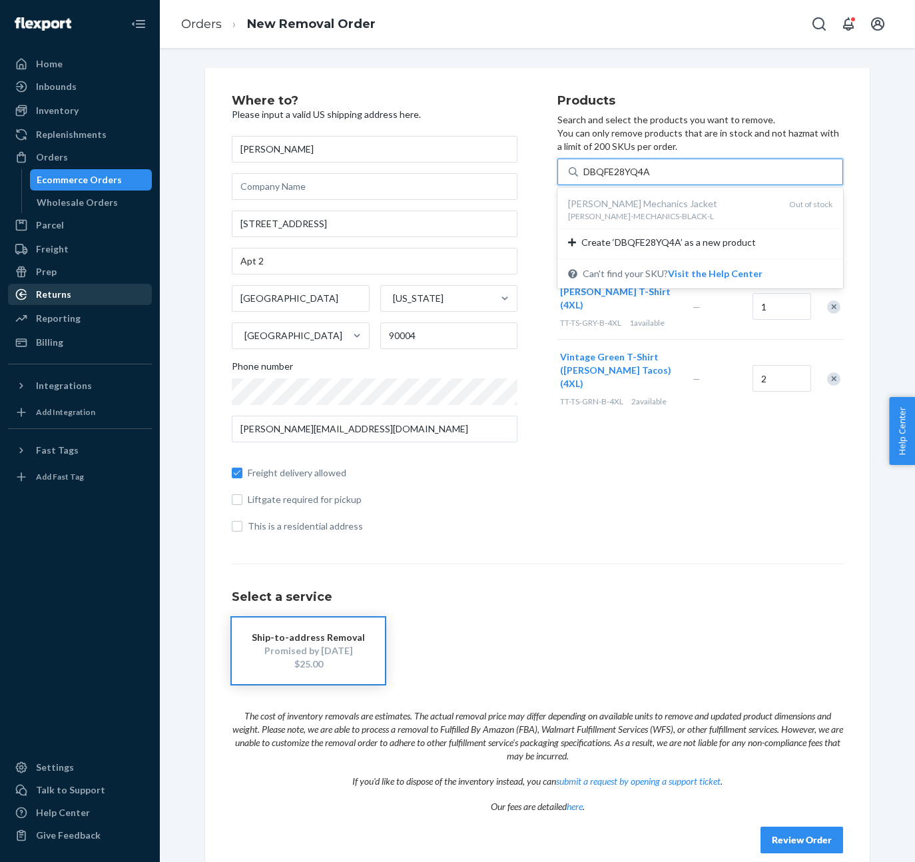
type input "DBQFE28YQ4A"
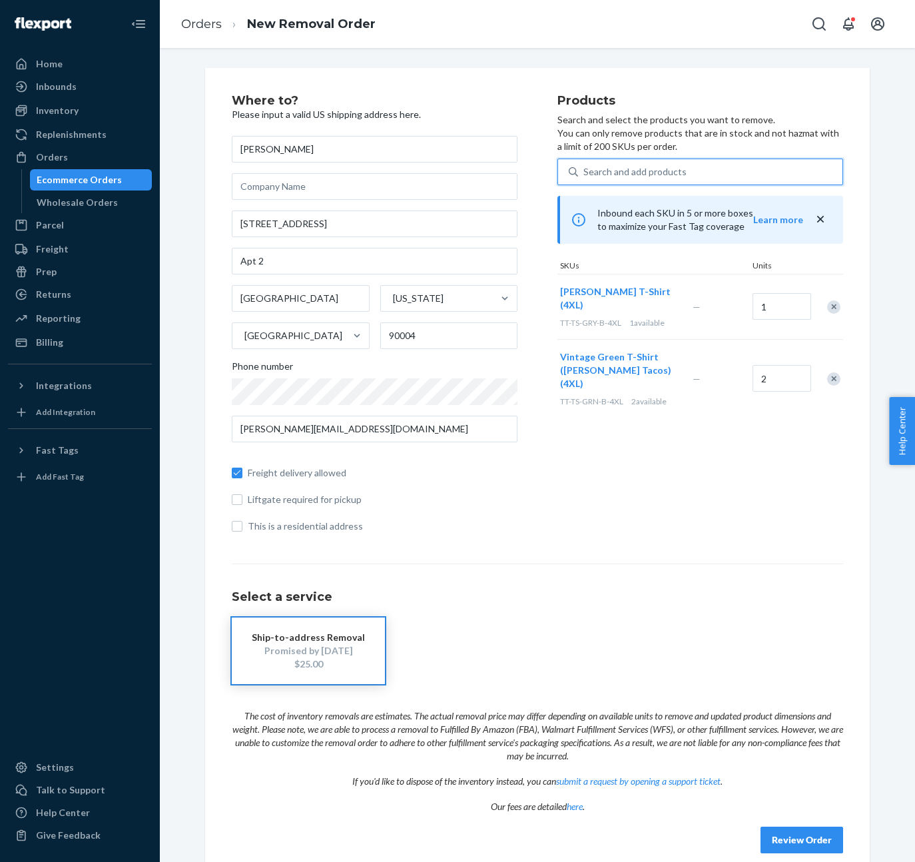
paste input "DJGJ6WF7LL4"
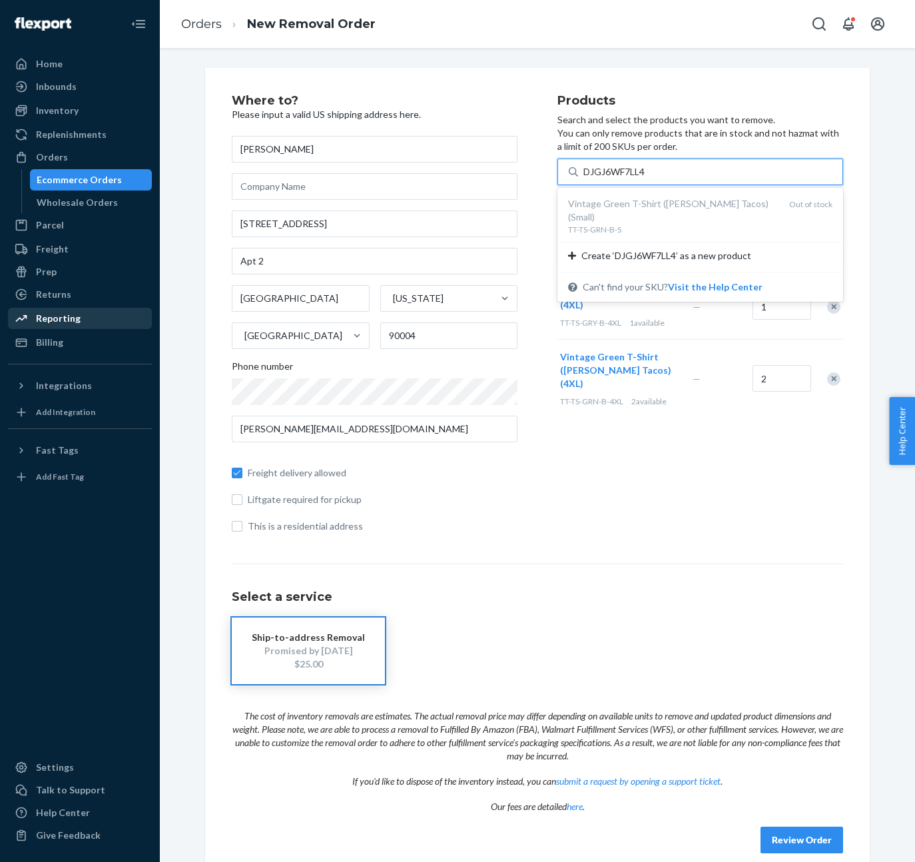
type input "DJGJ6WF7LL4"
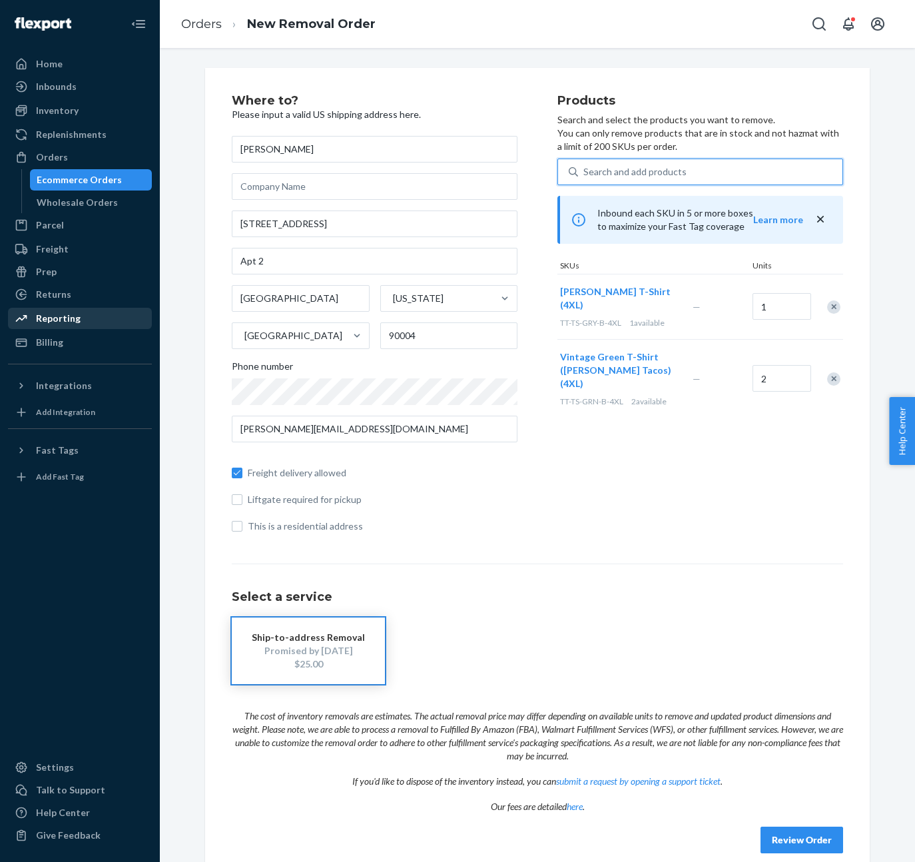
paste input "D238DX42LCE"
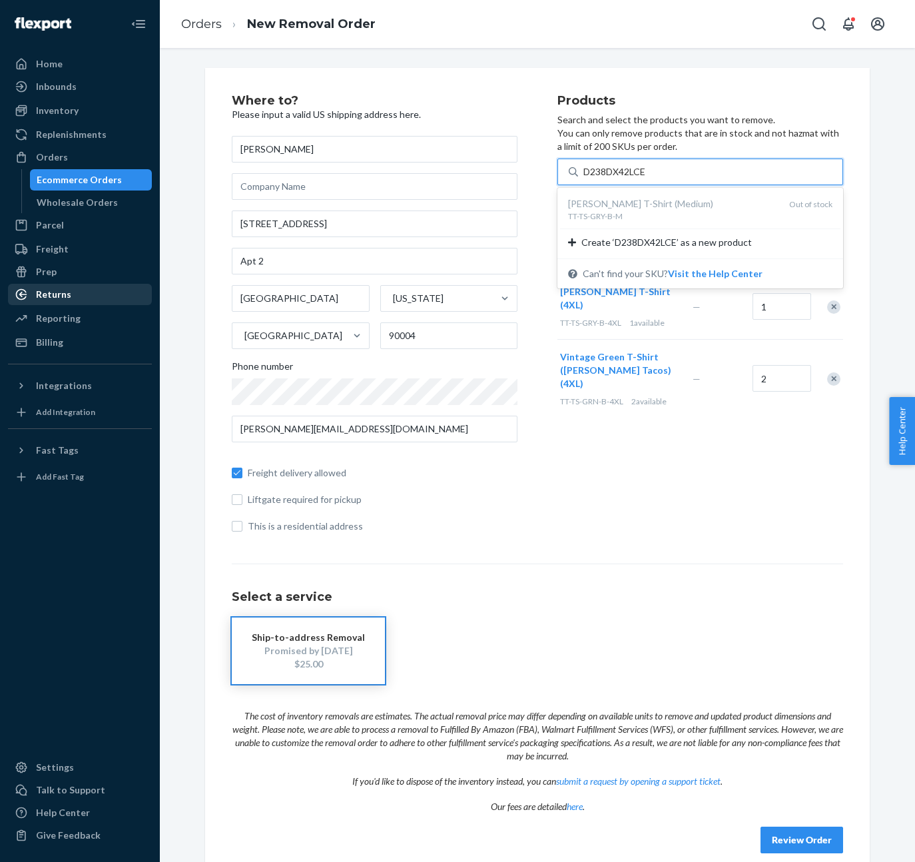
type input "D238DX42LCE"
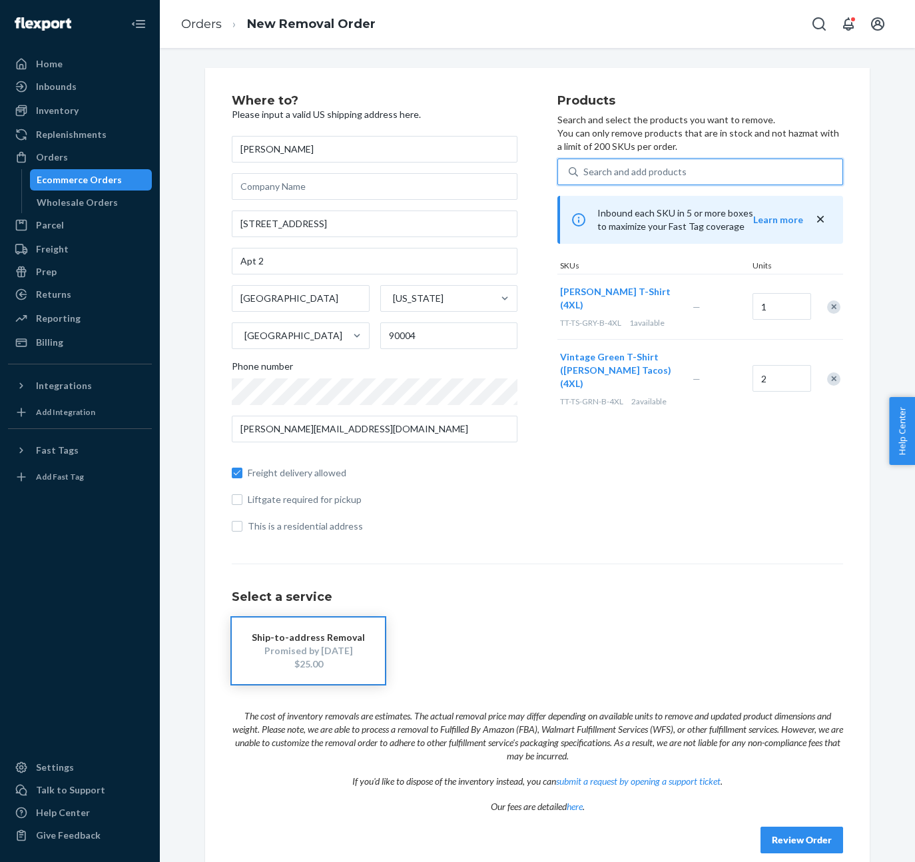
paste input "DHQZNVNA33N"
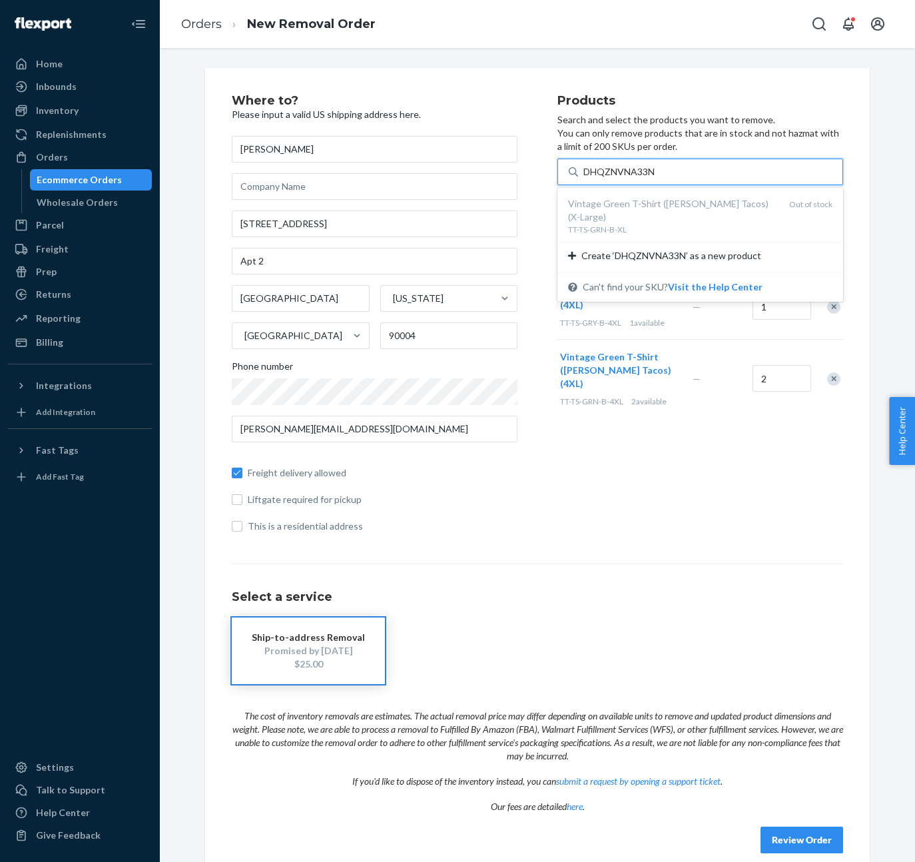
type input "DHQZNVNA33N"
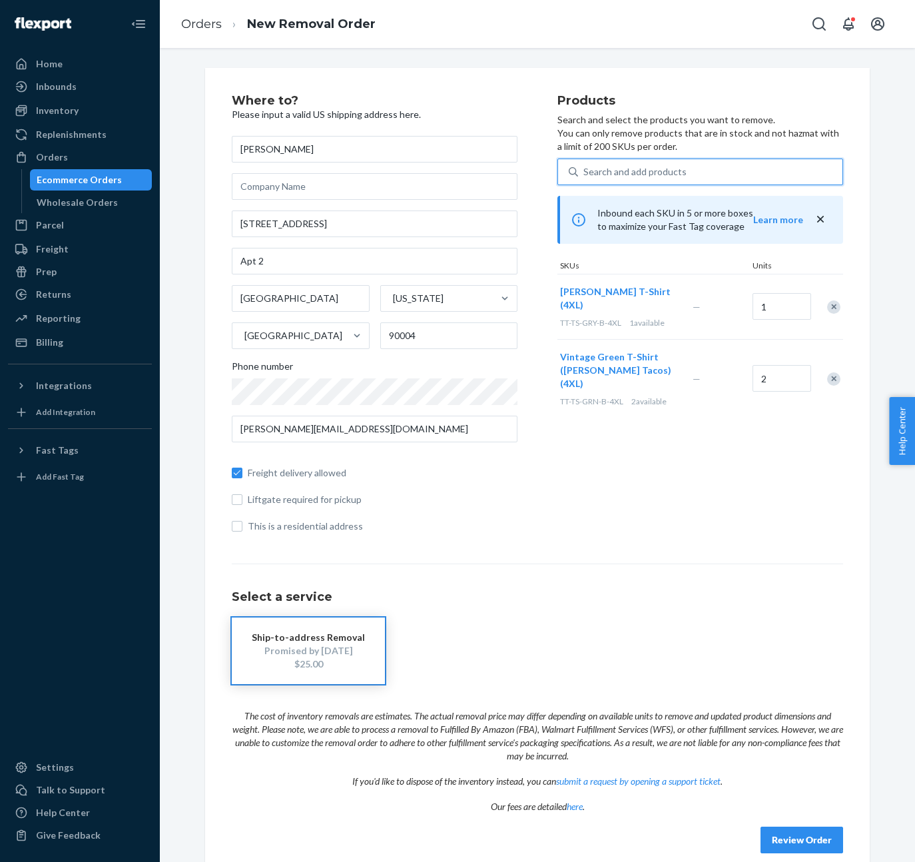
paste input "DEC6WP7AZTF"
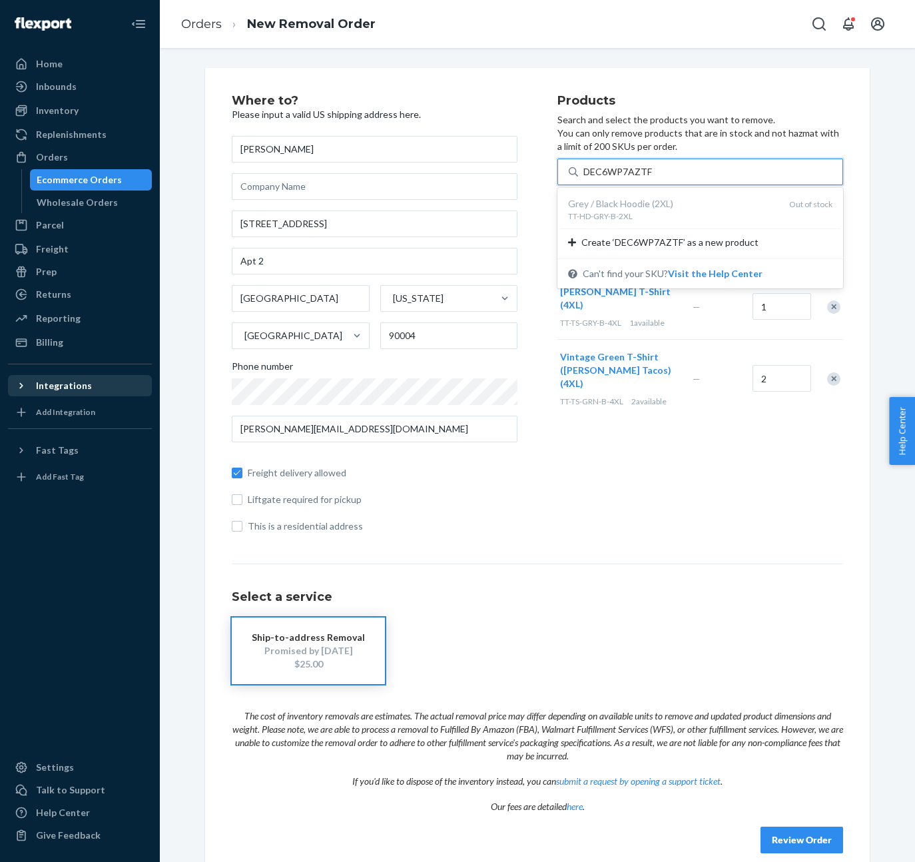
type input "DEC6WP7AZTF"
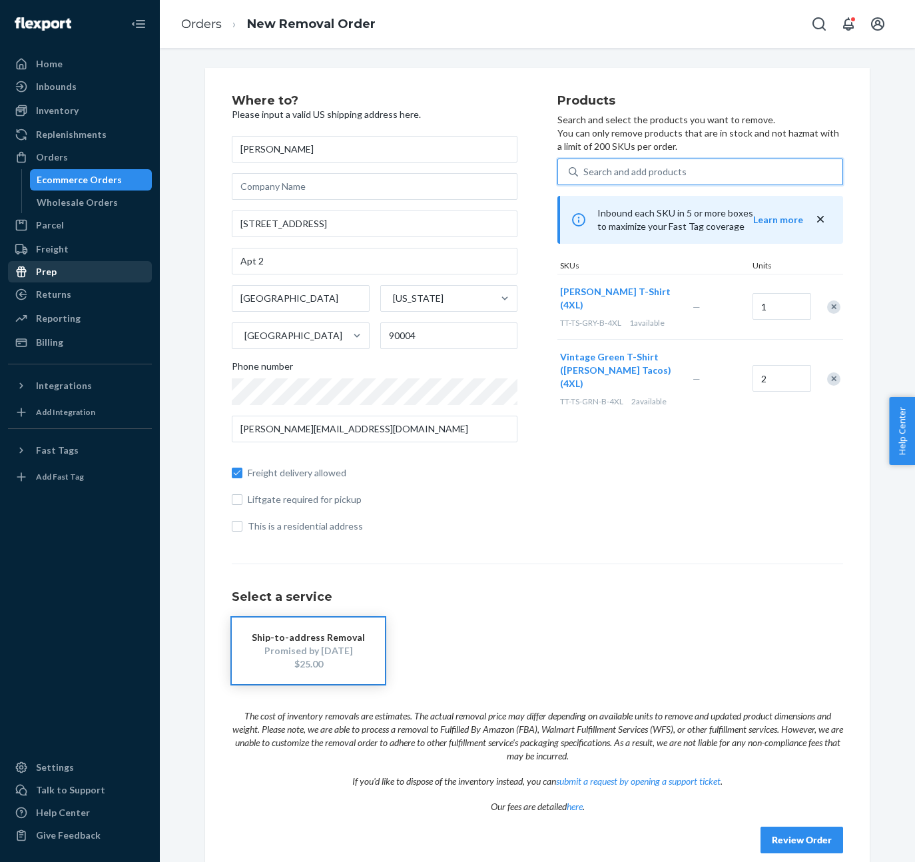
paste input "D3KTPADRYZQ"
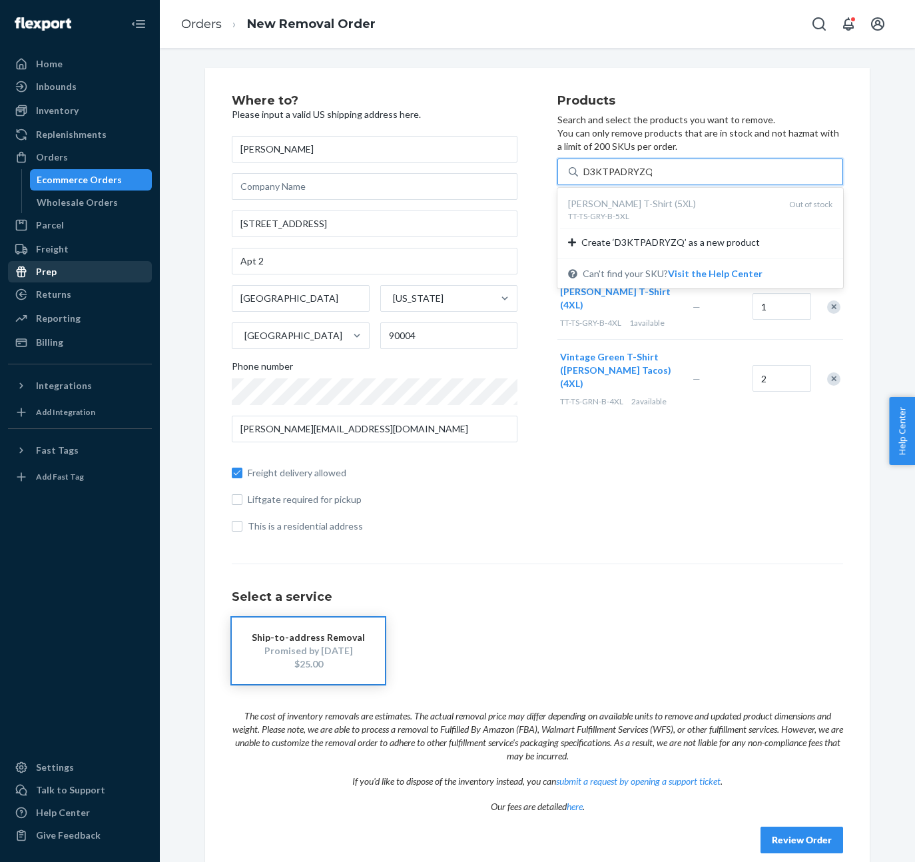
type input "D3KTPADRYZQ"
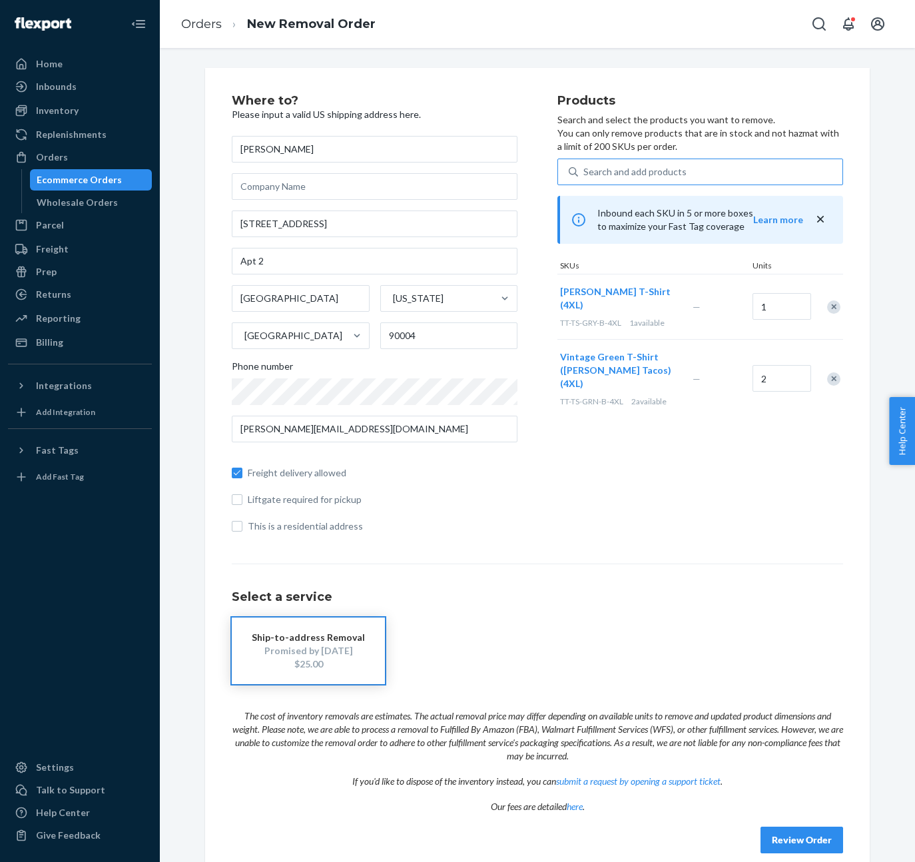
click at [801, 835] on button "Review Order" at bounding box center [802, 840] width 83 height 27
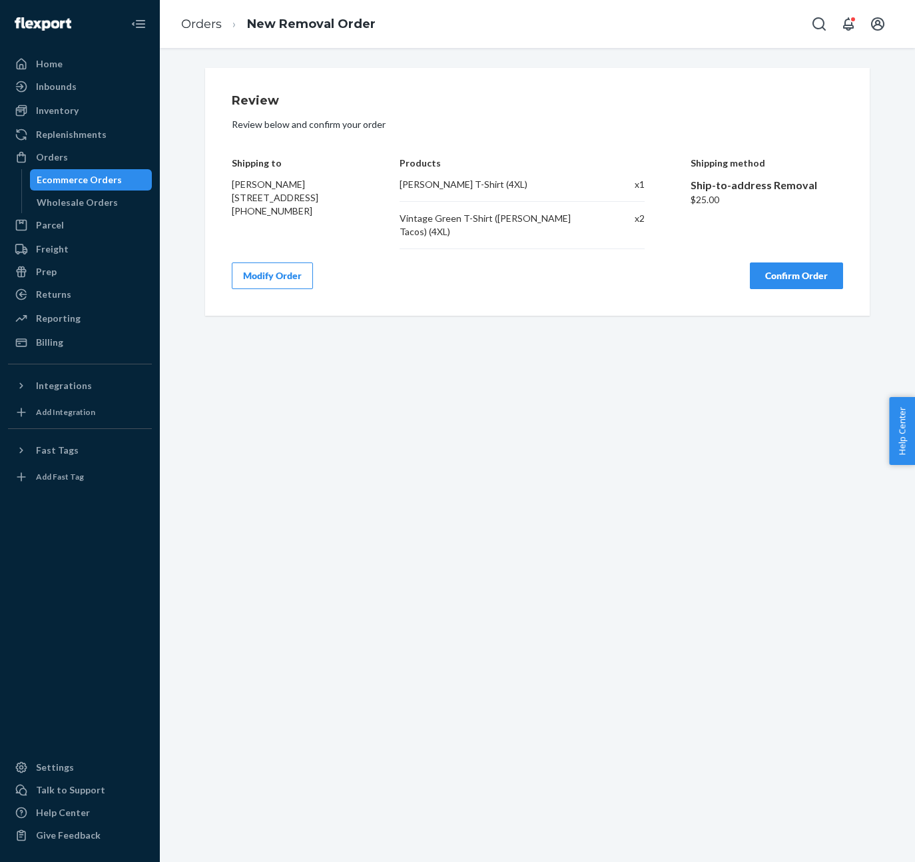
click at [802, 268] on button "Confirm Order" at bounding box center [796, 275] width 93 height 27
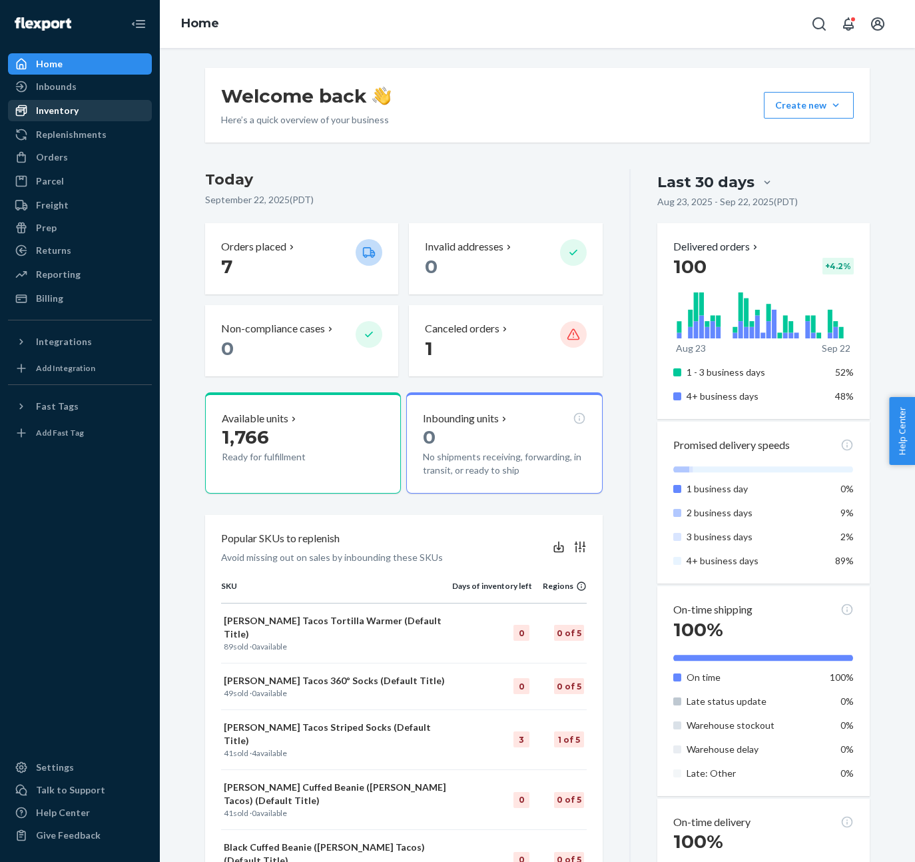
click at [72, 109] on div "Inventory" at bounding box center [57, 110] width 43 height 13
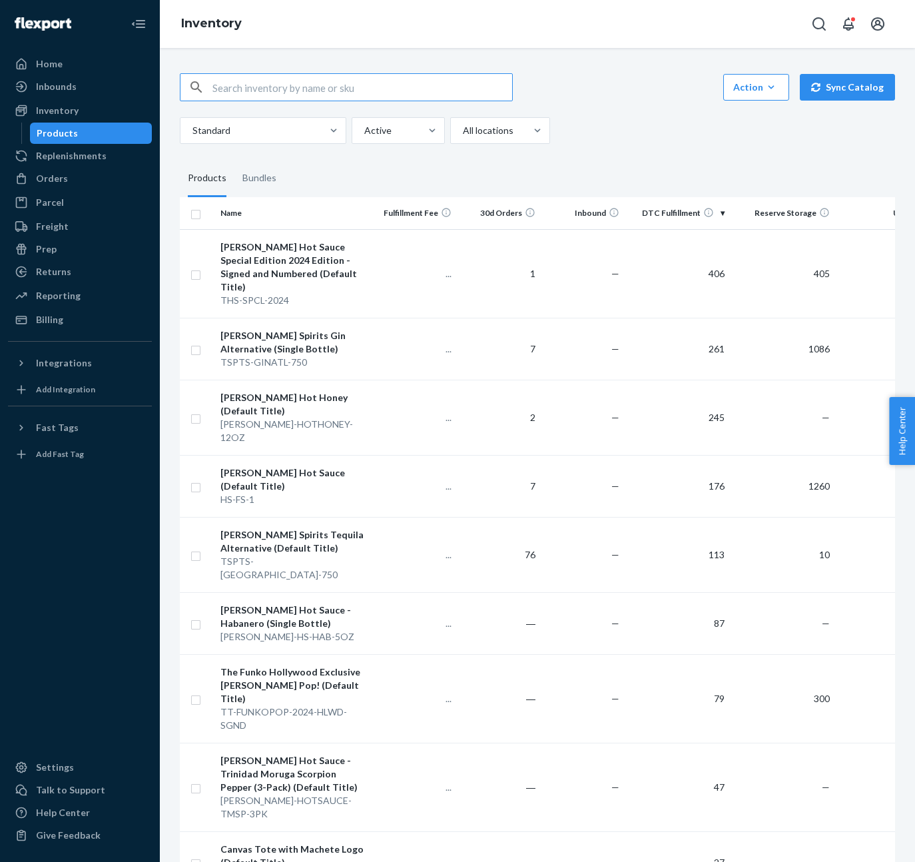
click at [242, 87] on input "text" at bounding box center [363, 87] width 300 height 27
type input "D273FNKR4XL"
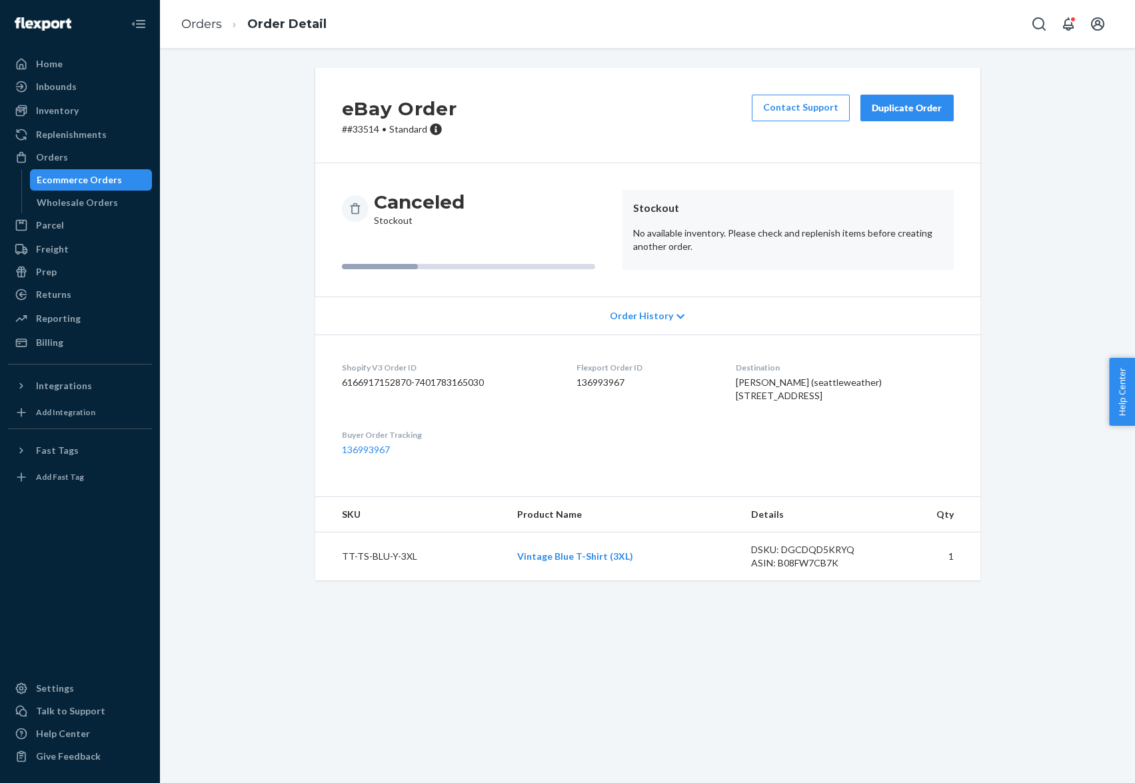
click at [364, 127] on p "# #33514 • Standard" at bounding box center [399, 129] width 115 height 13
copy p "33514"
